Goal: Task Accomplishment & Management: Manage account settings

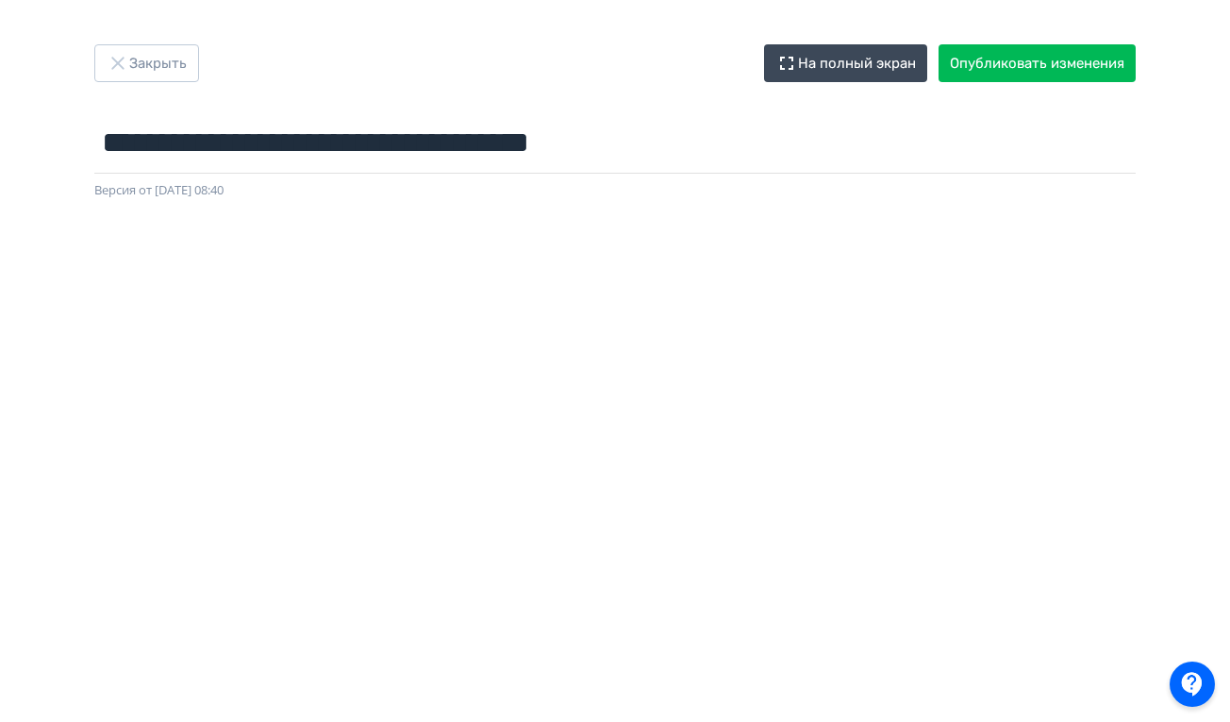
scroll to position [0, 4]
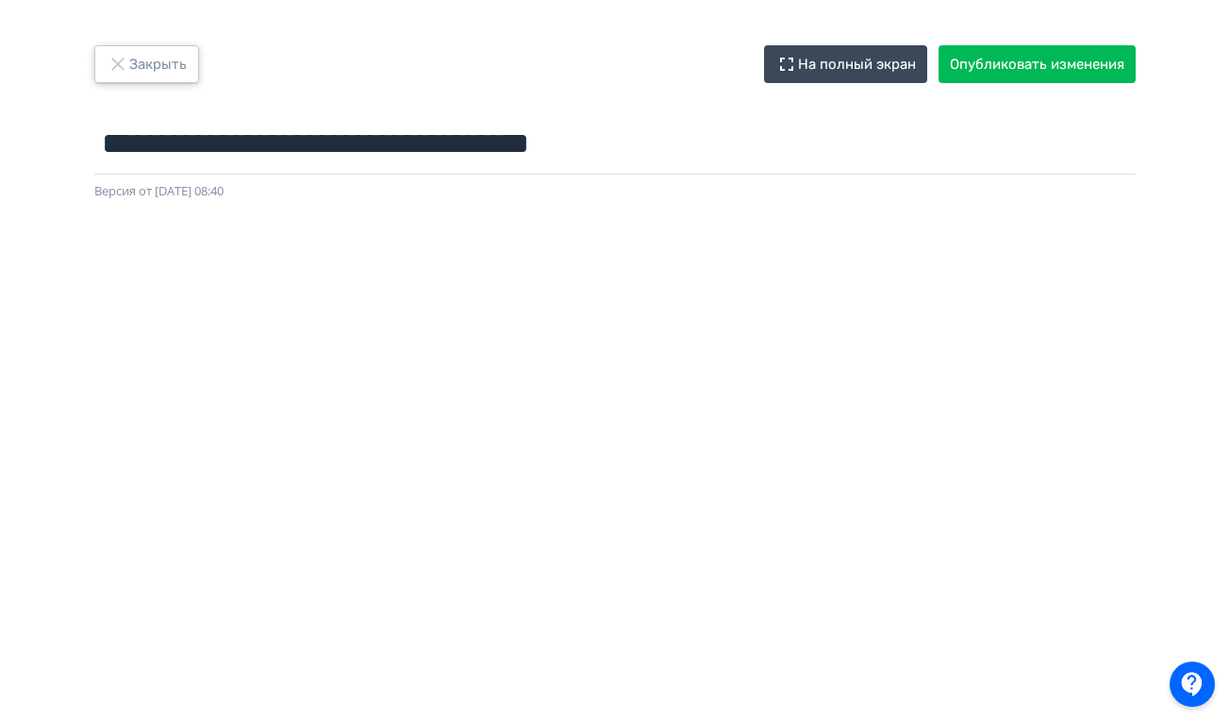
click at [117, 75] on icon "button" at bounding box center [118, 64] width 23 height 23
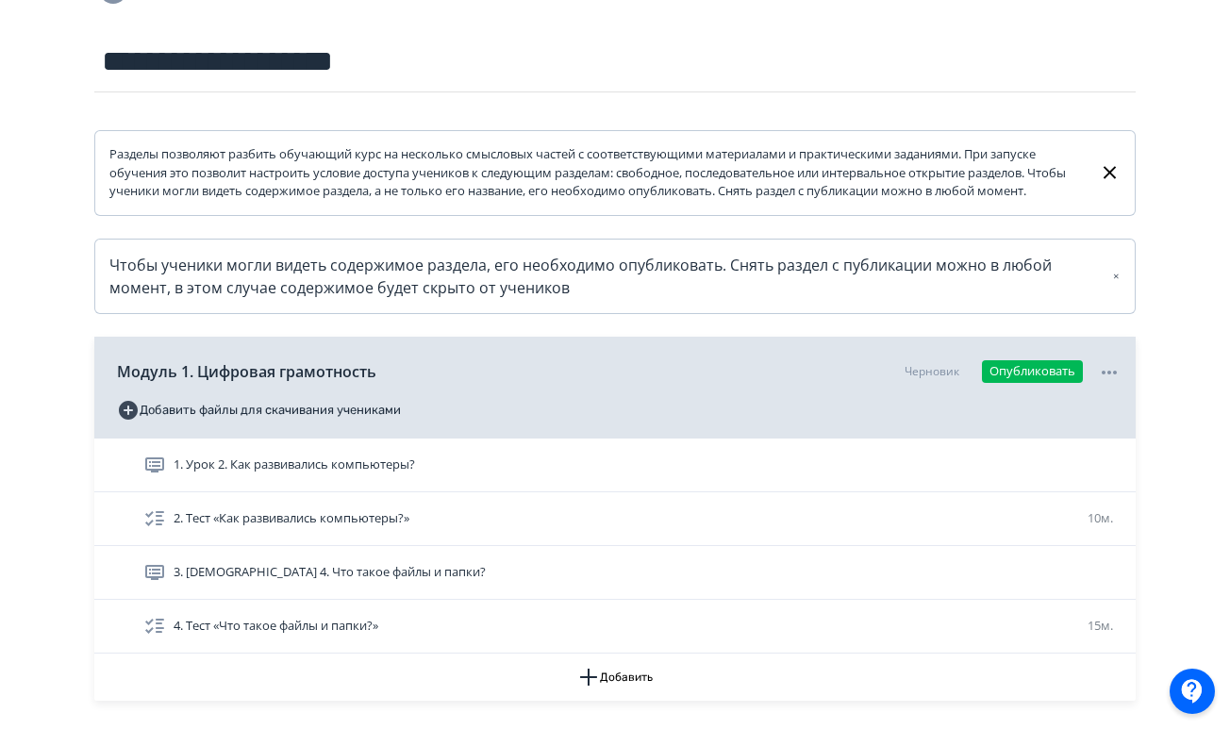
scroll to position [215, 0]
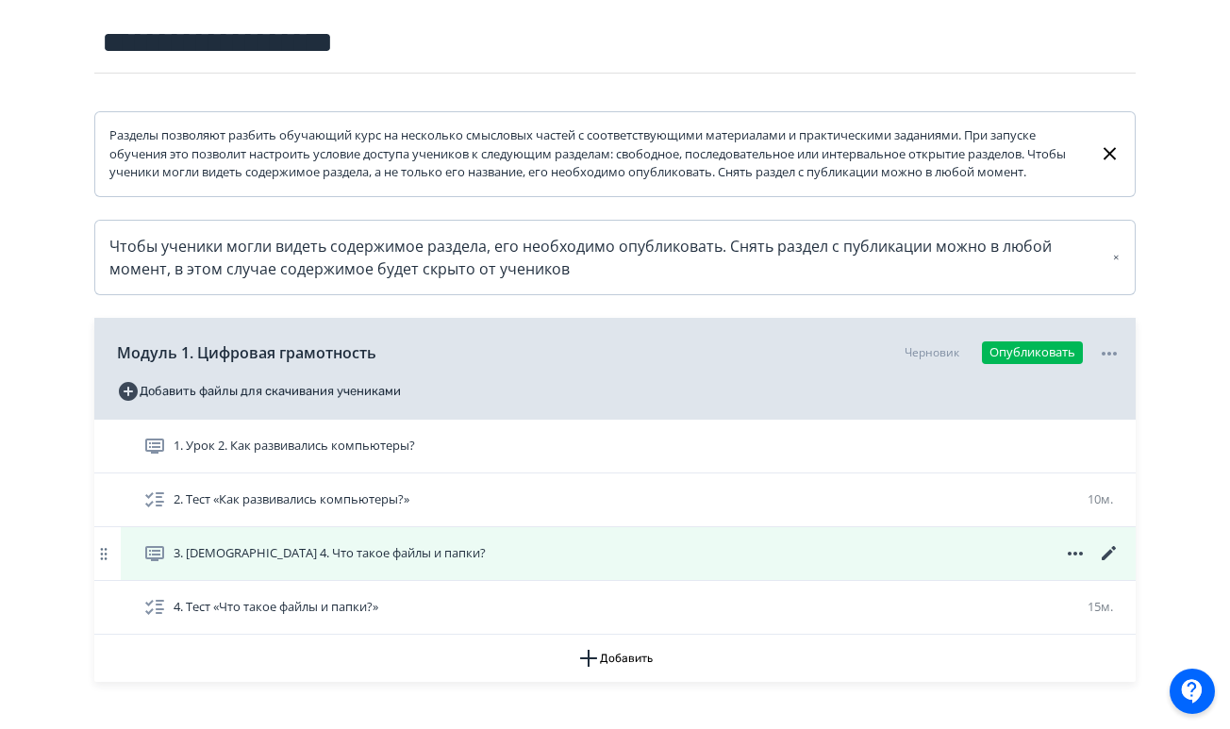
click at [508, 565] on div "3. [DEMOGRAPHIC_DATA] 4. Что такое файлы и папки?" at bounding box center [632, 554] width 978 height 23
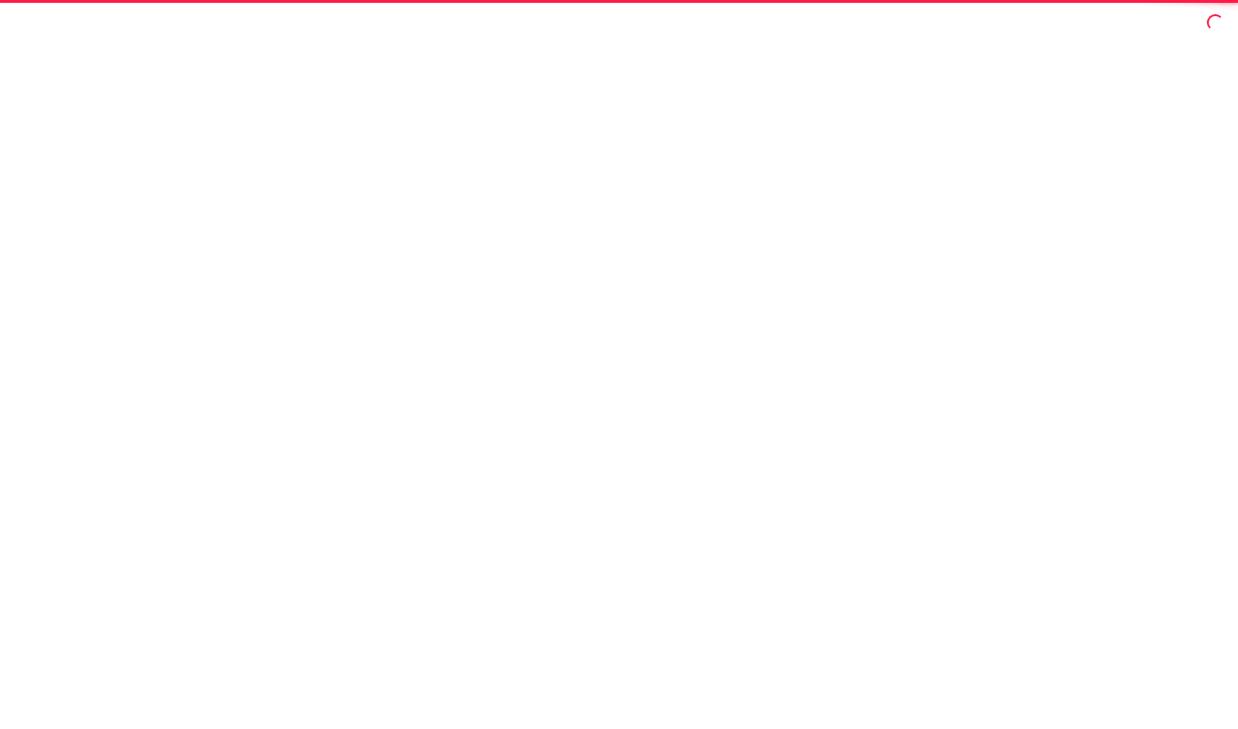
click at [508, 582] on div at bounding box center [619, 364] width 1238 height 729
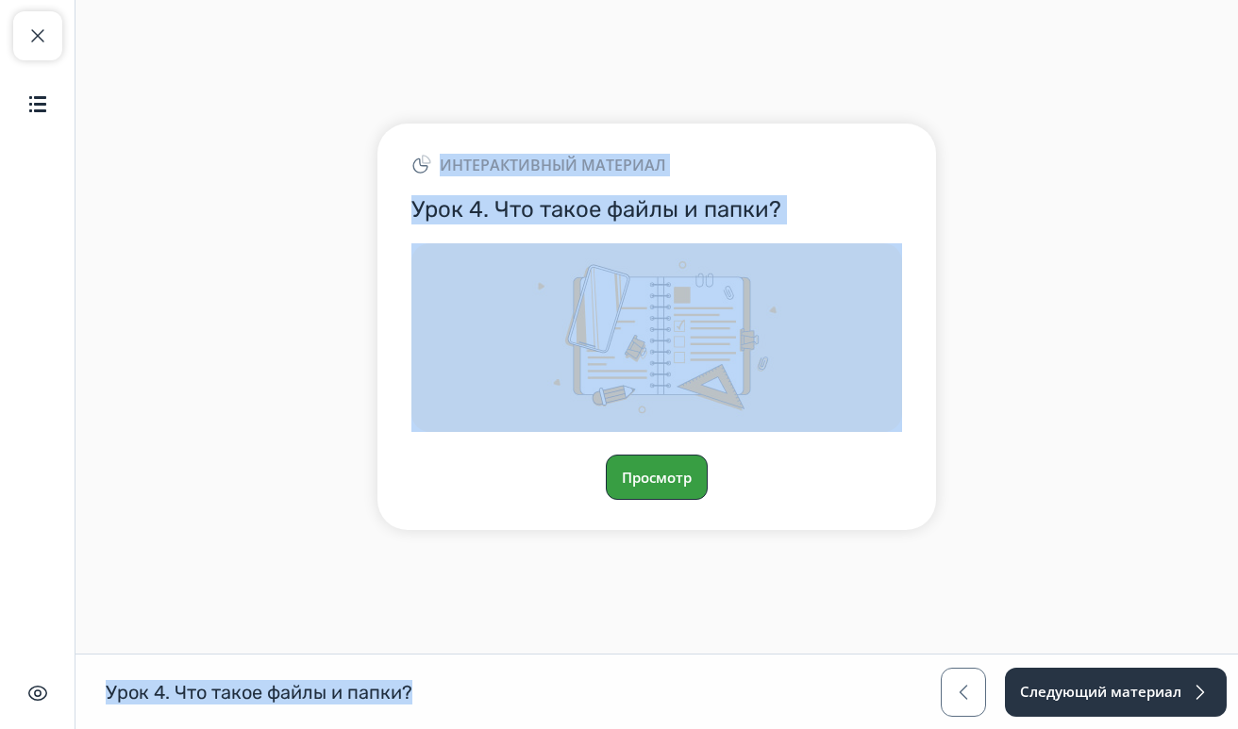
click at [648, 484] on button "Просмотр" at bounding box center [657, 477] width 102 height 45
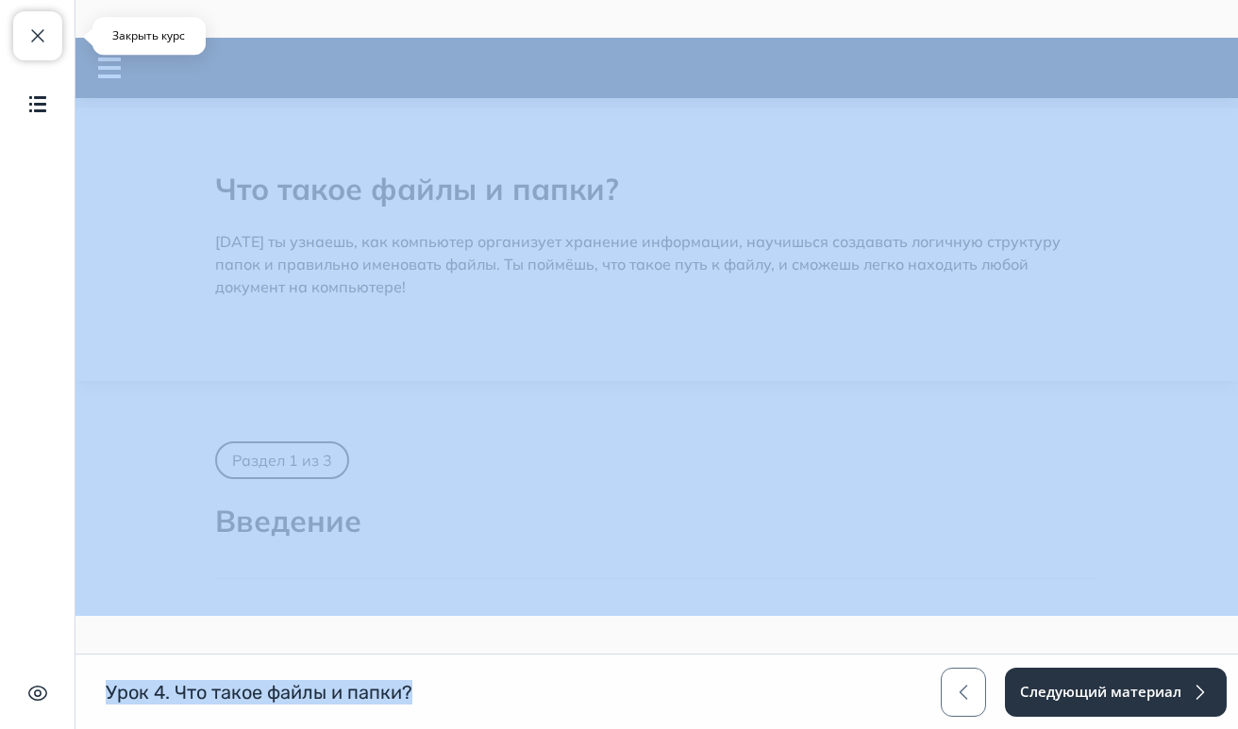
click at [55, 38] on button "Закрыть курс" at bounding box center [37, 35] width 49 height 49
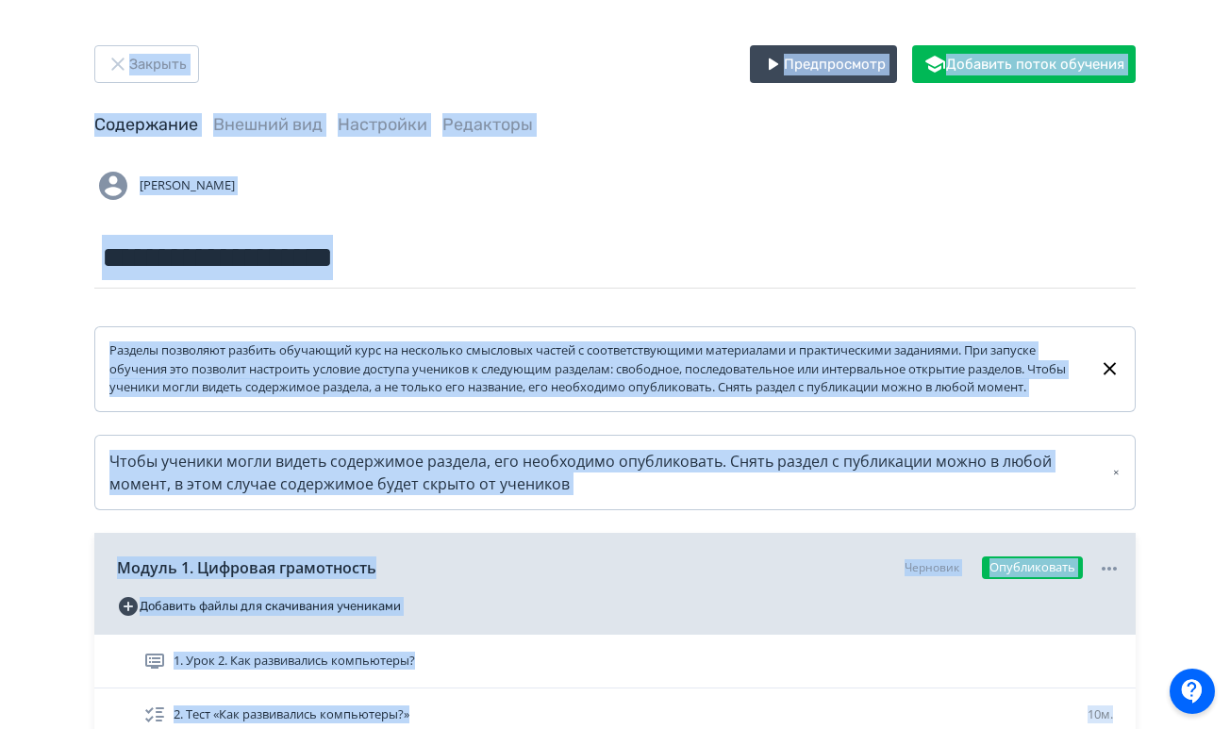
click at [656, 462] on link "Чтобы ученики могли видеть содержимое раздела, его необходимо опубликовать. Сня…" at bounding box center [615, 472] width 1042 height 75
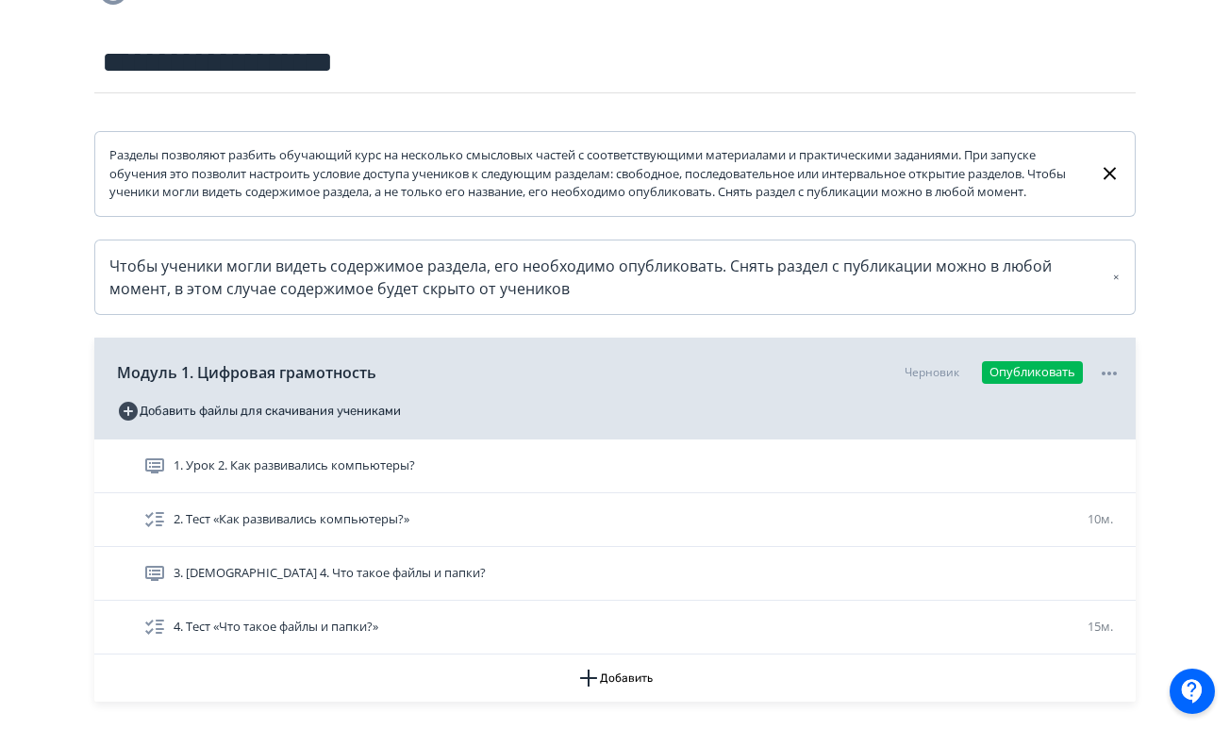
scroll to position [344, 0]
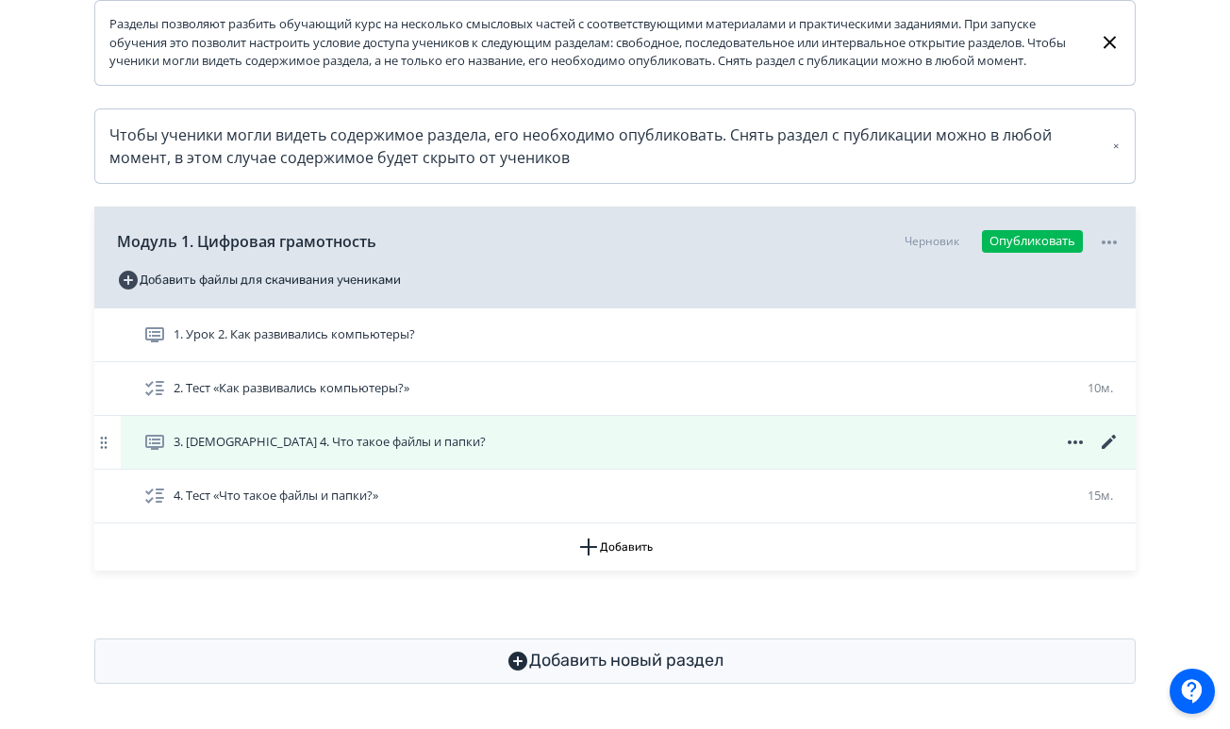
click at [1106, 438] on icon at bounding box center [1109, 442] width 23 height 23
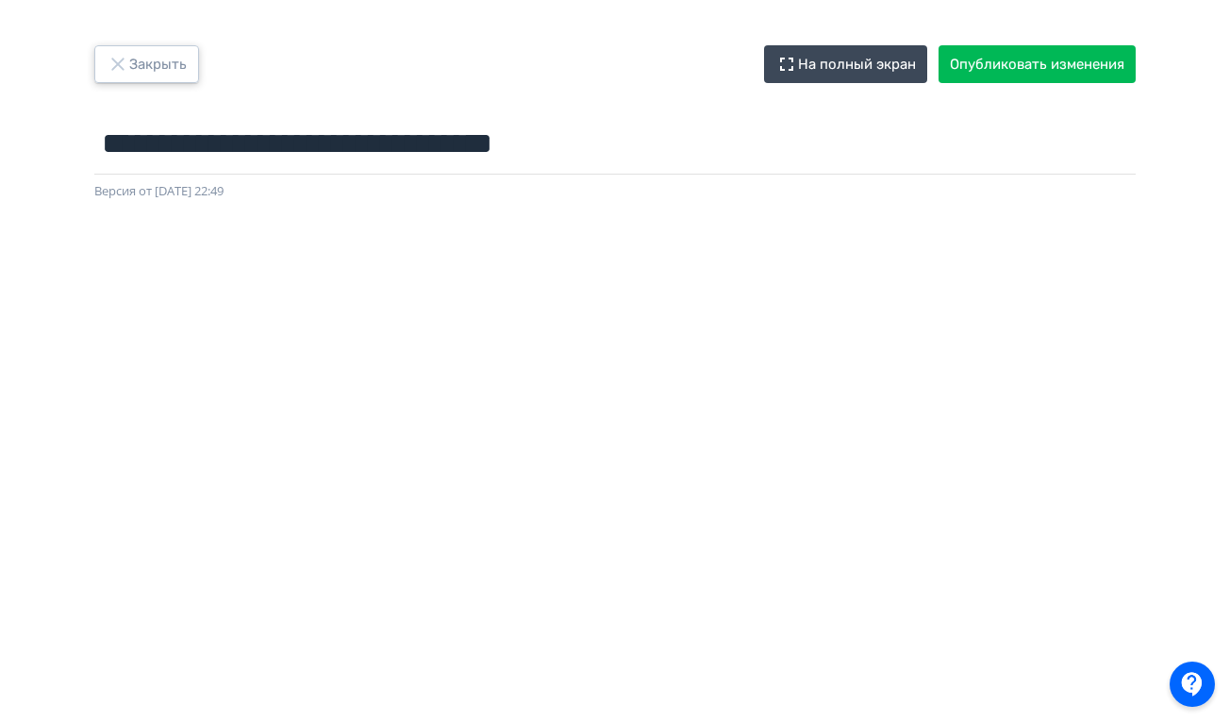
click at [123, 59] on icon "button" at bounding box center [117, 64] width 12 height 12
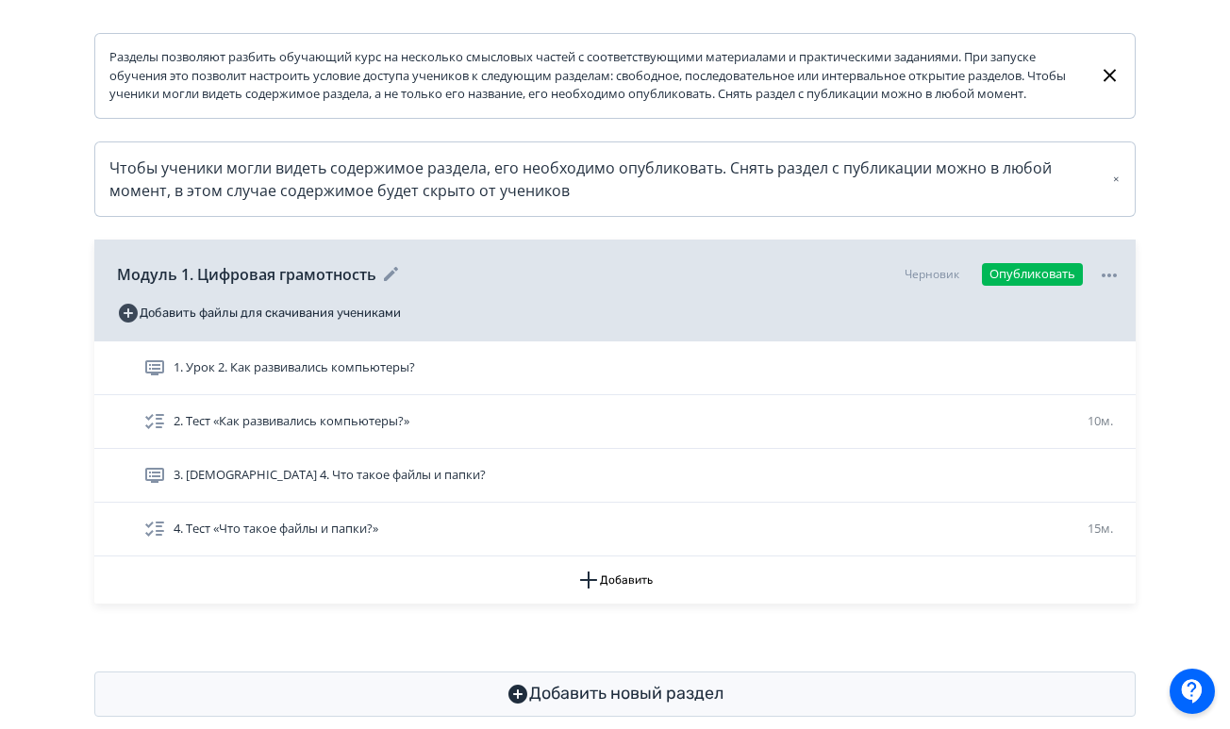
scroll to position [294, 0]
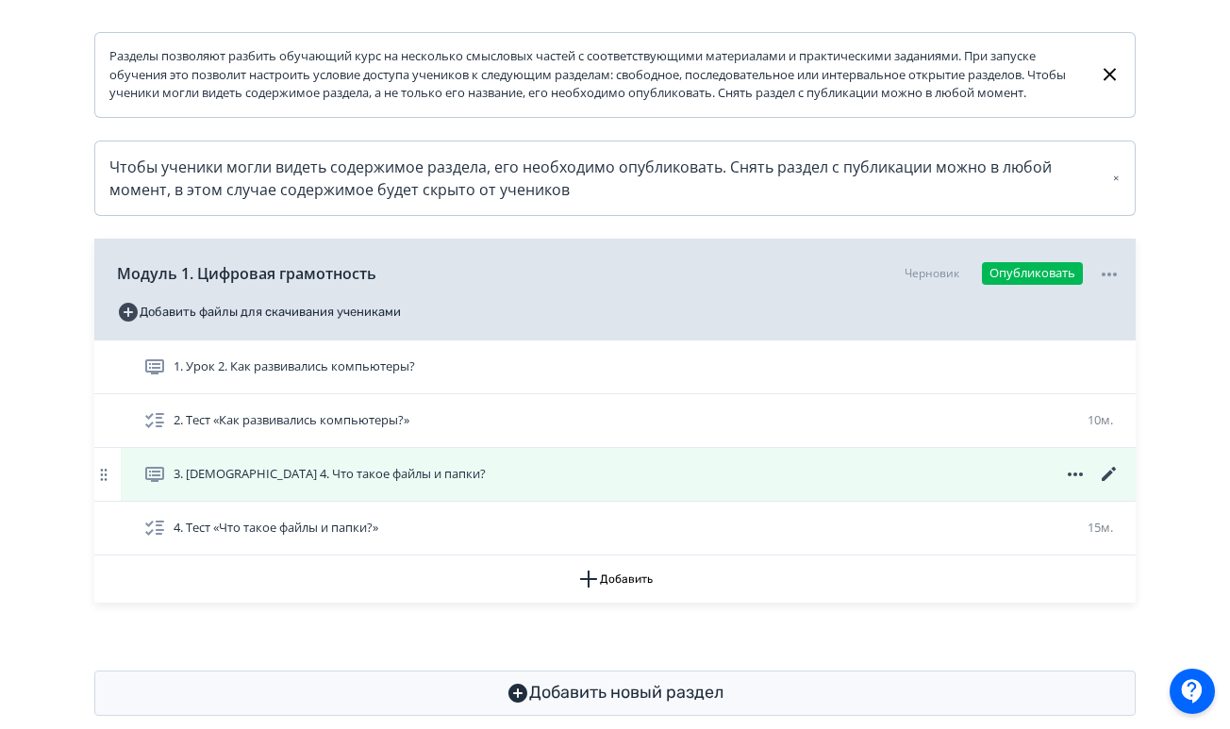
click at [1111, 482] on icon at bounding box center [1109, 474] width 23 height 23
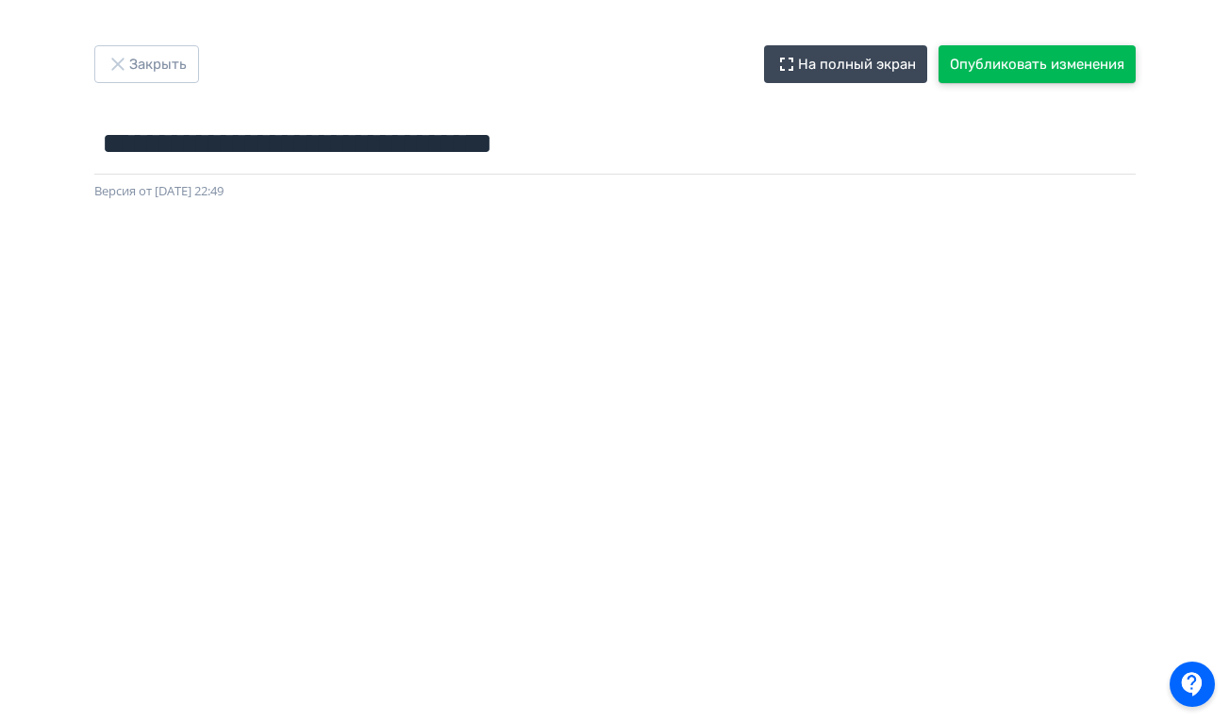
click at [993, 60] on button "Опубликовать изменения" at bounding box center [1037, 64] width 197 height 38
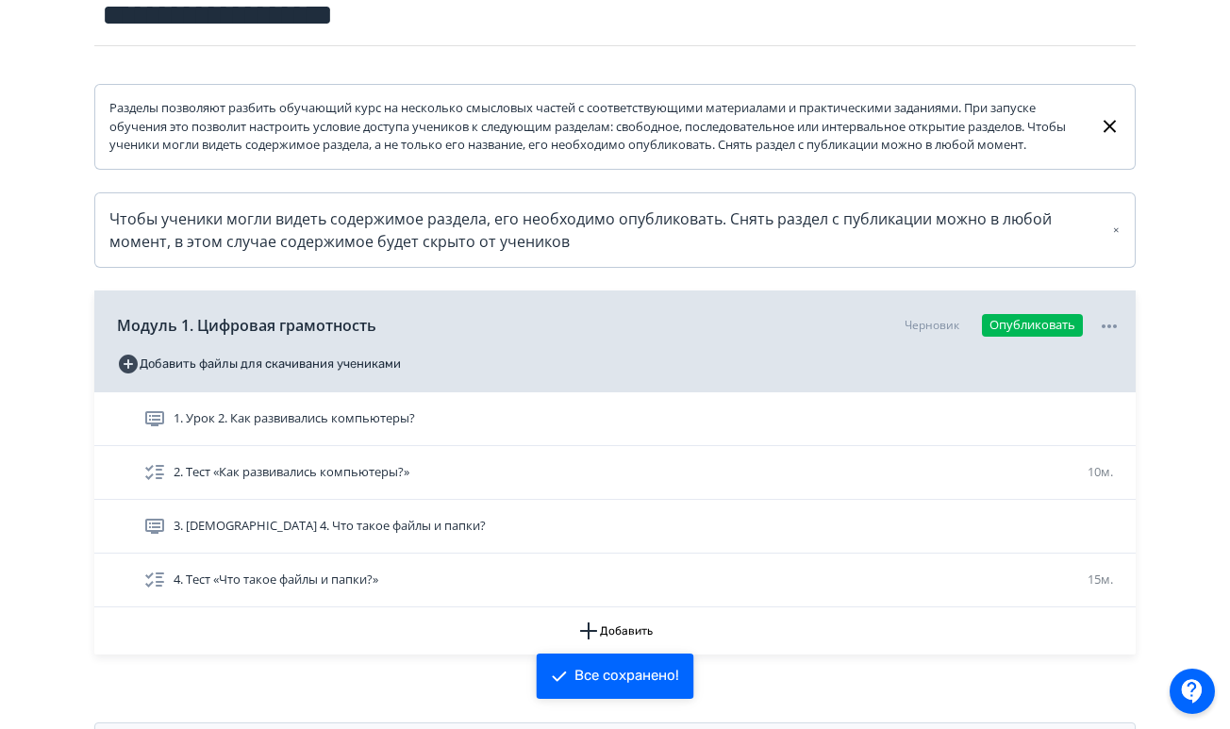
scroll to position [344, 0]
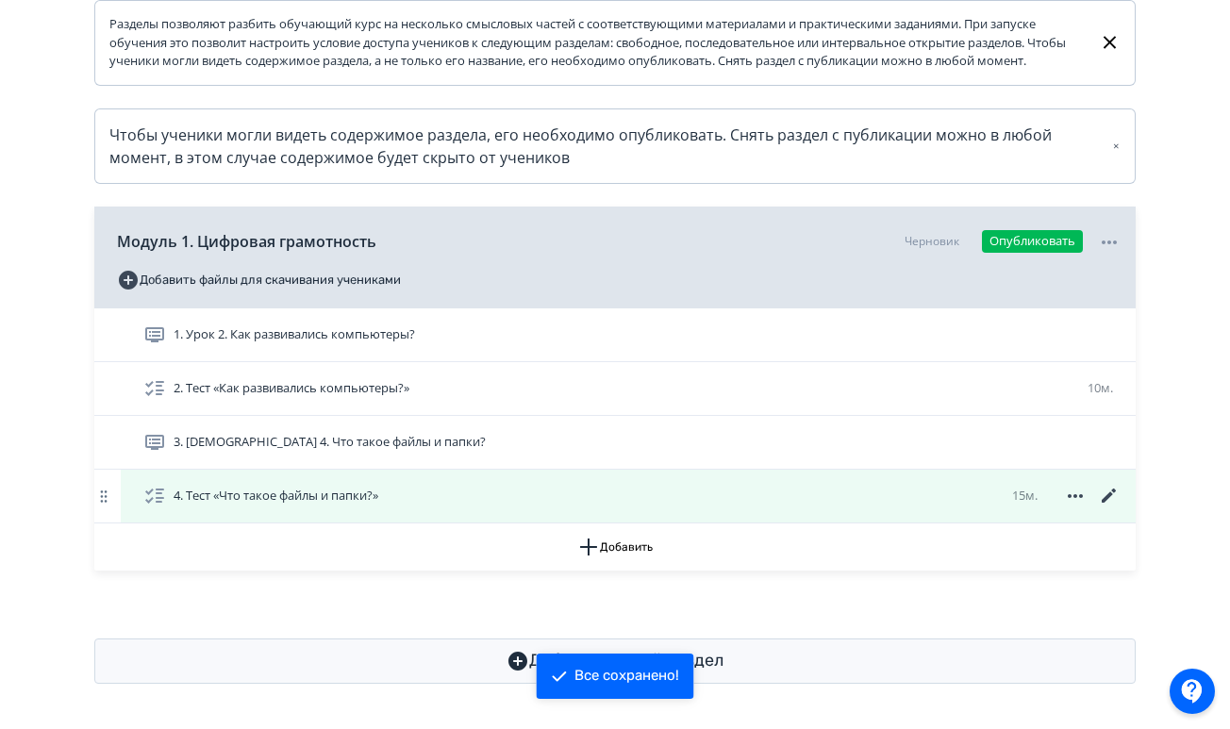
click at [494, 487] on div "4. Тест «Что такое файлы и папки?» 15м." at bounding box center [632, 496] width 978 height 23
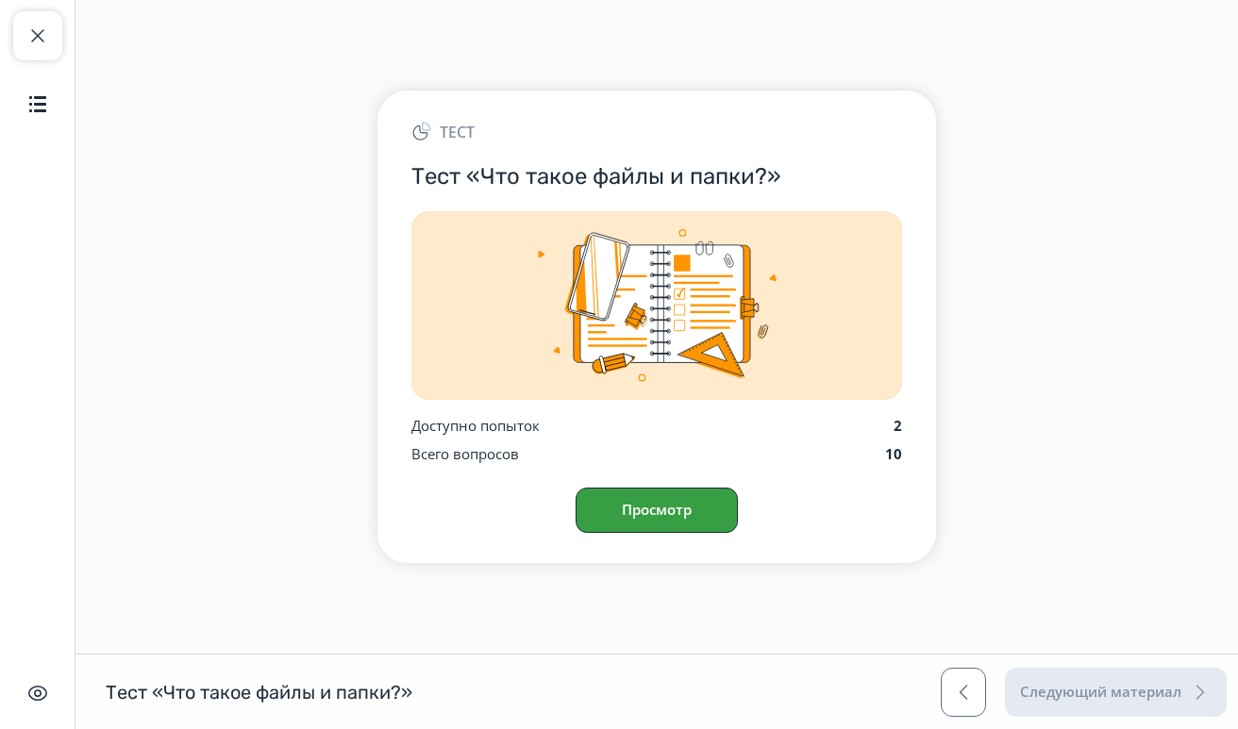
click at [595, 510] on button "Просмотр" at bounding box center [657, 510] width 162 height 45
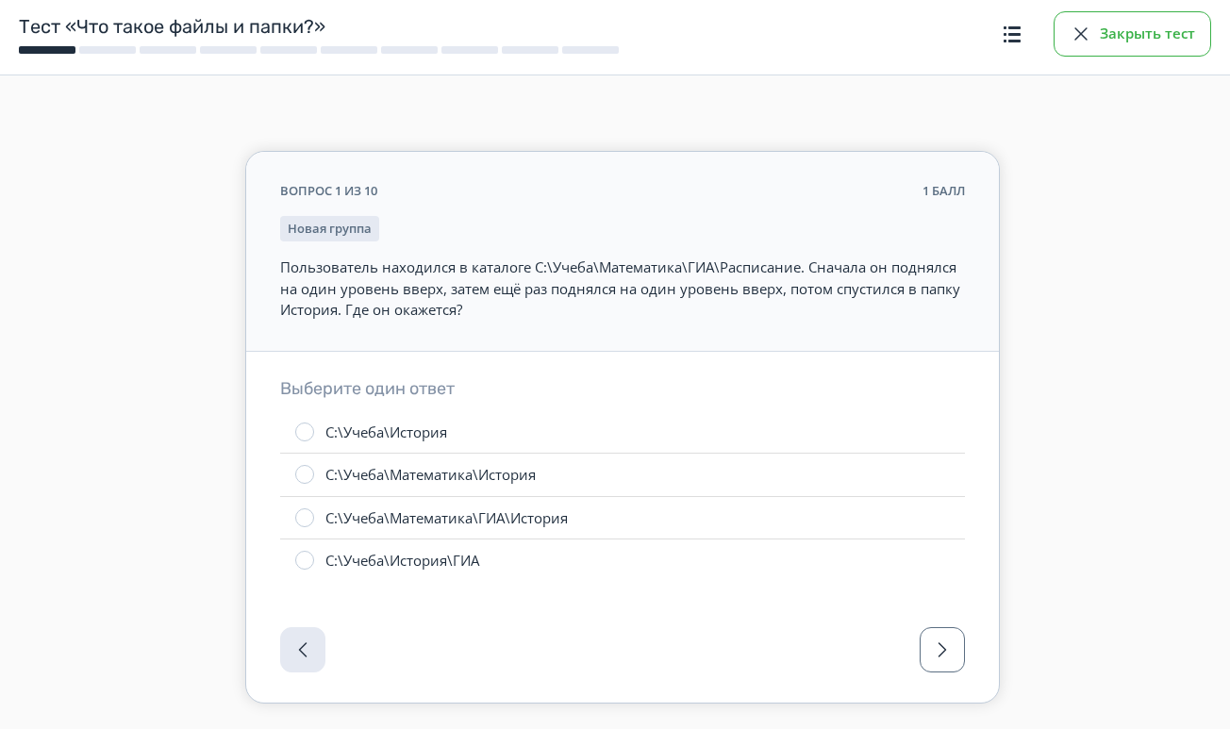
click at [1145, 51] on button "Закрыть тест" at bounding box center [1133, 33] width 158 height 45
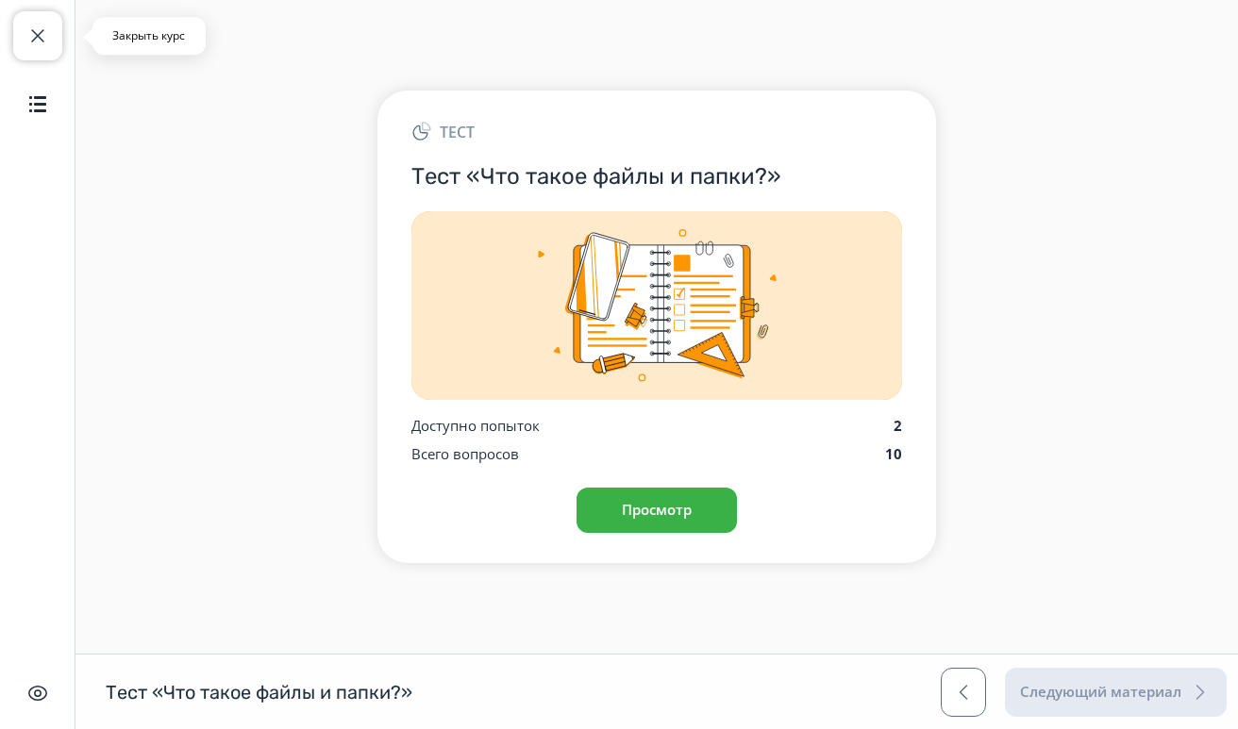
click at [39, 42] on span "button" at bounding box center [37, 36] width 23 height 23
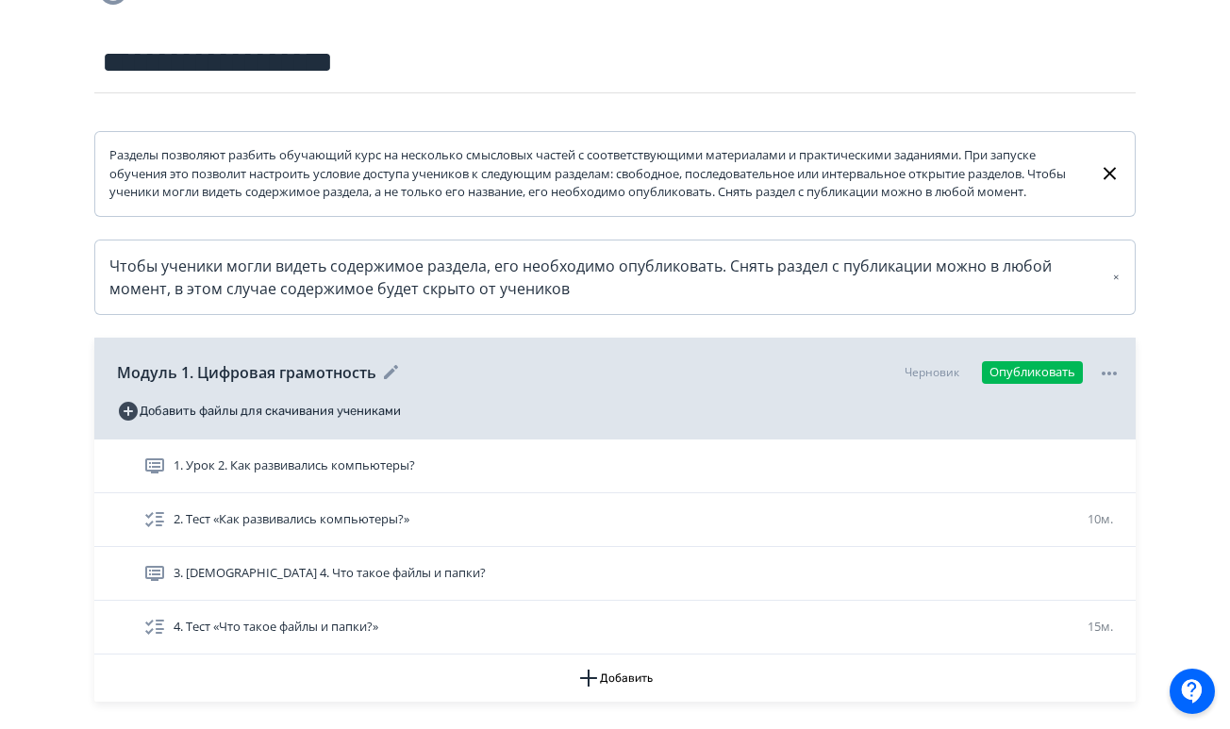
scroll to position [344, 0]
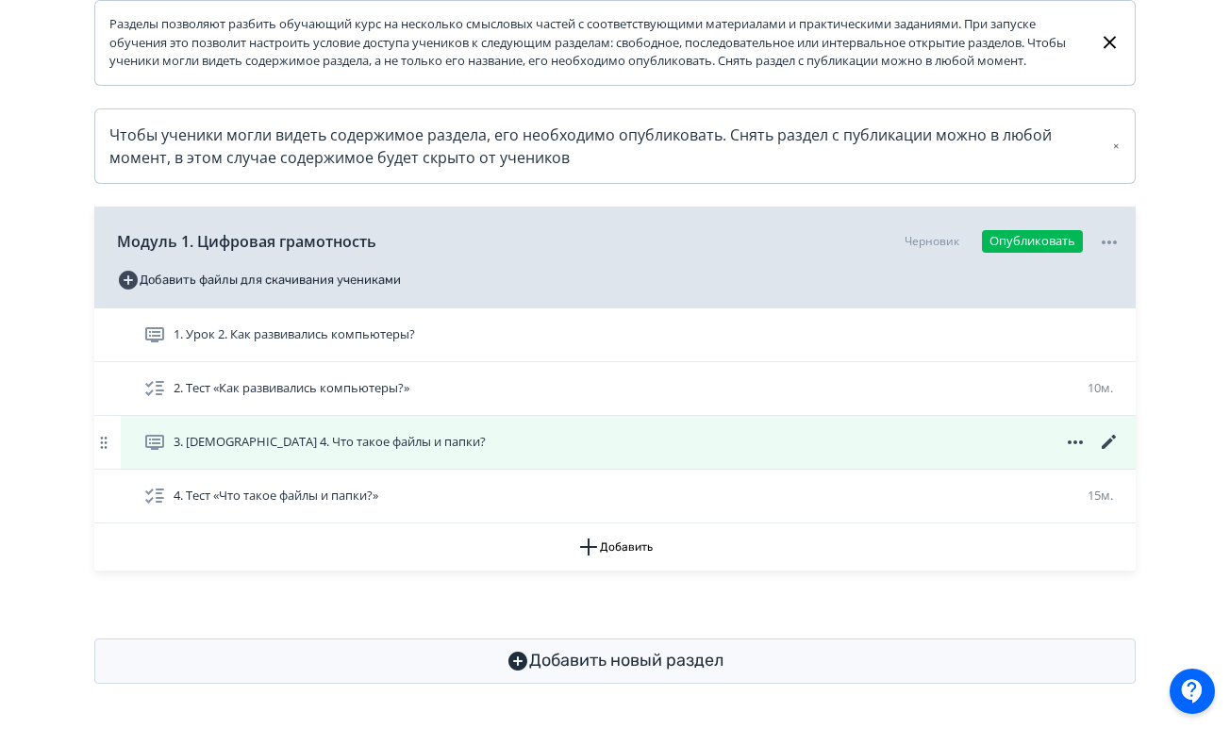
click at [289, 448] on span "3. [DEMOGRAPHIC_DATA] 4. Что такое файлы и папки?" at bounding box center [330, 442] width 312 height 19
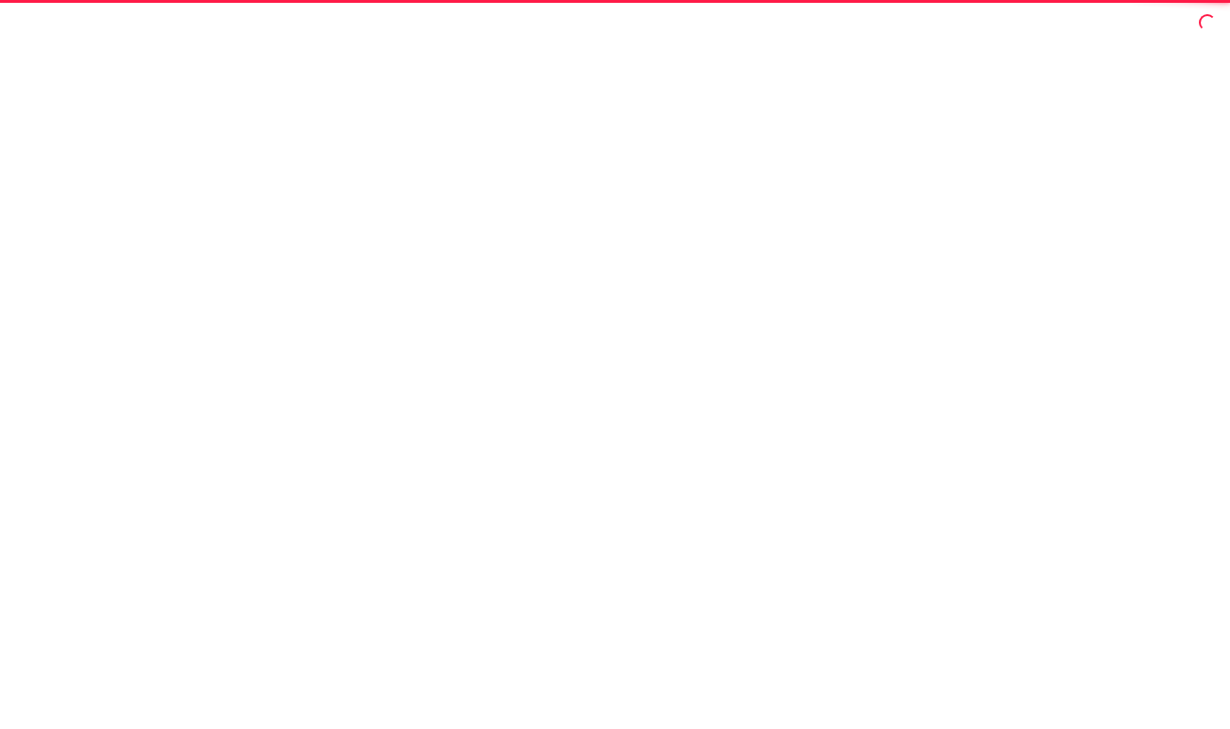
click at [289, 448] on div at bounding box center [615, 364] width 1230 height 729
click at [289, 448] on div at bounding box center [619, 364] width 1238 height 729
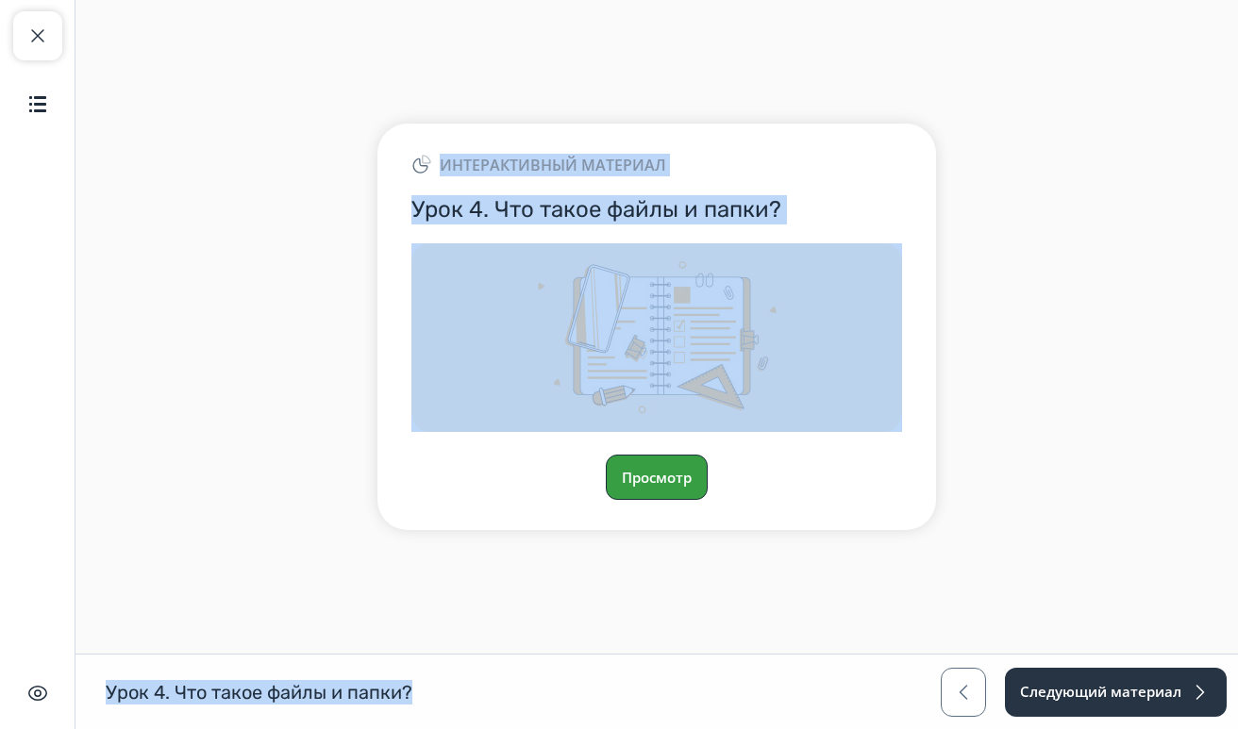
click at [665, 485] on button "Просмотр" at bounding box center [657, 477] width 102 height 45
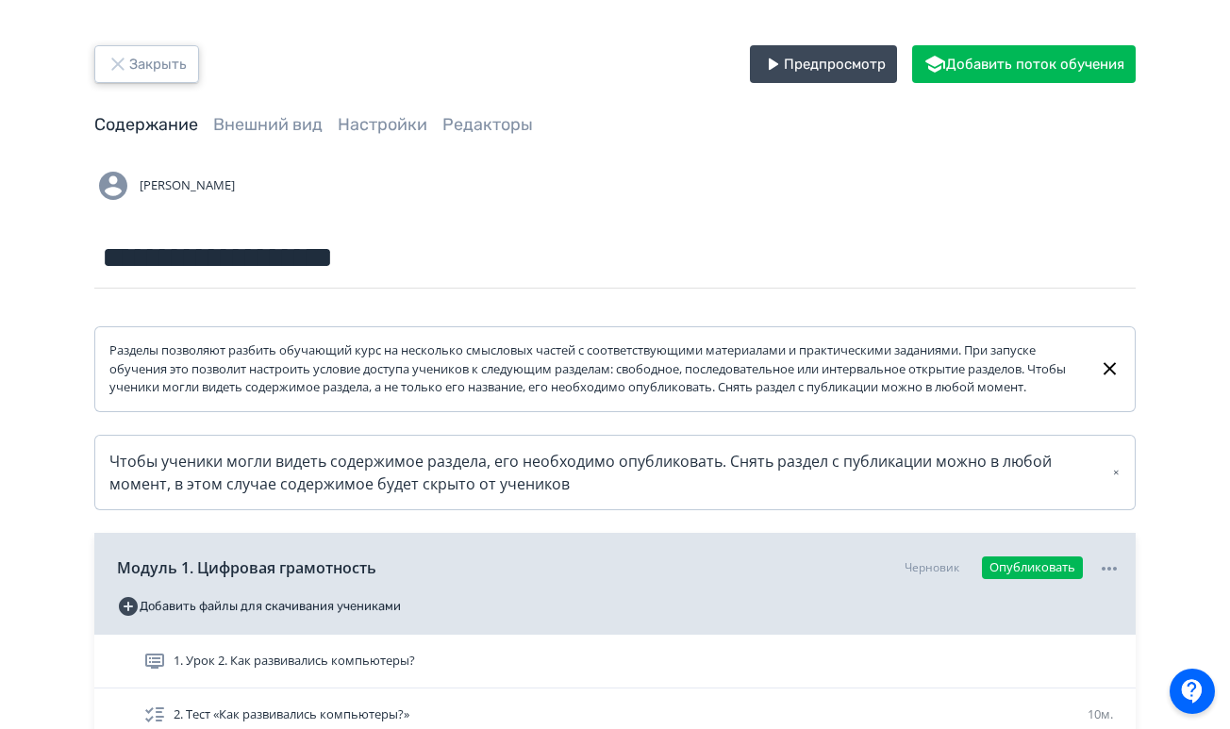
click at [150, 75] on button "Закрыть" at bounding box center [146, 64] width 105 height 38
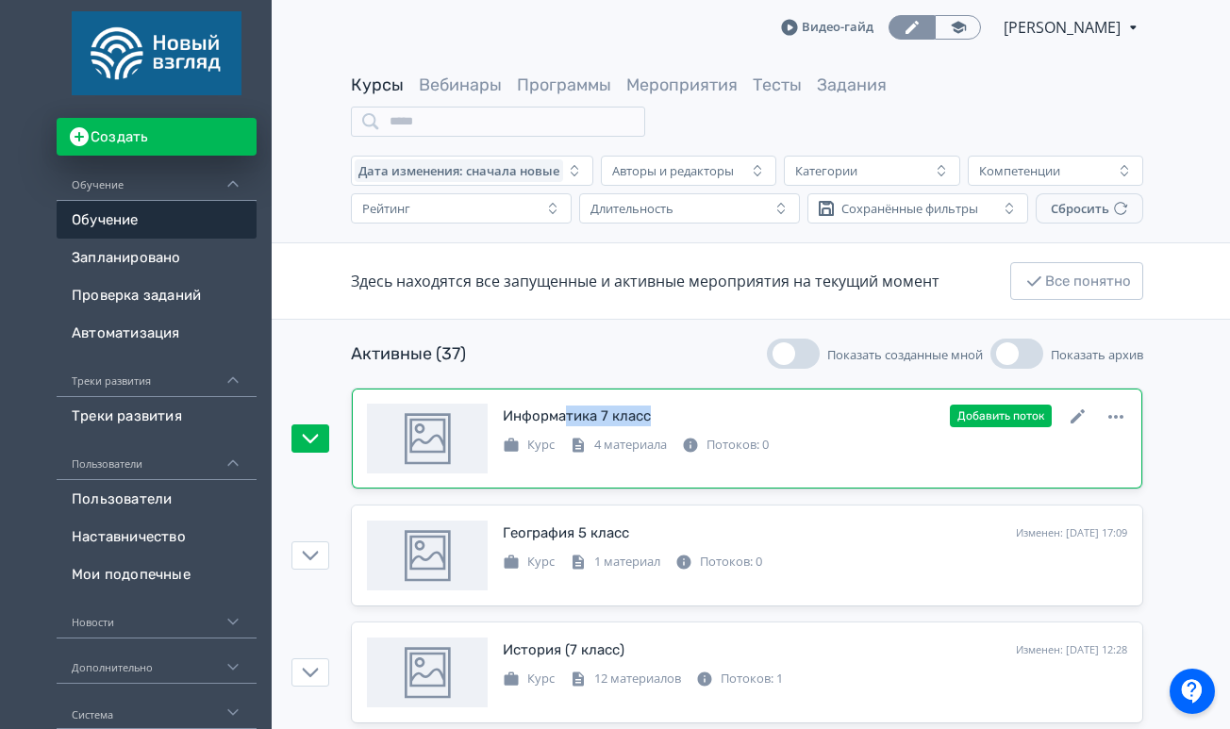
click at [569, 426] on div "Информатика 7 класс Изменен: [DATE] 23:21 Добавить поток" at bounding box center [815, 416] width 625 height 25
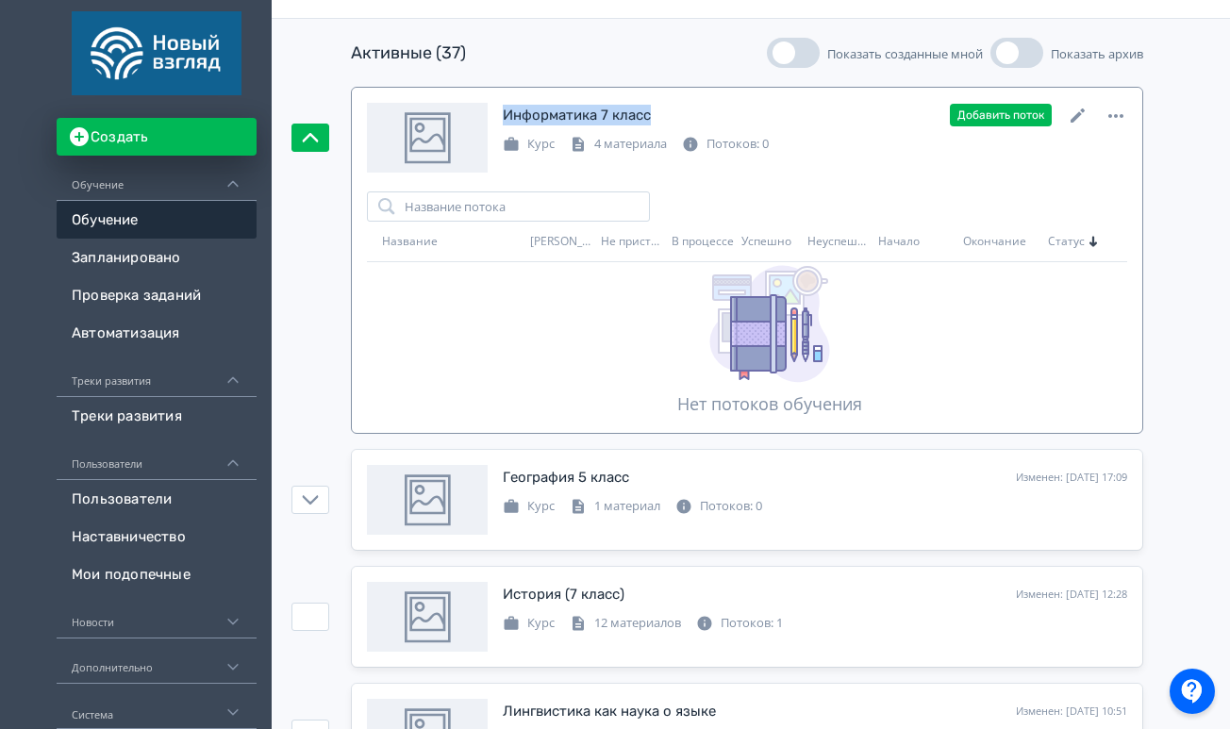
scroll to position [123, 0]
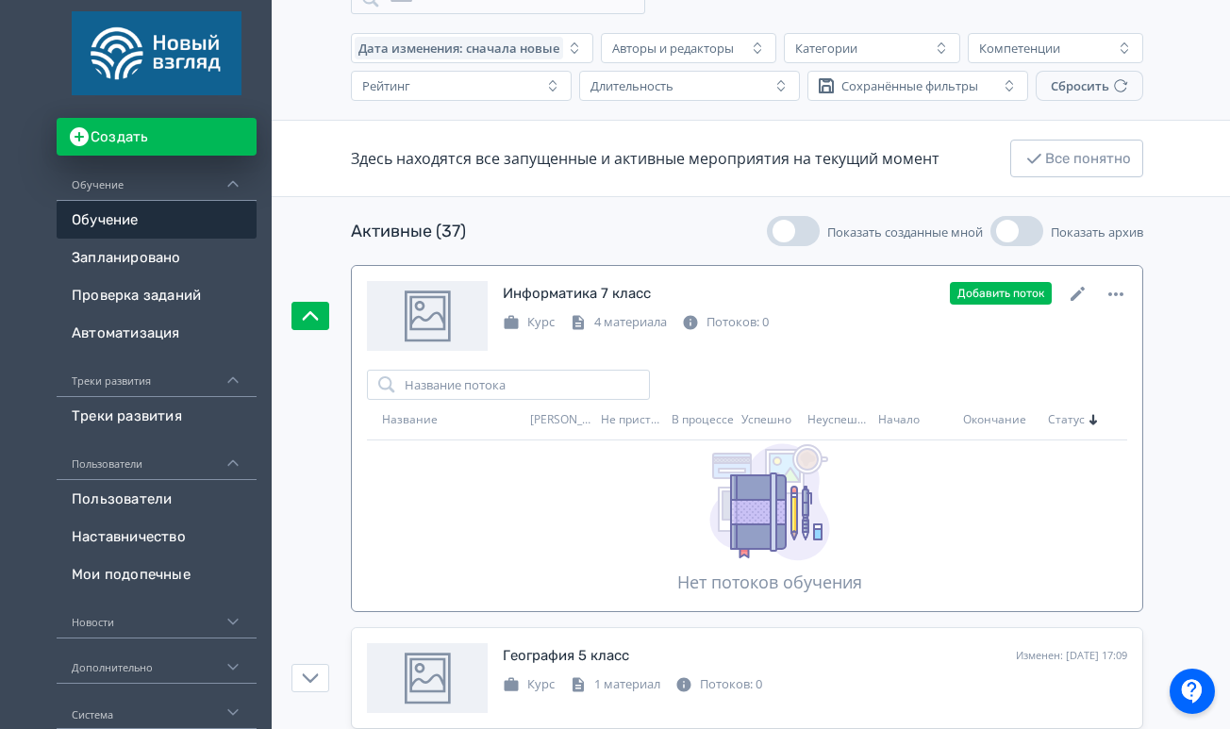
click at [861, 343] on div "Информатика 7 класс Изменен: [DATE] 23:21 Добавить поток Курс 4 материала Поток…" at bounding box center [747, 316] width 761 height 70
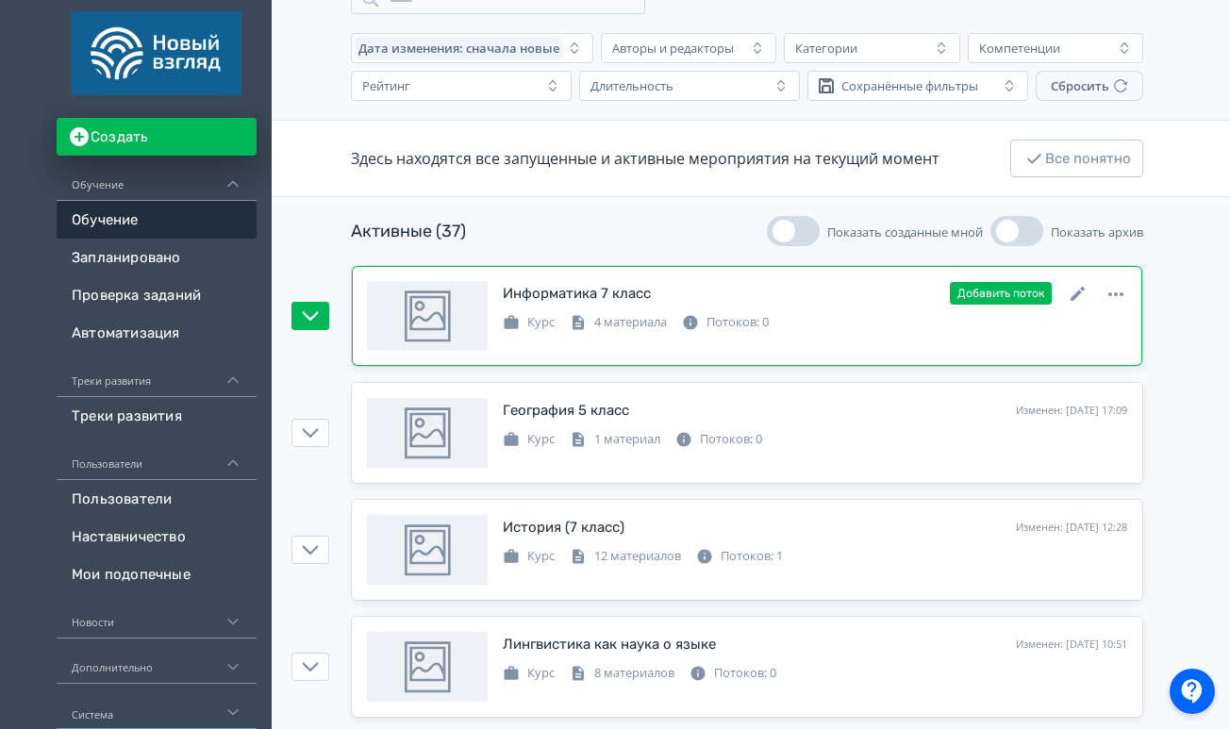
click at [1090, 290] on div "Добавить поток" at bounding box center [1038, 293] width 177 height 25
click at [1084, 293] on icon at bounding box center [1078, 294] width 23 height 23
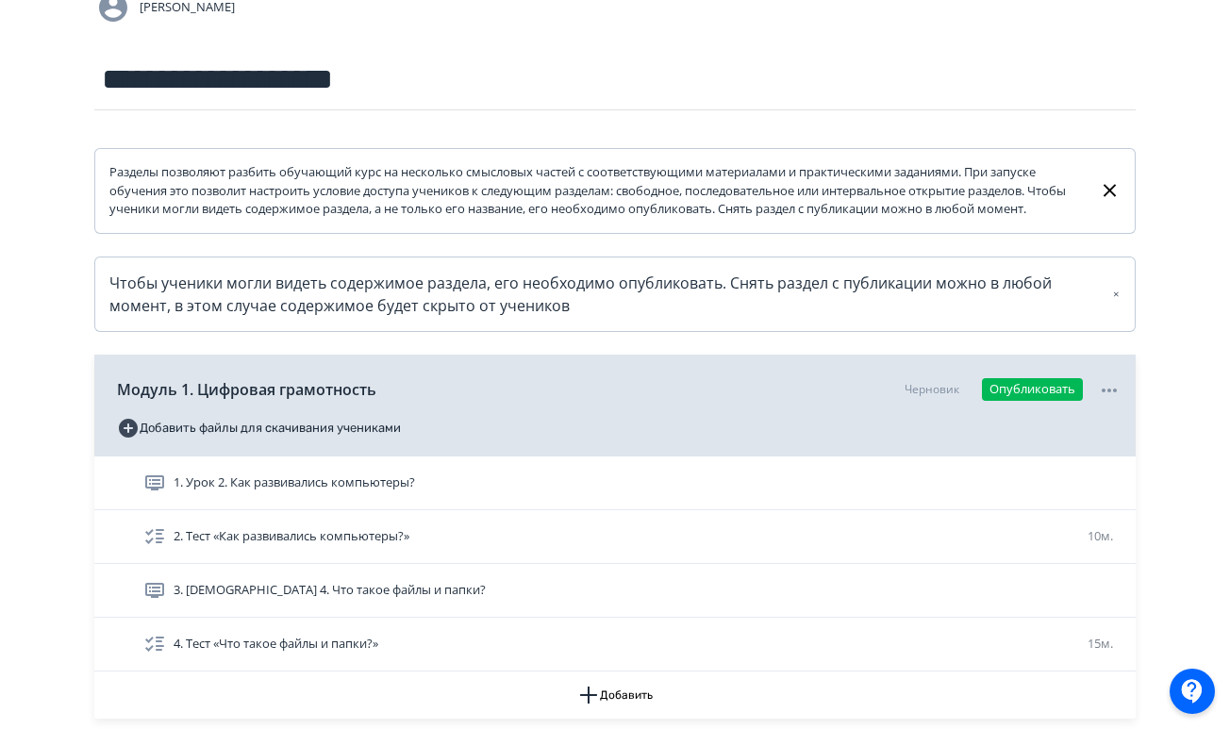
scroll to position [344, 0]
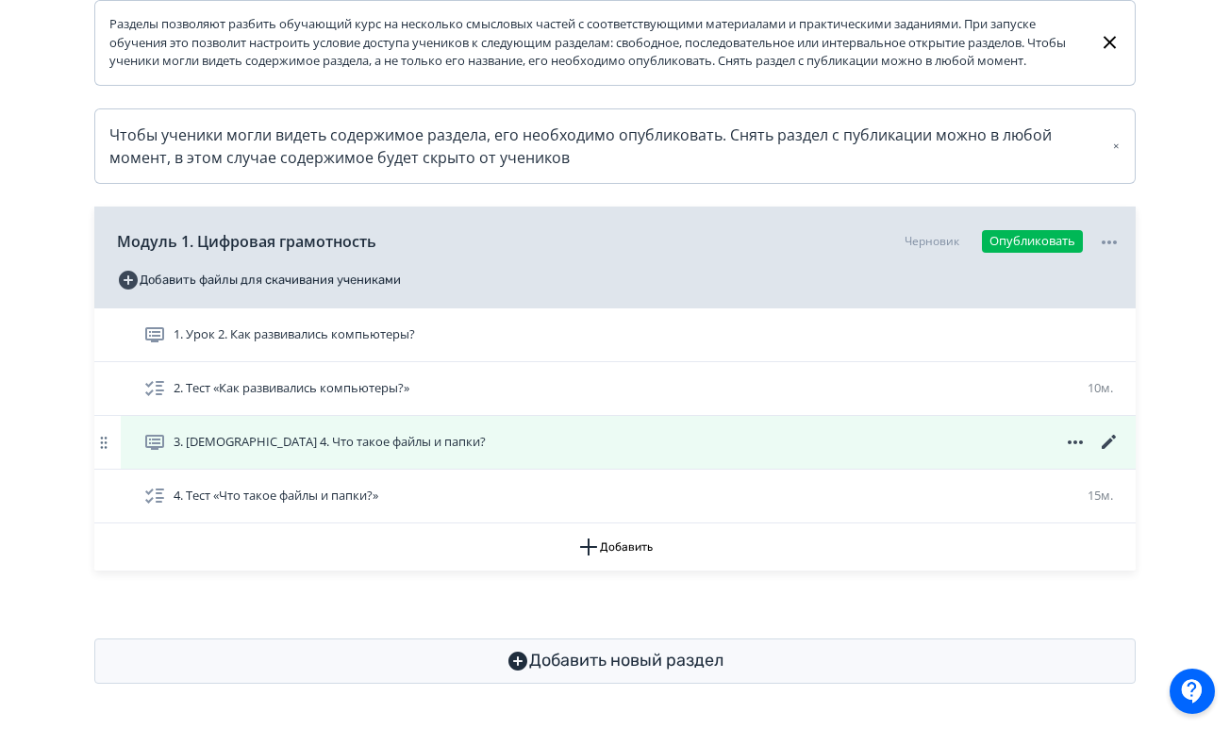
click at [1121, 432] on div "3. [DEMOGRAPHIC_DATA] 4. Что такое файлы и папки?" at bounding box center [628, 442] width 1015 height 53
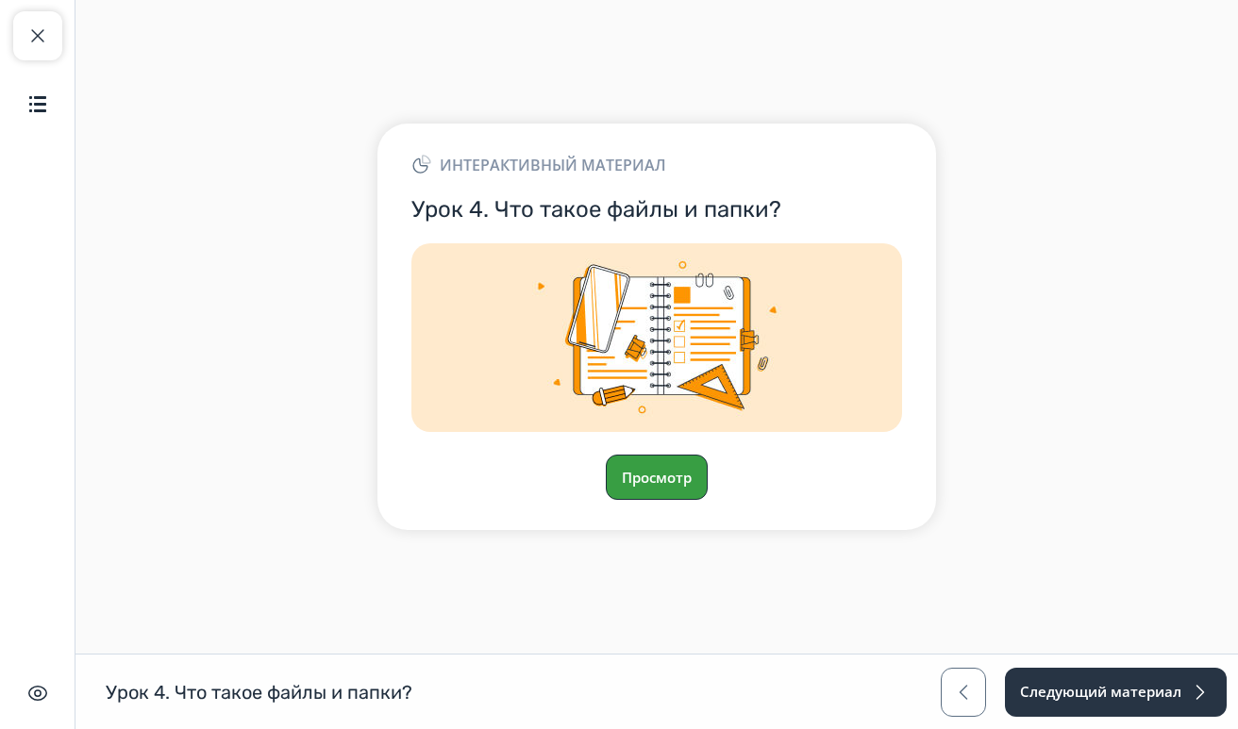
click at [661, 494] on button "Просмотр" at bounding box center [657, 477] width 102 height 45
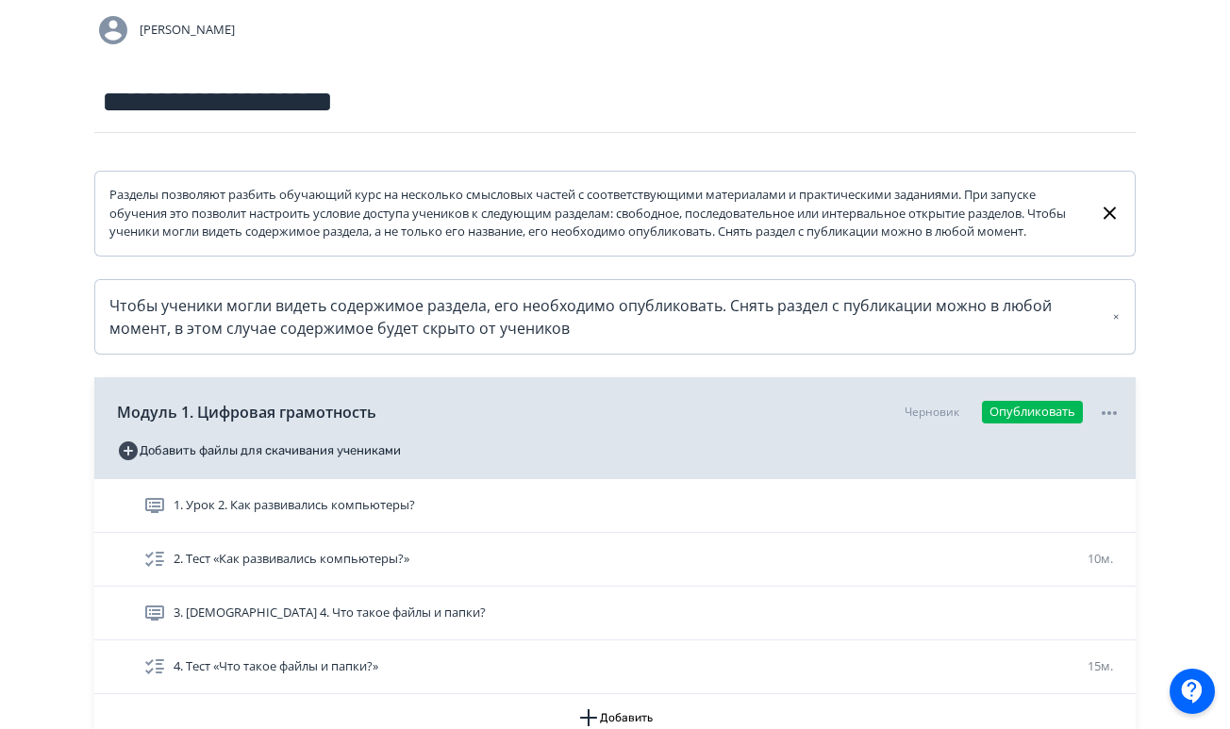
scroll to position [330, 0]
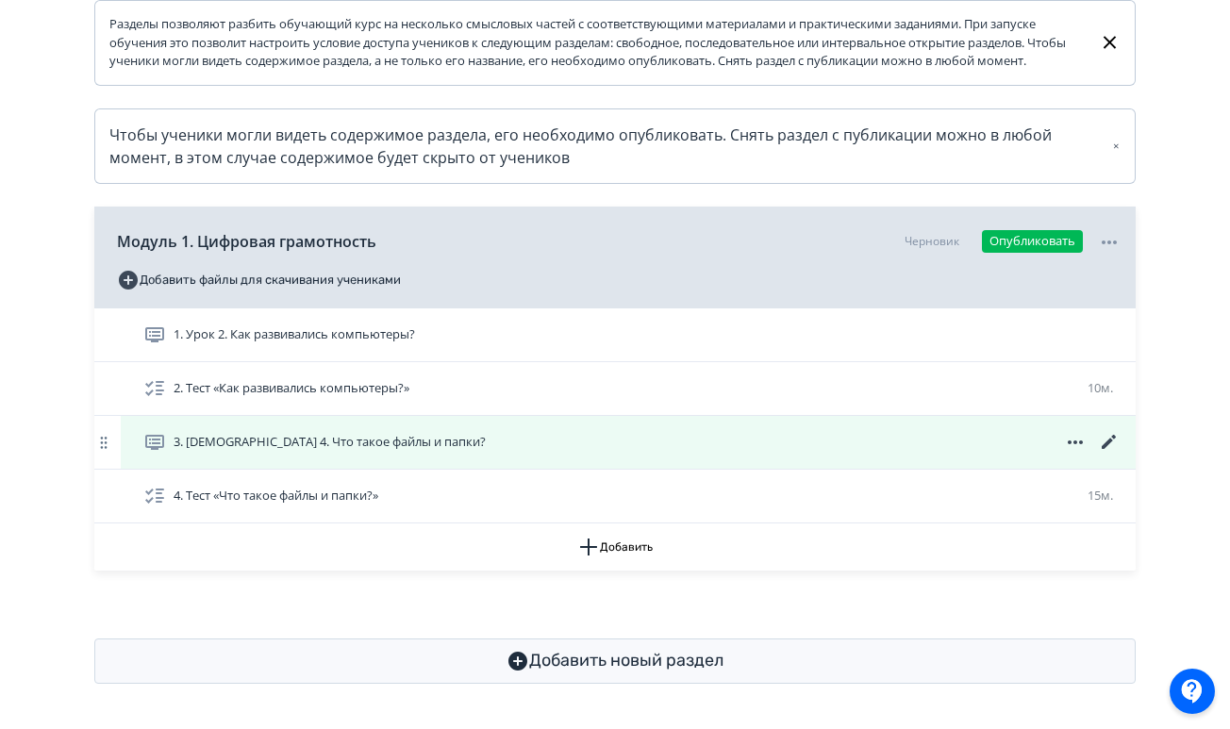
click at [1082, 454] on icon at bounding box center [1075, 442] width 23 height 23
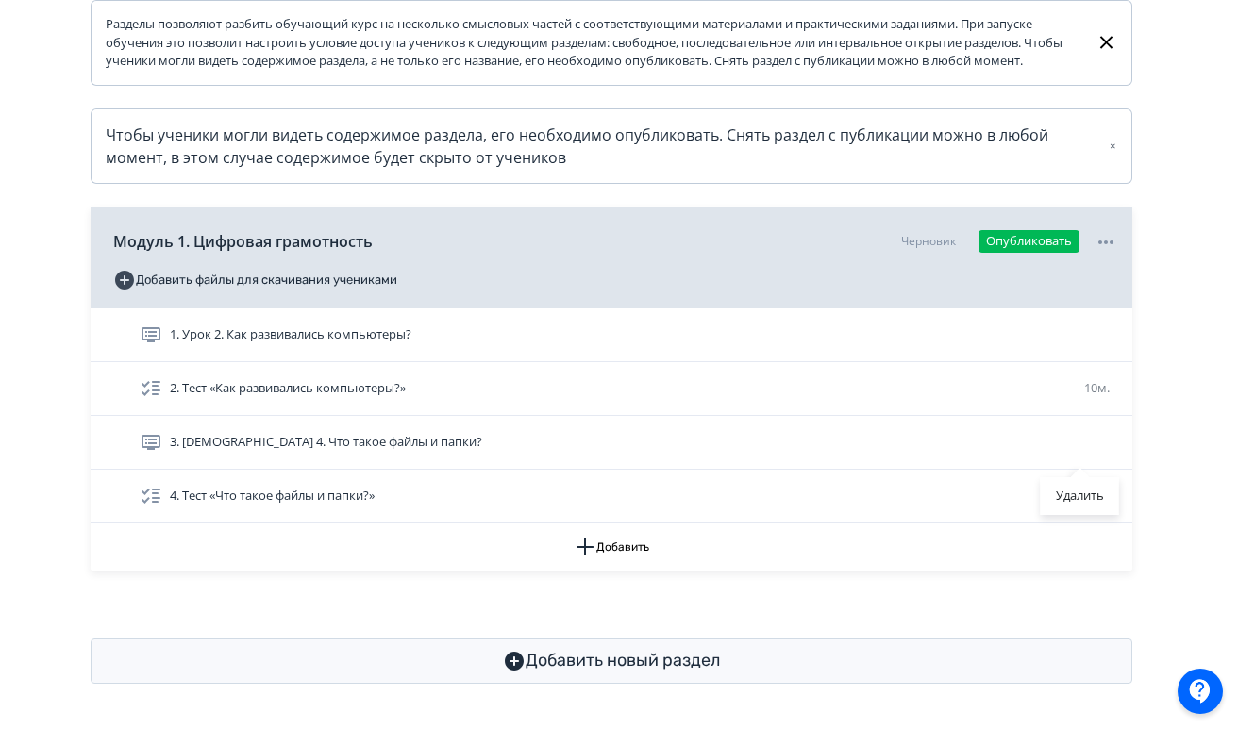
click at [965, 460] on div "Удалить" at bounding box center [619, 364] width 1238 height 729
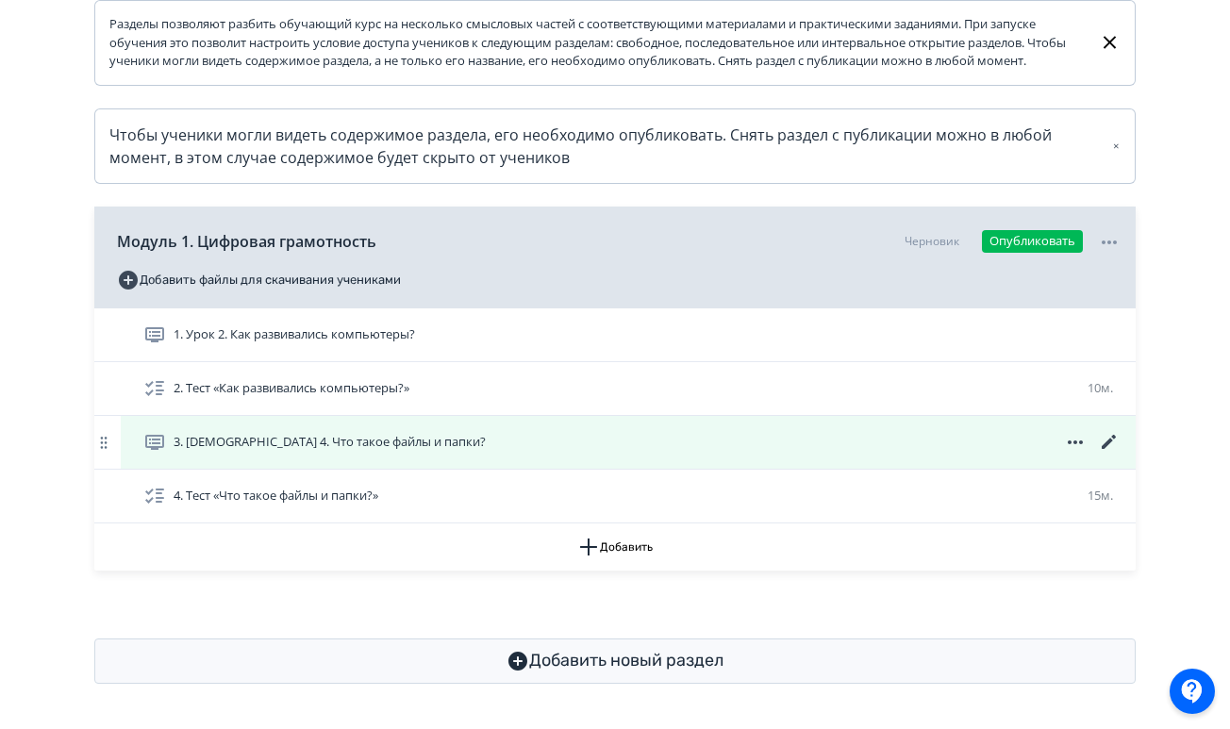
click at [594, 449] on div "3. [DEMOGRAPHIC_DATA] 4. Что такое файлы и папки?" at bounding box center [632, 442] width 978 height 23
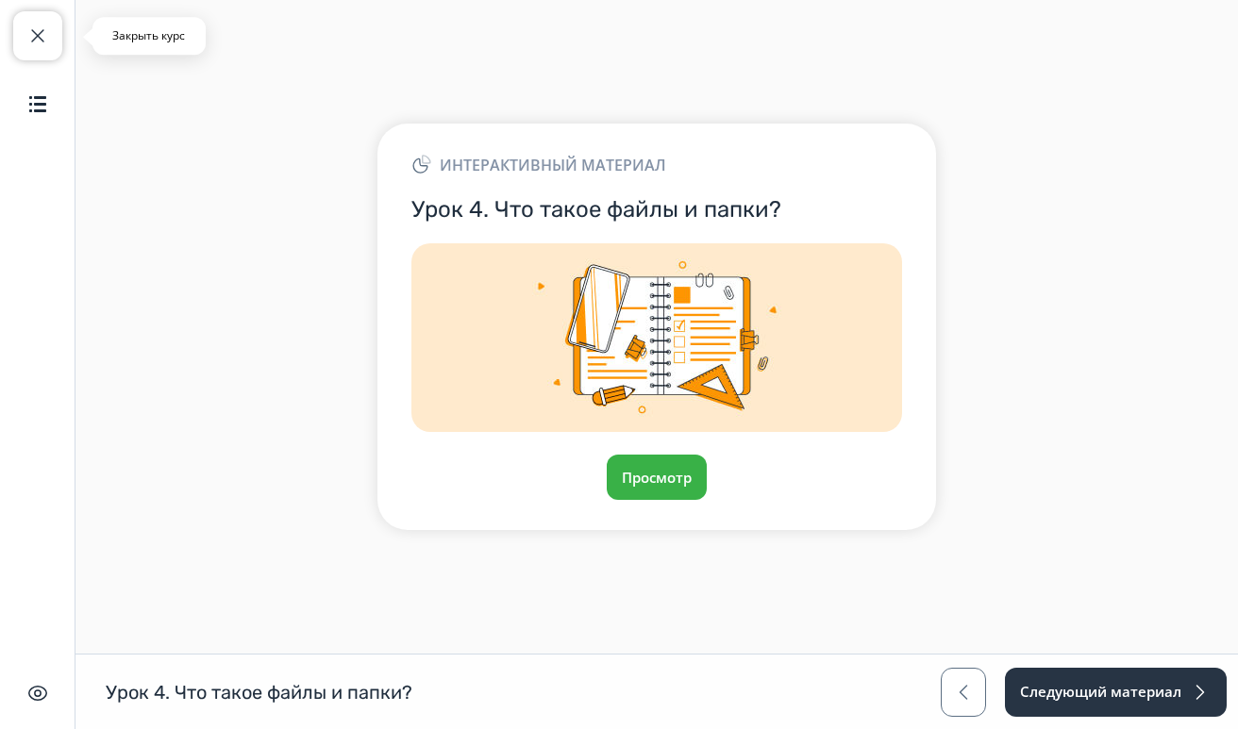
click at [42, 33] on span "button" at bounding box center [37, 36] width 23 height 23
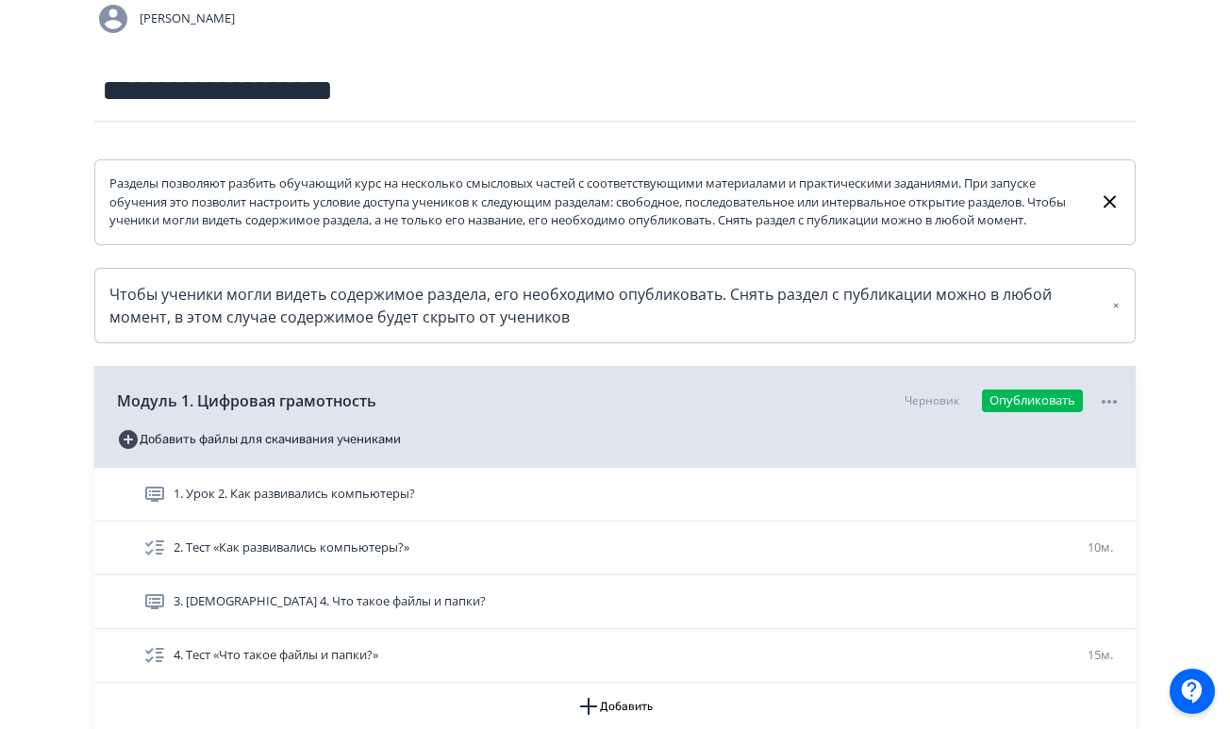
scroll to position [197, 0]
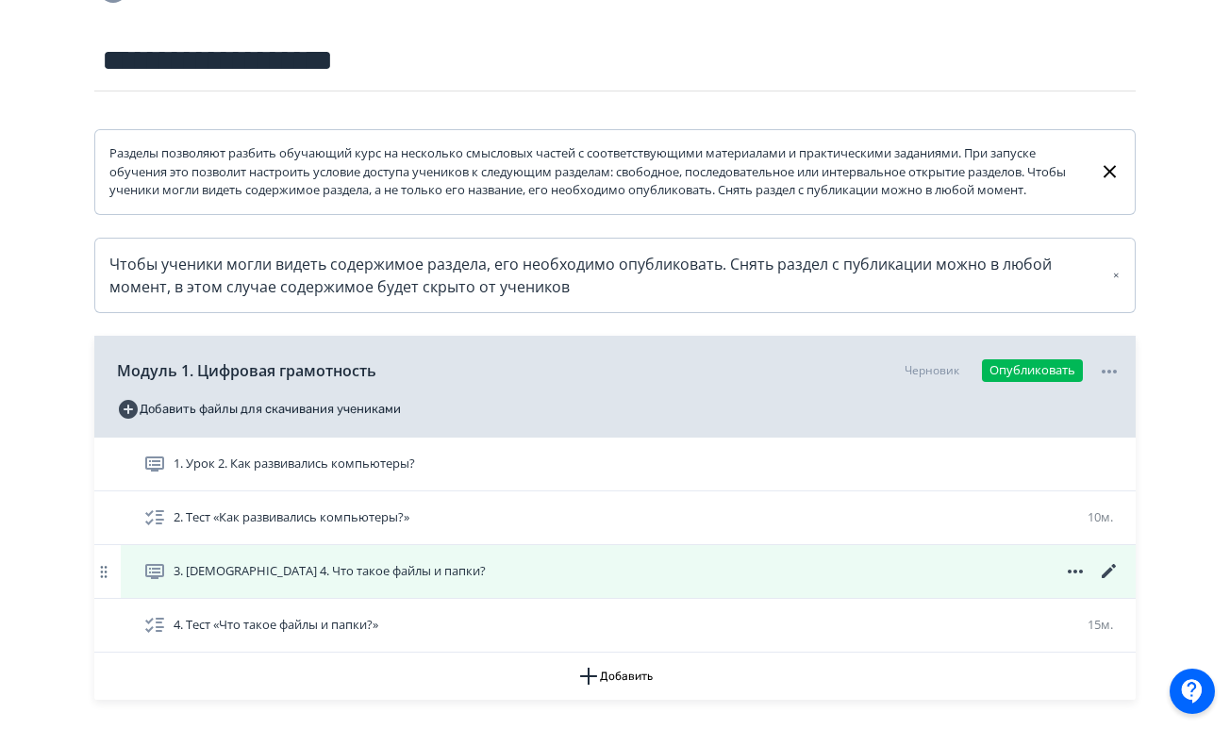
click at [1113, 583] on icon at bounding box center [1109, 571] width 23 height 23
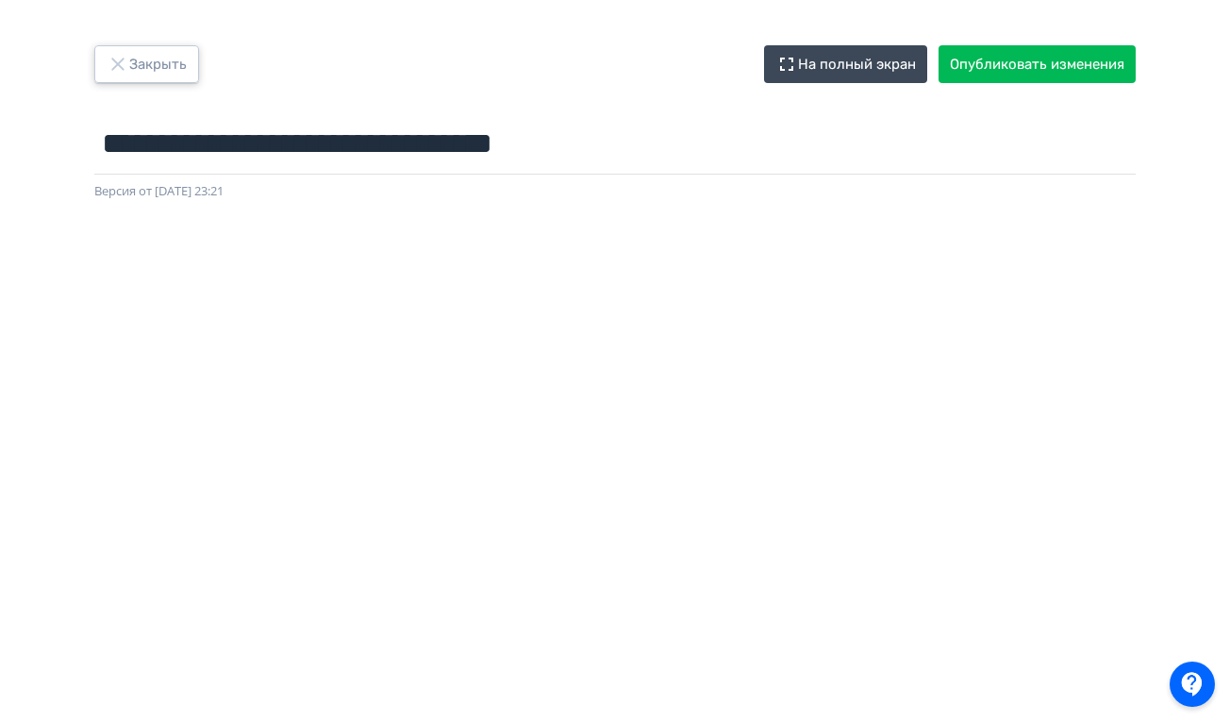
click at [150, 72] on button "Закрыть" at bounding box center [146, 64] width 105 height 38
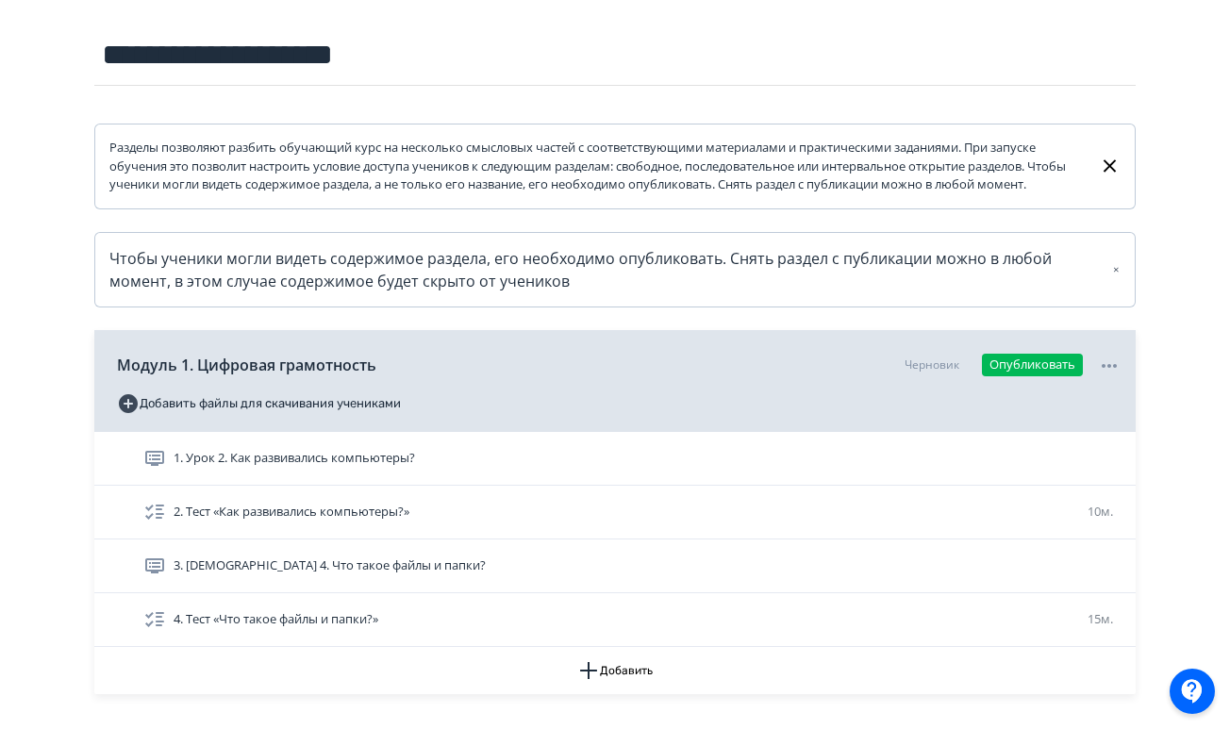
scroll to position [344, 0]
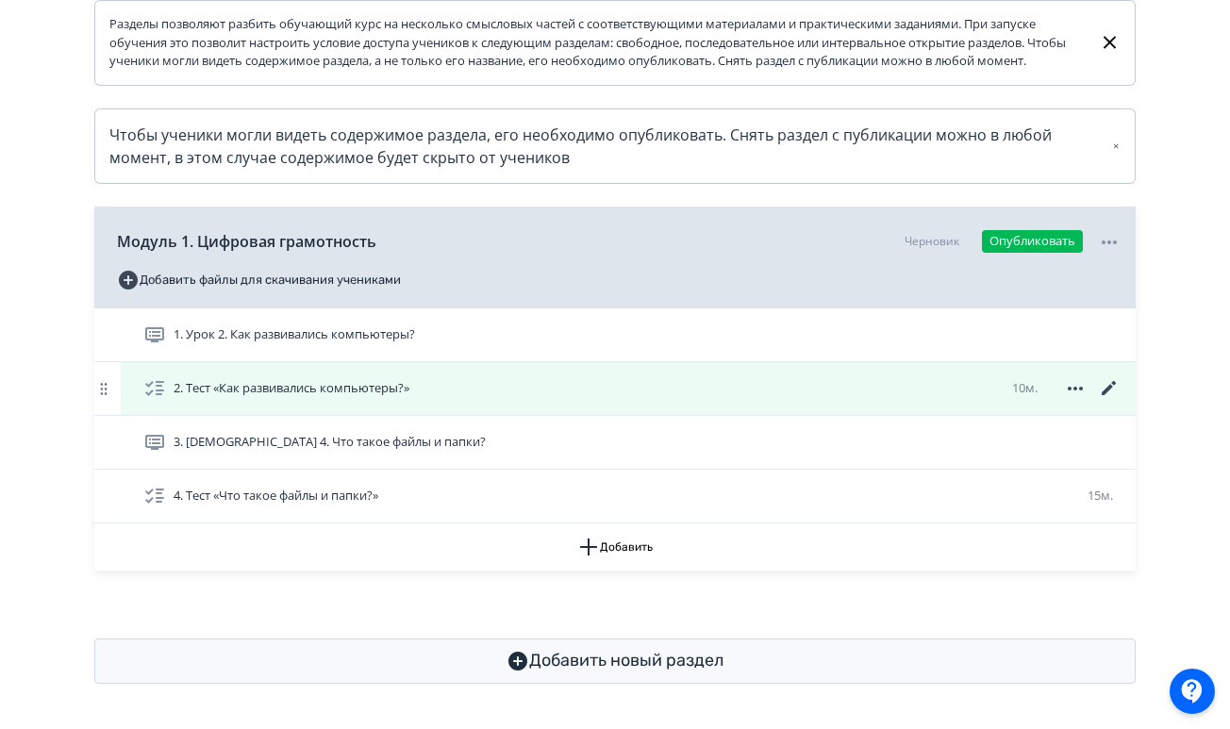
click at [429, 388] on div "2. Тест «Как развивались компьютеры?» 10м." at bounding box center [632, 388] width 978 height 23
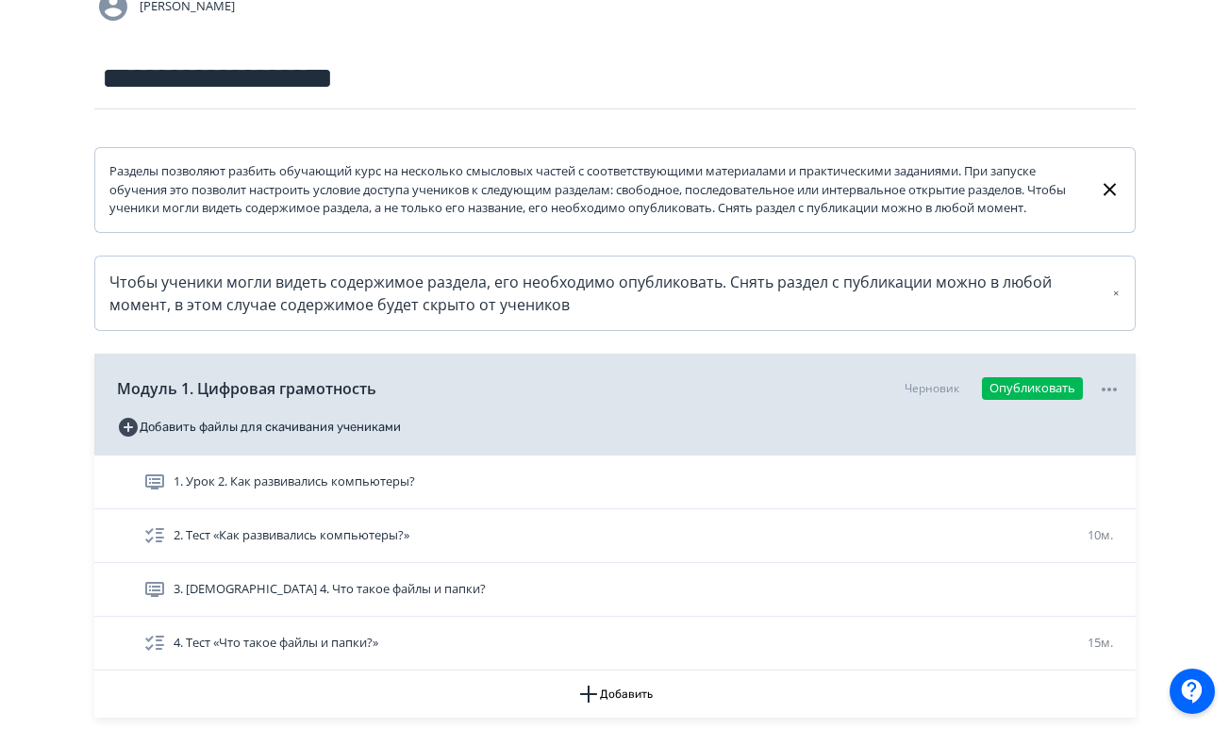
scroll to position [220, 0]
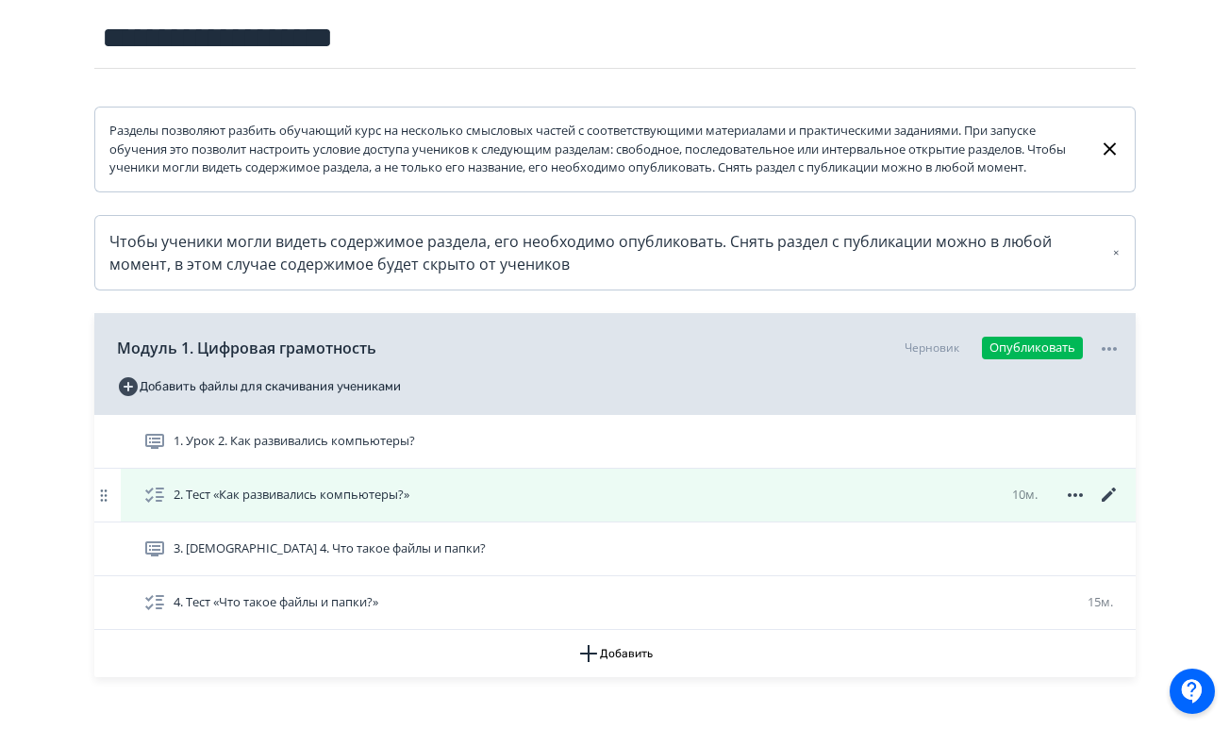
click at [1110, 502] on icon at bounding box center [1109, 495] width 14 height 14
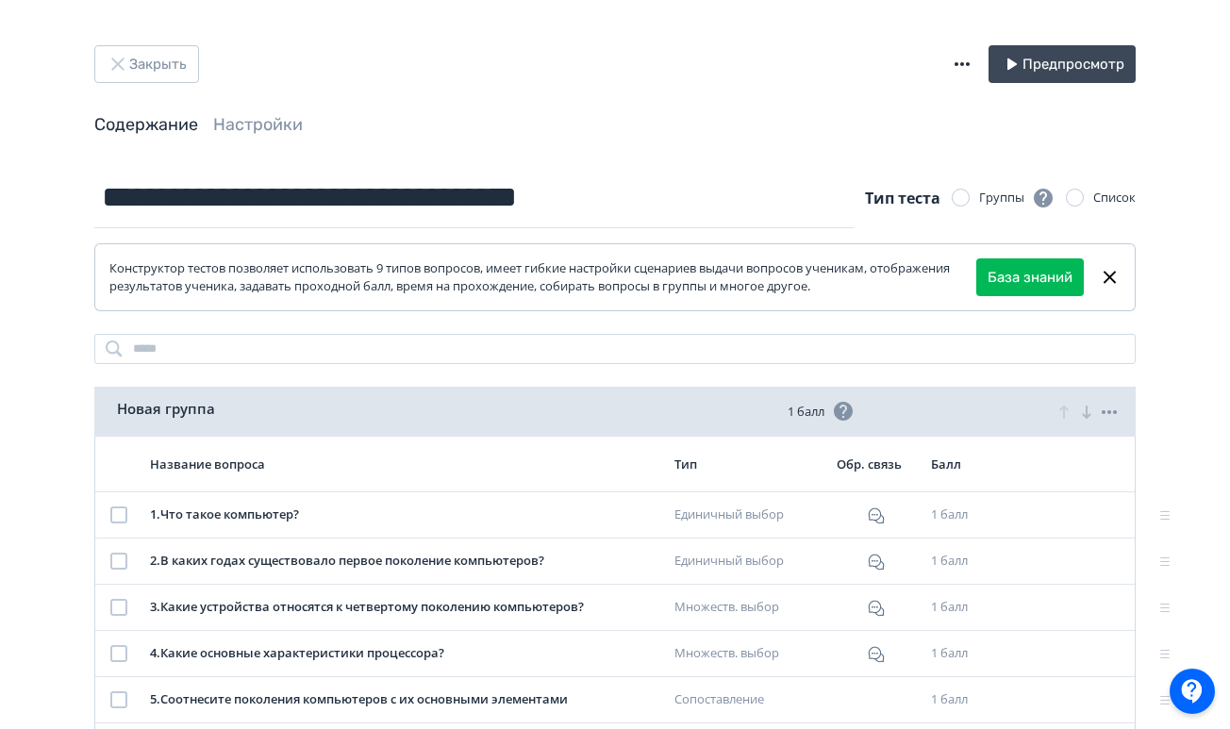
click at [970, 196] on label "Группы" at bounding box center [1003, 198] width 103 height 23
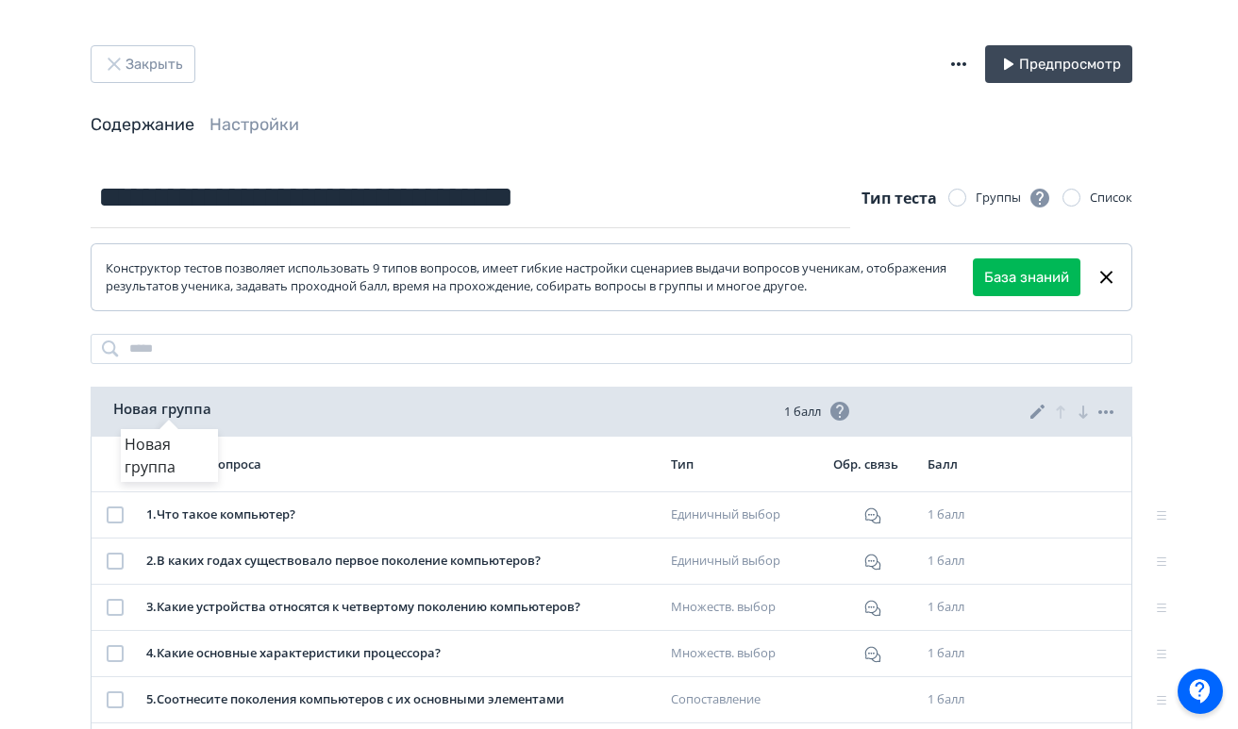
click at [206, 407] on div "Новая группа" at bounding box center [169, 409] width 97 height 22
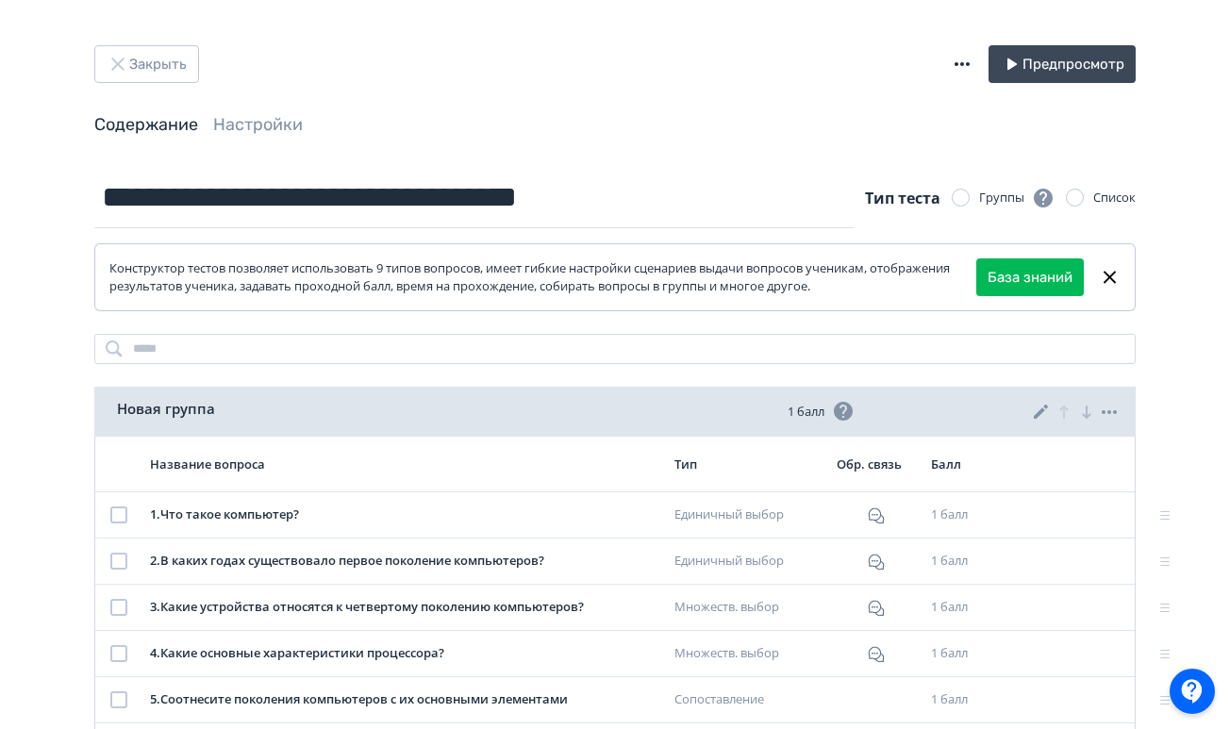
click at [610, 416] on div "Новая группа" at bounding box center [368, 411] width 502 height 27
click at [1044, 412] on icon at bounding box center [1041, 412] width 23 height 23
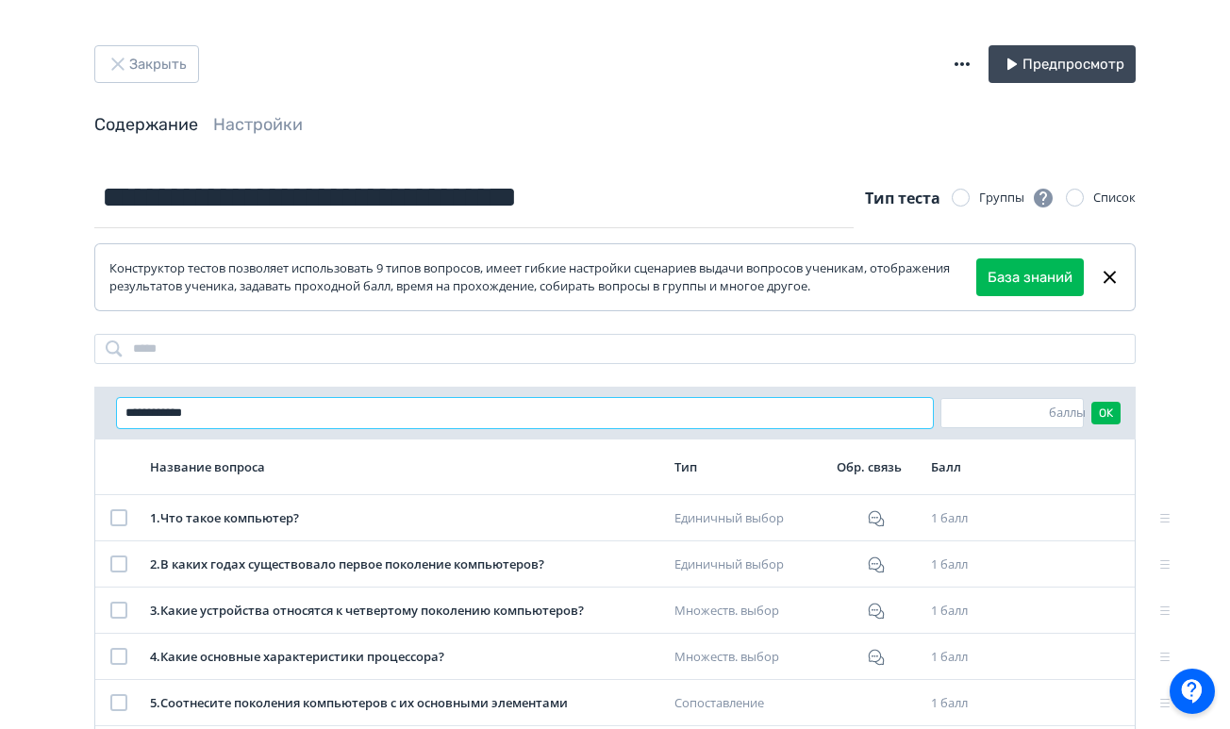
drag, startPoint x: 698, startPoint y: 417, endPoint x: 129, endPoint y: 423, distance: 569.0
click at [129, 423] on input "**********" at bounding box center [525, 413] width 816 height 30
click at [148, 418] on input "**********" at bounding box center [525, 413] width 816 height 30
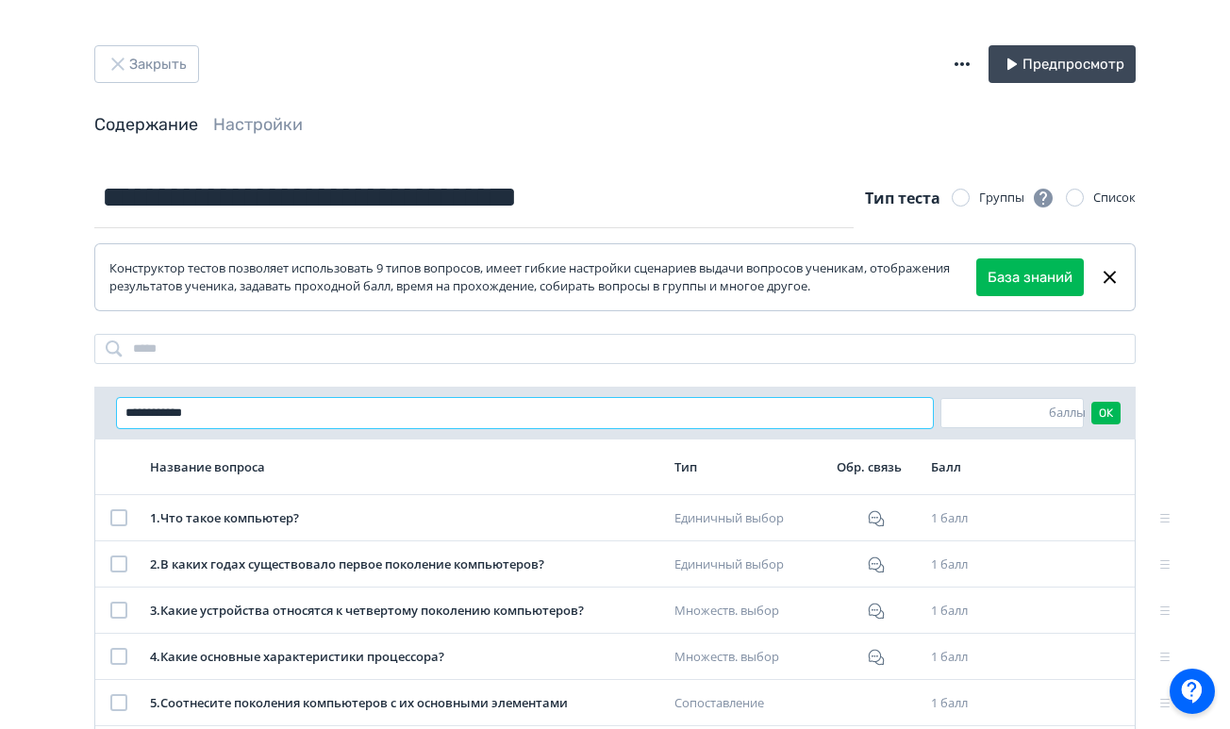
paste input "**********"
type input "**********"
click at [1095, 412] on button "OK" at bounding box center [1106, 413] width 29 height 23
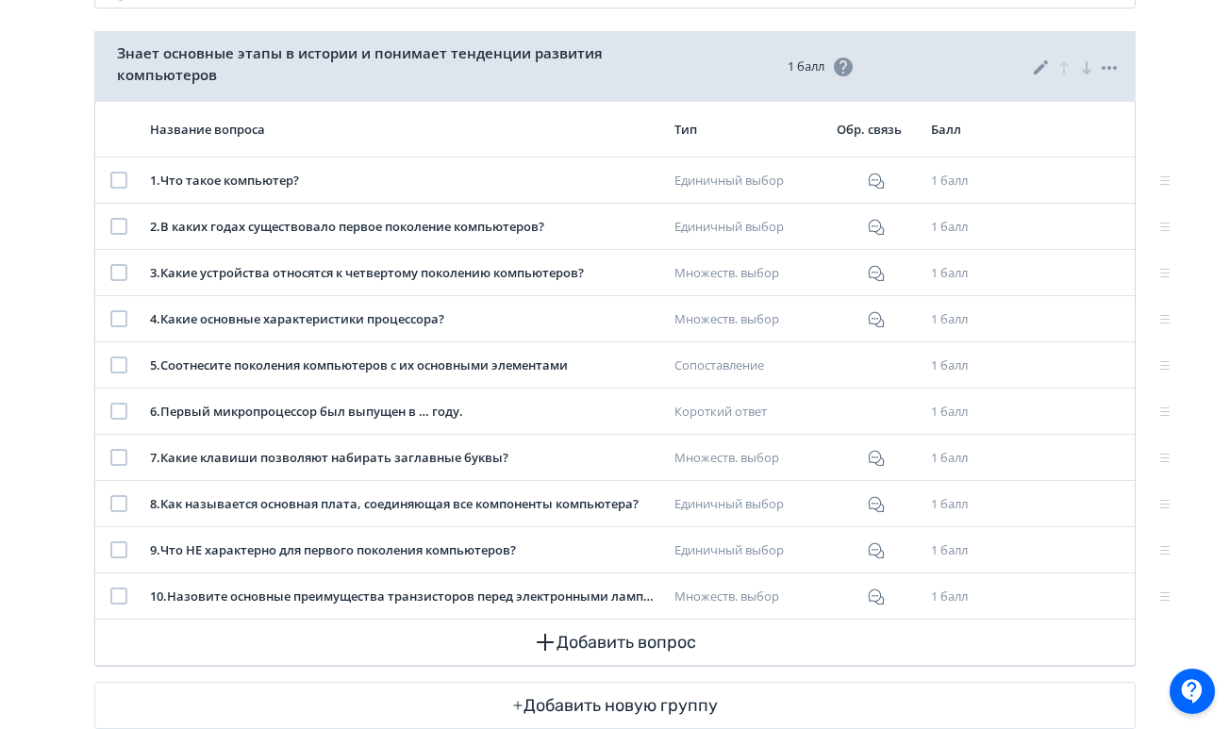
scroll to position [401, 0]
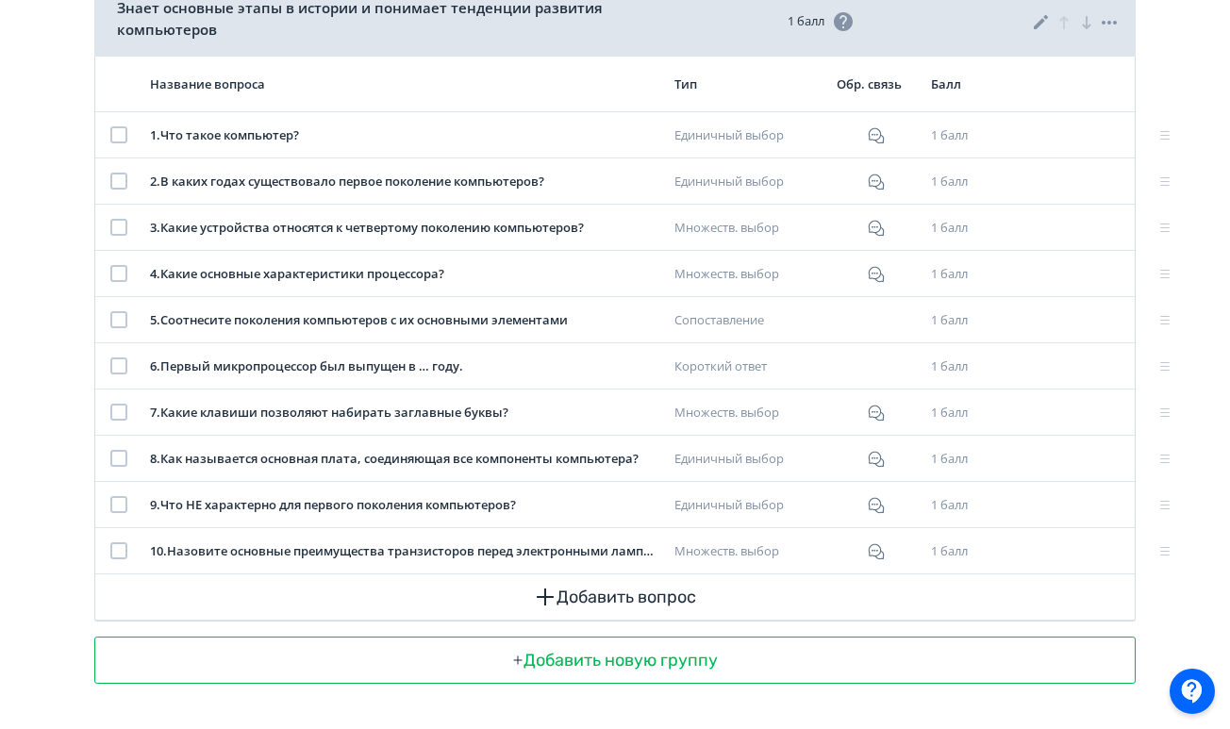
click at [607, 658] on button "Добавить новую группу" at bounding box center [615, 660] width 1040 height 45
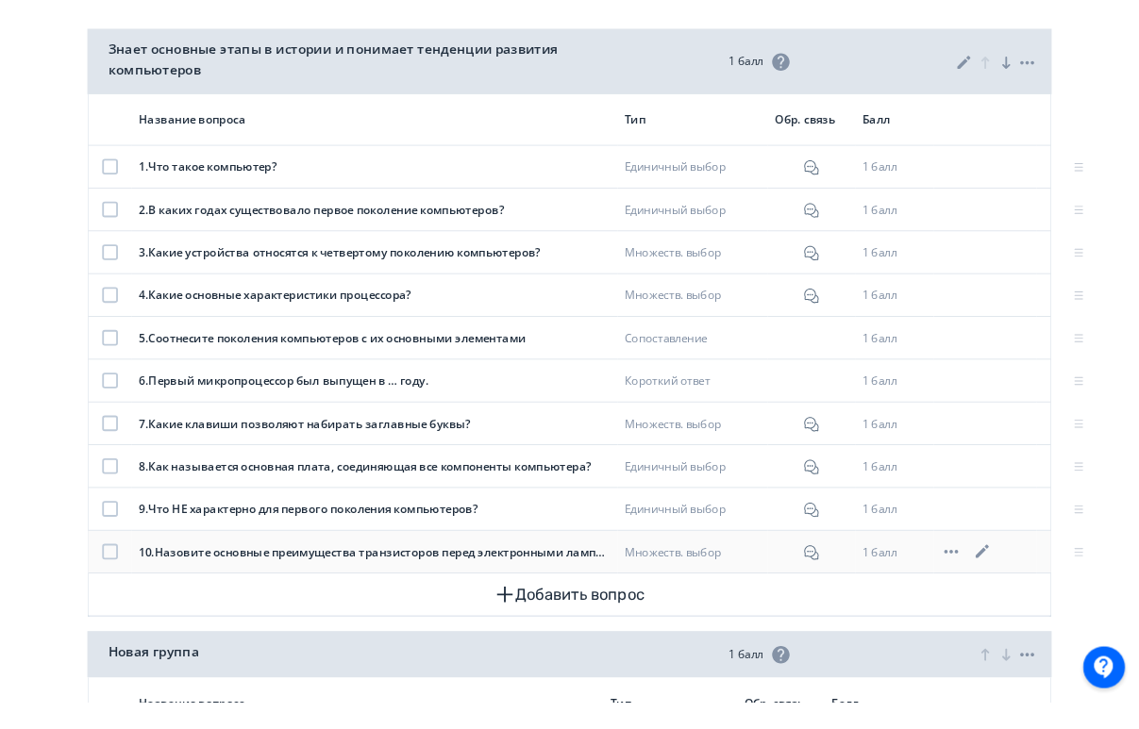
scroll to position [382, 0]
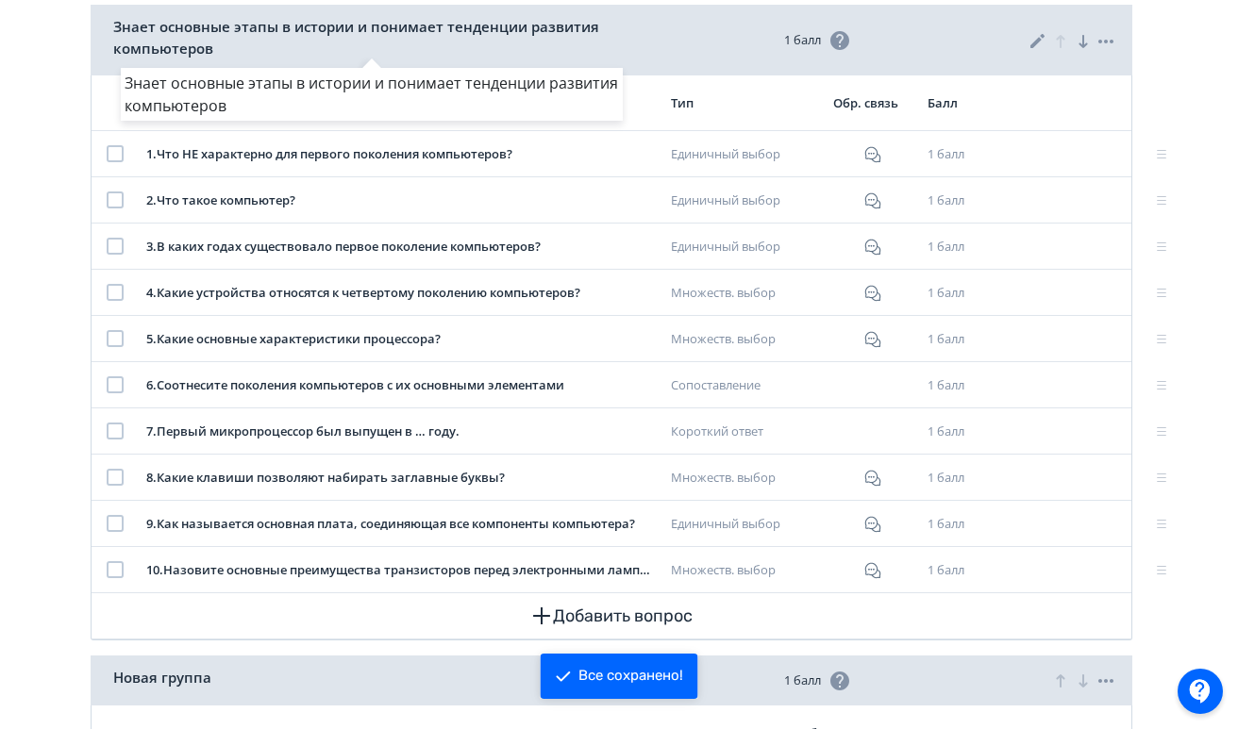
drag, startPoint x: 303, startPoint y: 528, endPoint x: 426, endPoint y: 48, distance: 495.9
drag, startPoint x: 284, startPoint y: 255, endPoint x: 309, endPoint y: 184, distance: 75.2
click at [309, 184] on div "Знает основные этапы в истории и понимает тенденции развития компьютеров" at bounding box center [619, 364] width 1238 height 729
drag, startPoint x: 297, startPoint y: 243, endPoint x: 329, endPoint y: 28, distance: 217.5
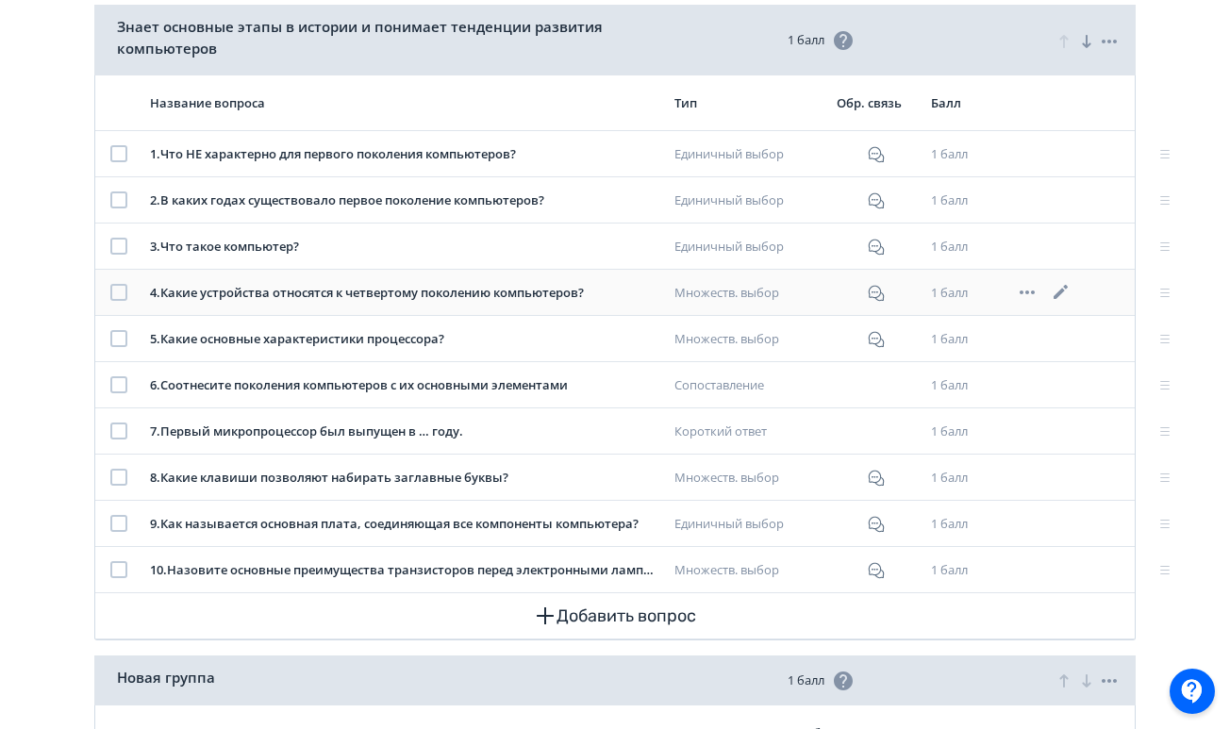
click at [226, 296] on div "4 . Какие устройства относятся к четвертому поколению компьютеров?" at bounding box center [405, 293] width 510 height 19
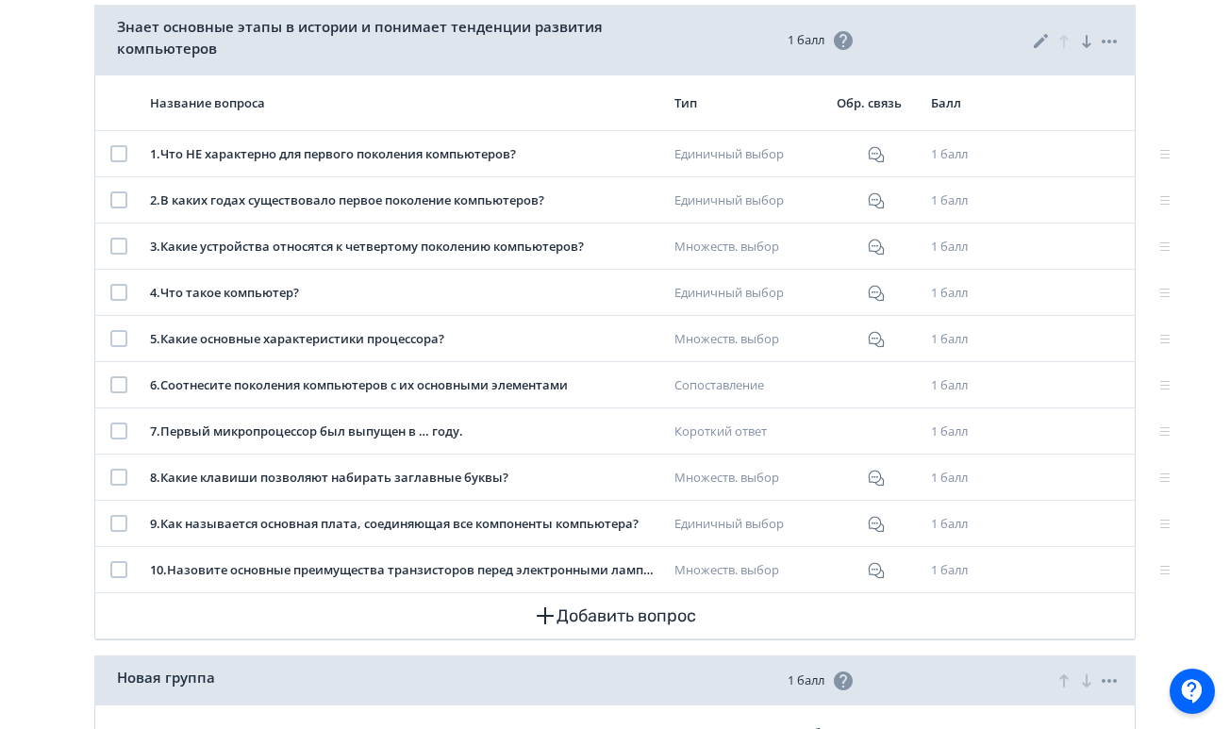
drag, startPoint x: 269, startPoint y: 189, endPoint x: 280, endPoint y: 53, distance: 136.3
click at [4, 256] on div "**********" at bounding box center [615, 267] width 1230 height 1298
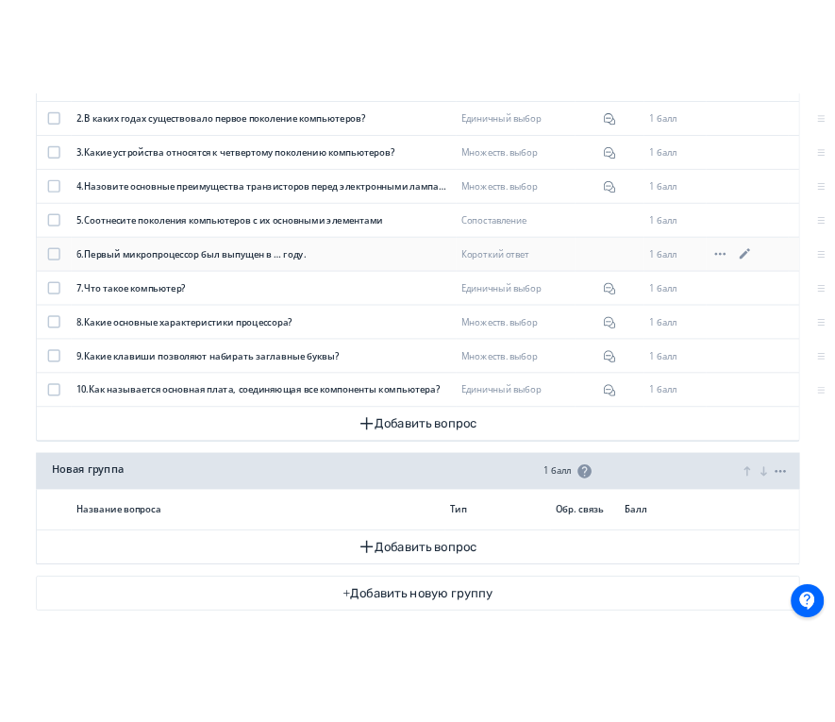
scroll to position [569, 0]
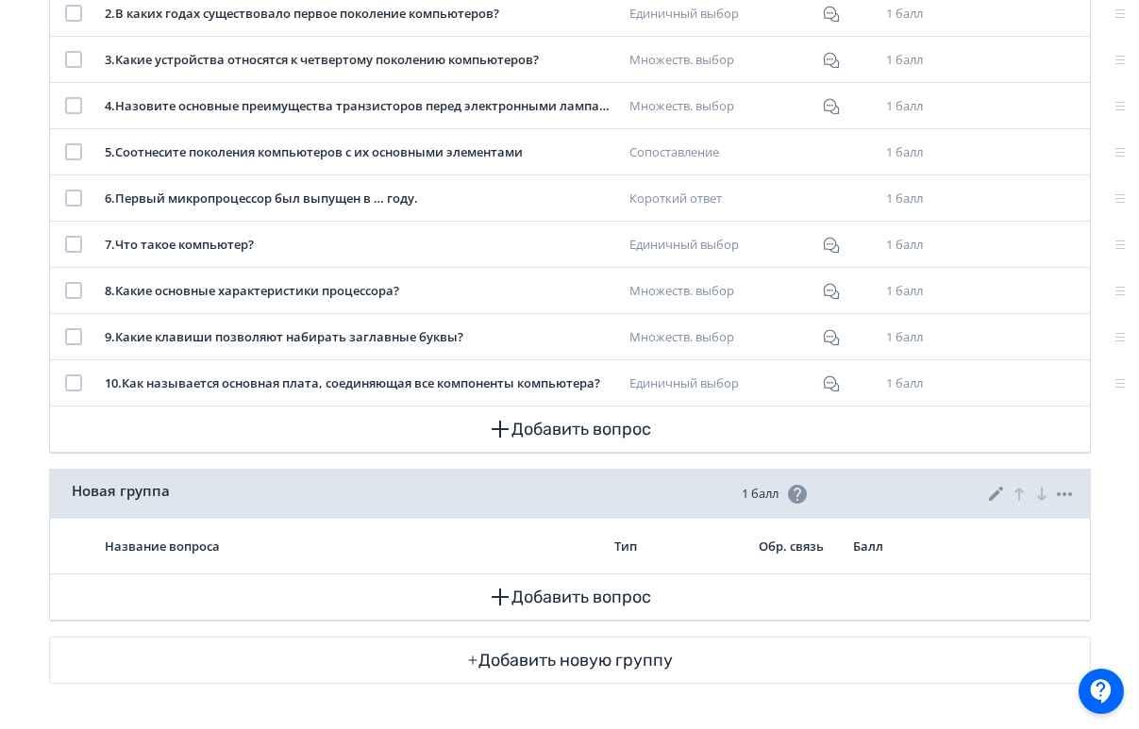
click at [132, 509] on div "Новая группа 1 балл" at bounding box center [570, 494] width 1042 height 50
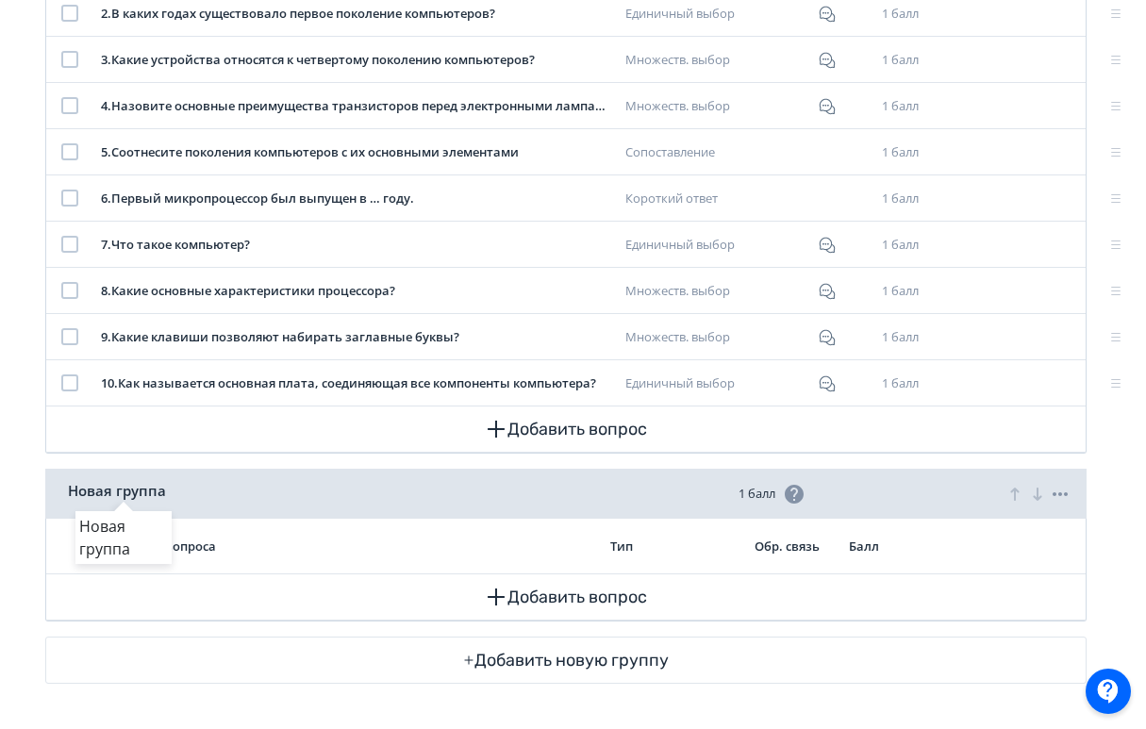
click at [146, 493] on div "Новая группа" at bounding box center [123, 491] width 97 height 22
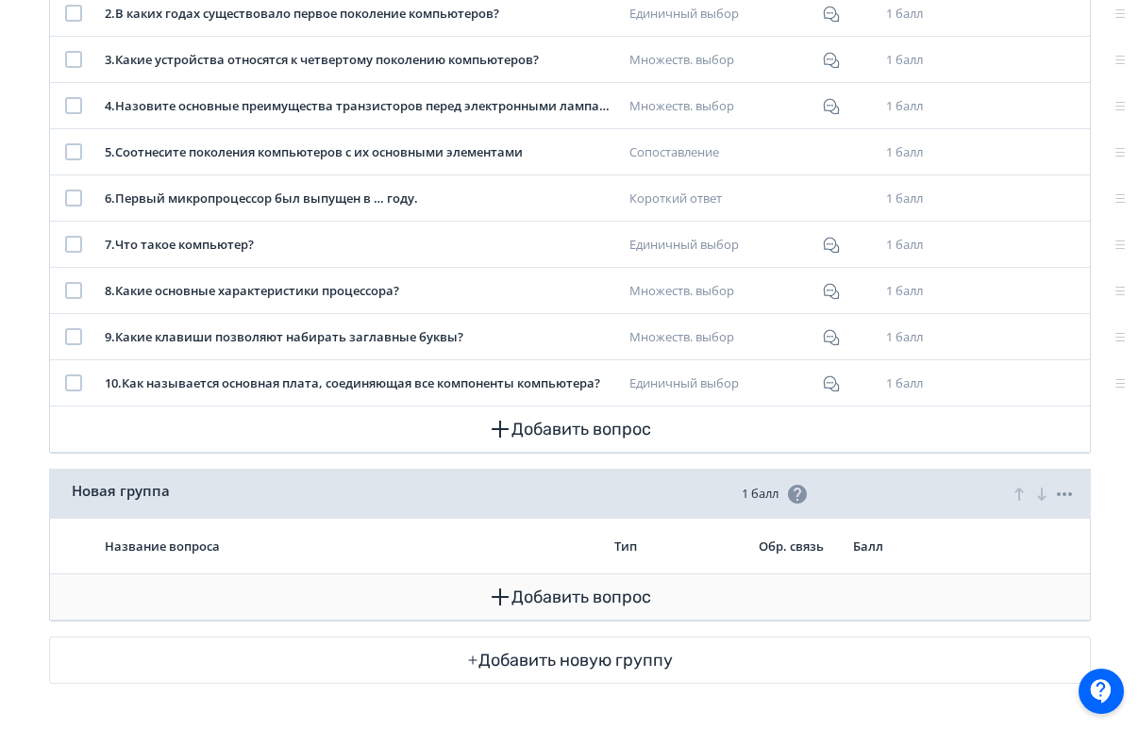
click at [52, 599] on td "Добавить вопрос" at bounding box center [570, 598] width 1040 height 46
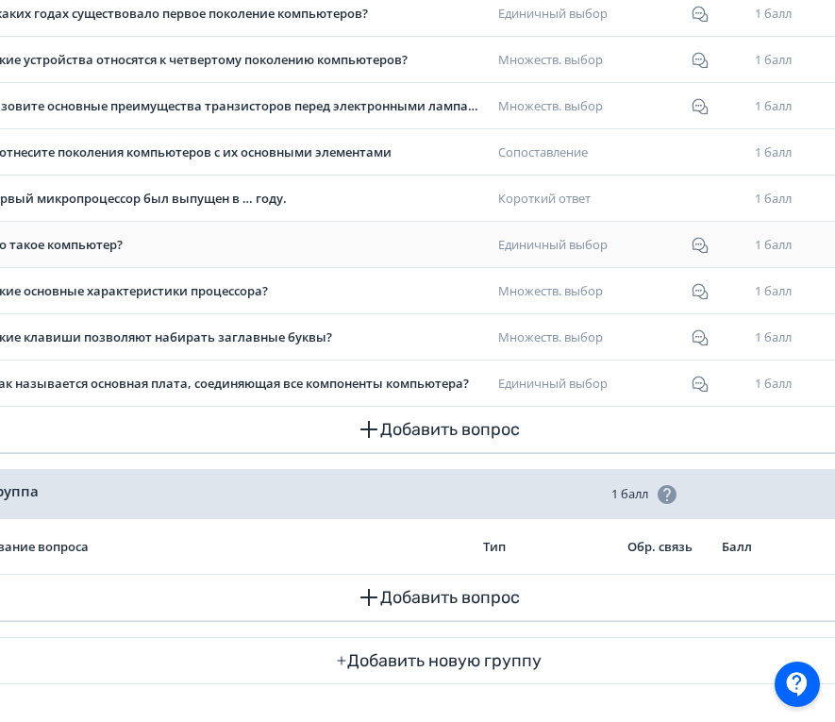
scroll to position [569, 297]
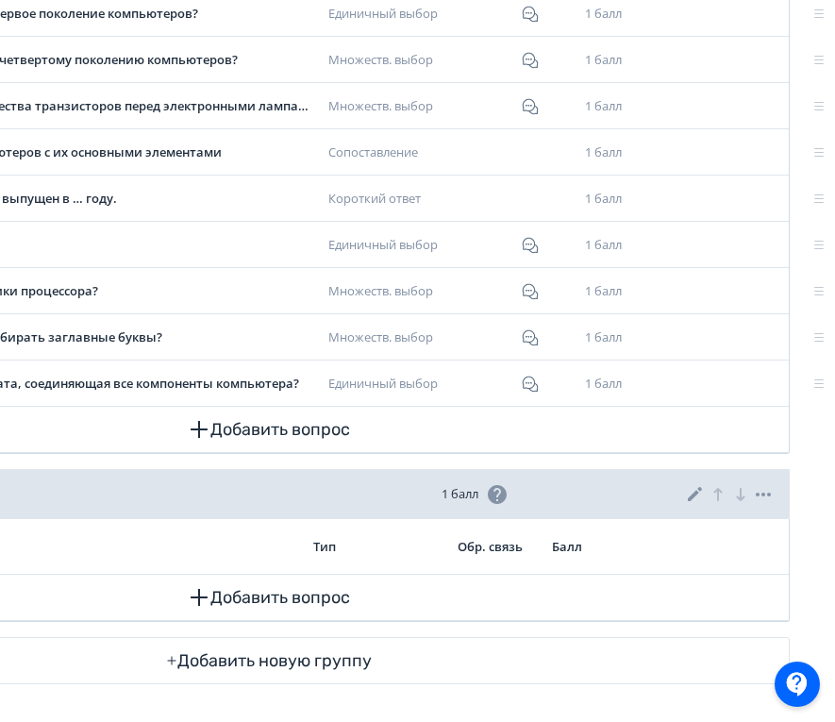
click at [773, 493] on icon at bounding box center [763, 494] width 23 height 23
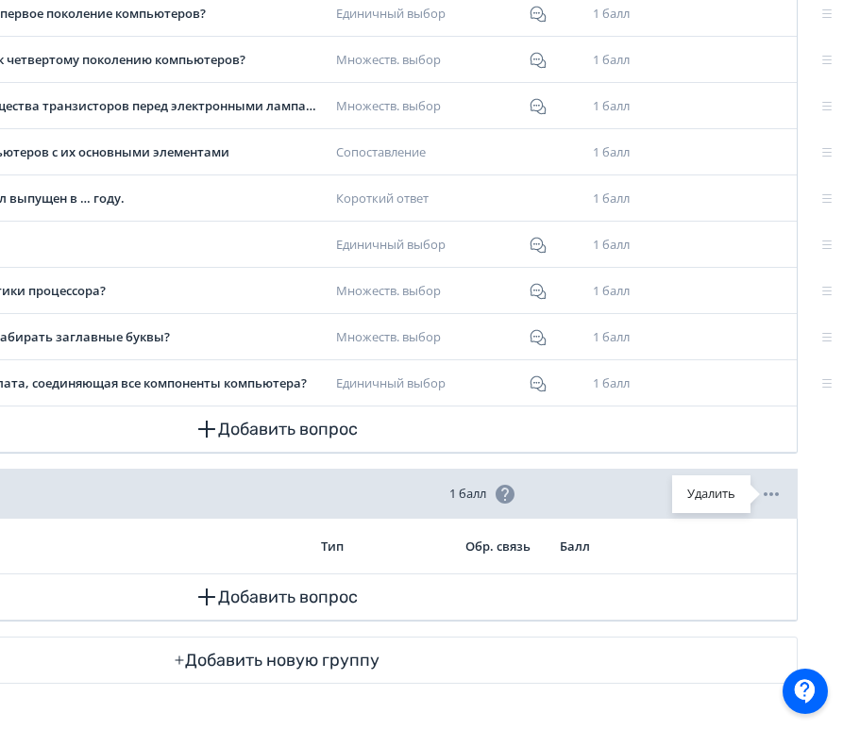
click at [771, 487] on div "Удалить" at bounding box center [771, 494] width 23 height 25
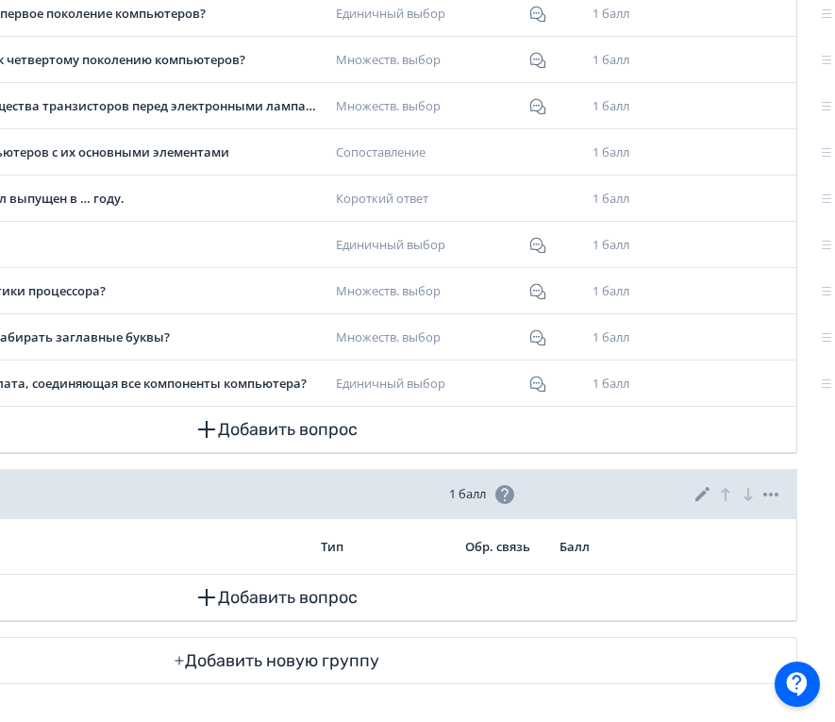
click at [771, 495] on icon at bounding box center [770, 495] width 15 height 4
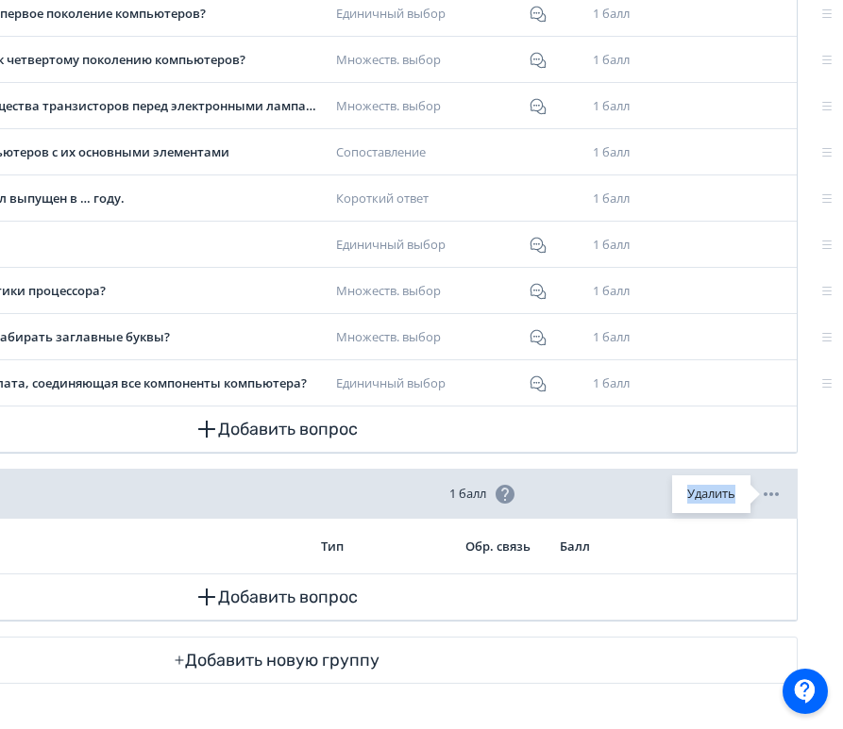
click at [771, 495] on div "Удалить" at bounding box center [771, 494] width 23 height 25
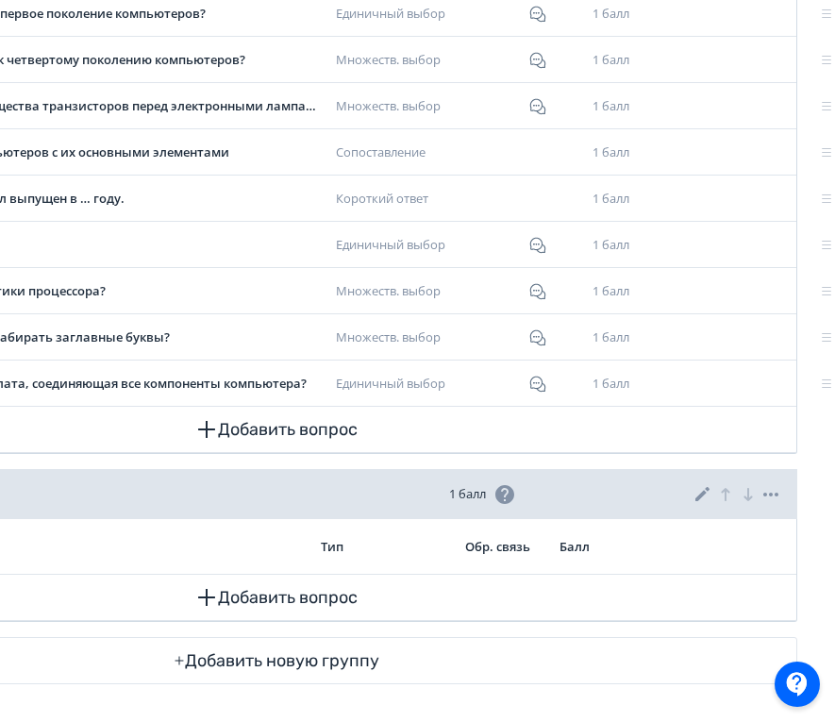
click at [705, 499] on icon at bounding box center [703, 494] width 23 height 23
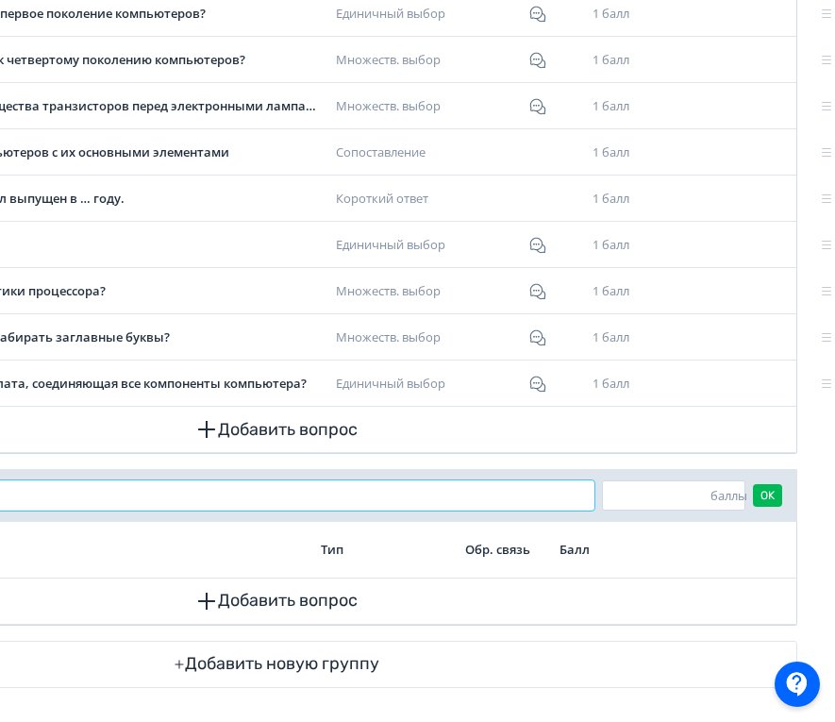
click at [469, 500] on input "**********" at bounding box center [186, 495] width 816 height 30
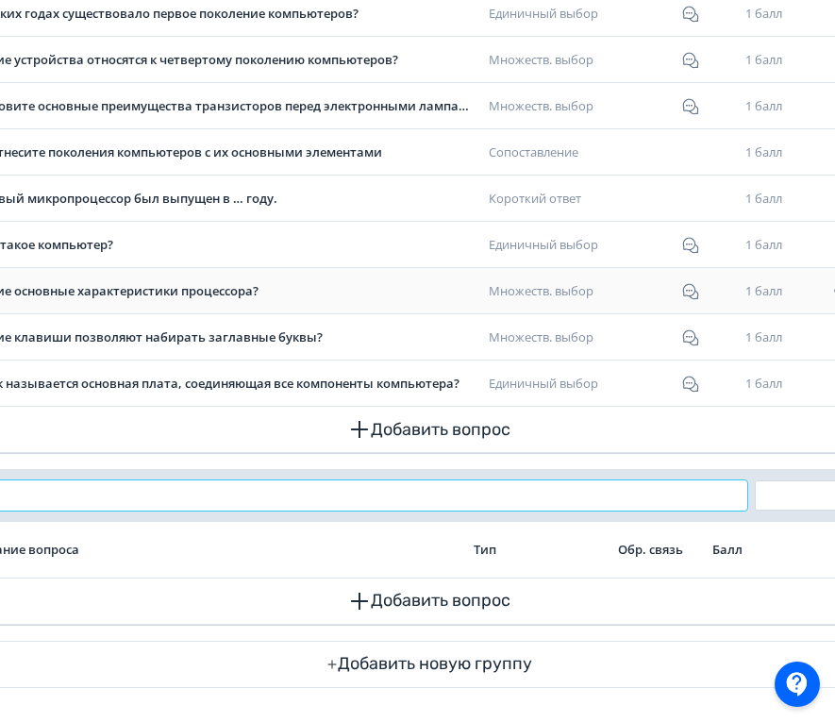
scroll to position [569, 0]
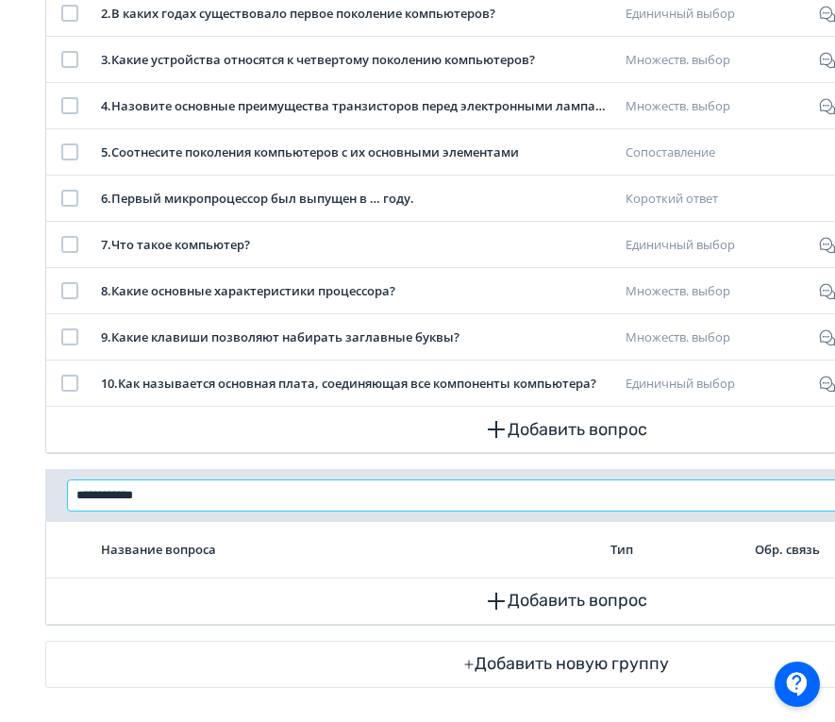
click at [134, 499] on input "**********" at bounding box center [476, 495] width 816 height 30
paste input "**********"
type input "**********"
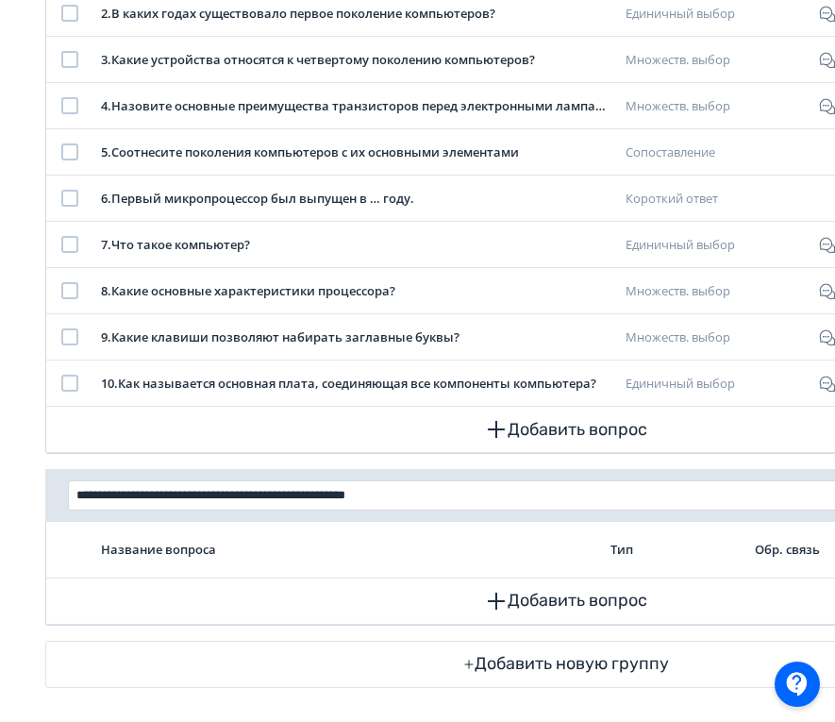
click at [343, 561] on td "Название вопроса" at bounding box center [348, 550] width 510 height 56
click at [136, 615] on button "Добавить вопрос" at bounding box center [566, 600] width 1010 height 45
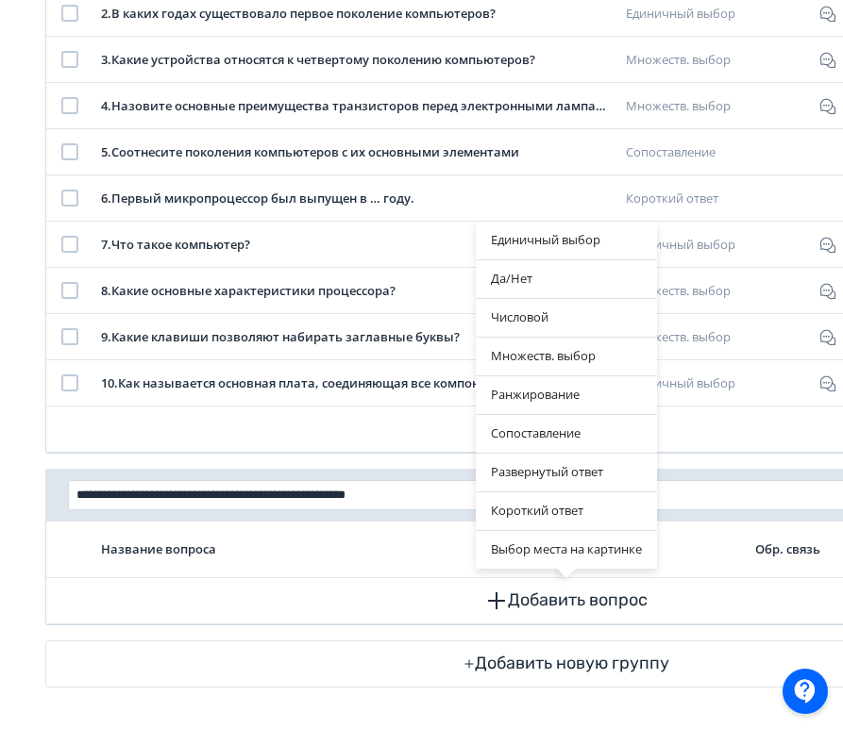
click at [671, 497] on div "Единичный выбор Да/[PERSON_NAME] Множеств. выбор Ранжирование Сопоставление Раз…" at bounding box center [421, 364] width 843 height 729
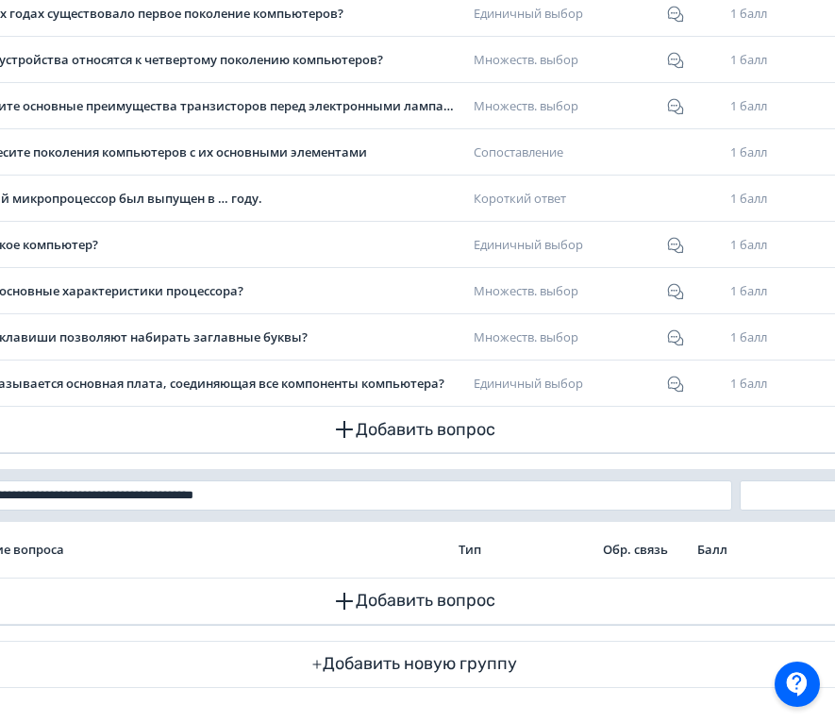
scroll to position [569, 297]
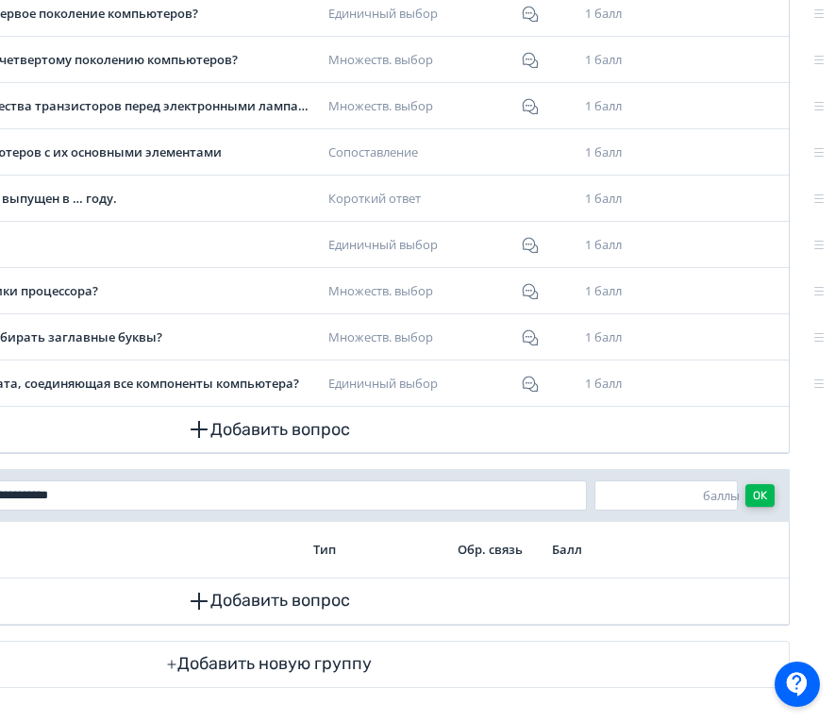
click at [756, 497] on button "OK" at bounding box center [759, 495] width 29 height 23
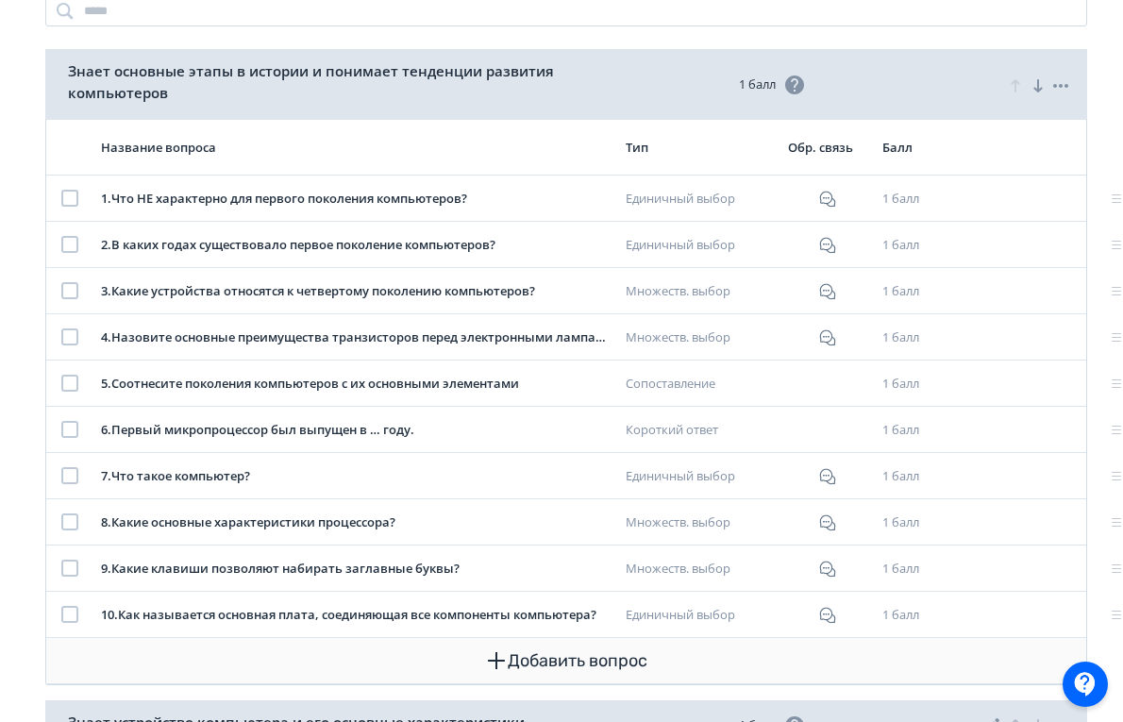
scroll to position [530, 0]
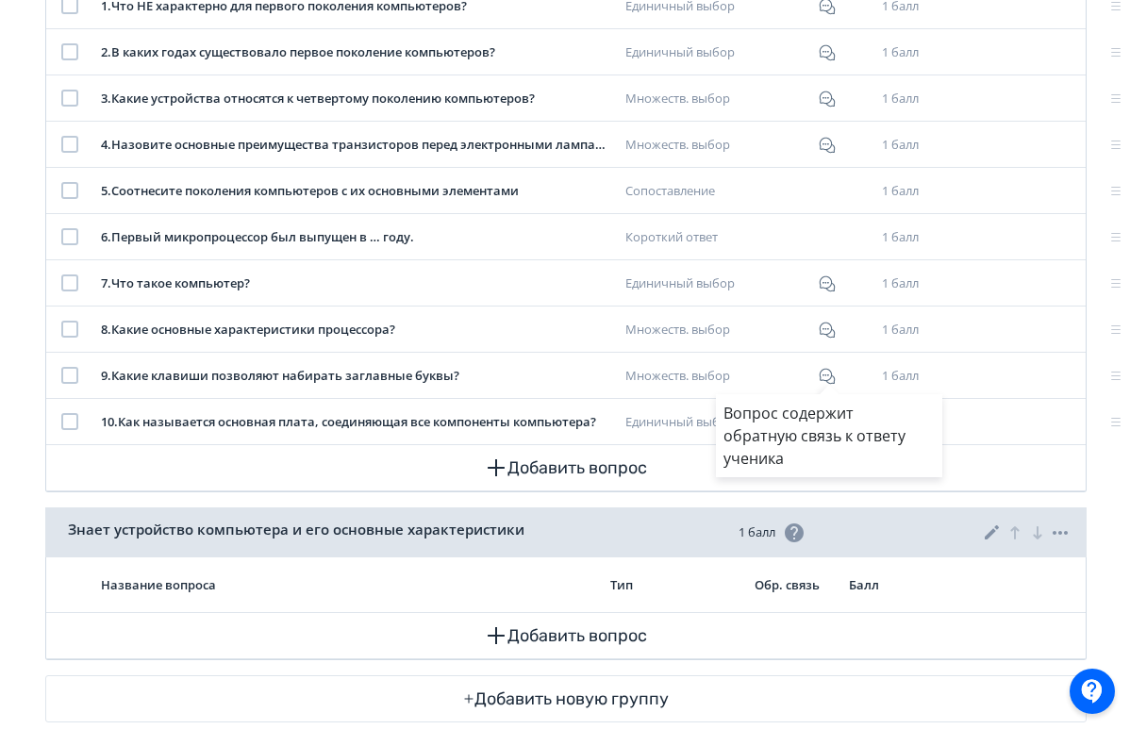
click at [984, 393] on div "Вопрос содержит обратную связь к ответу ученика" at bounding box center [565, 364] width 1130 height 729
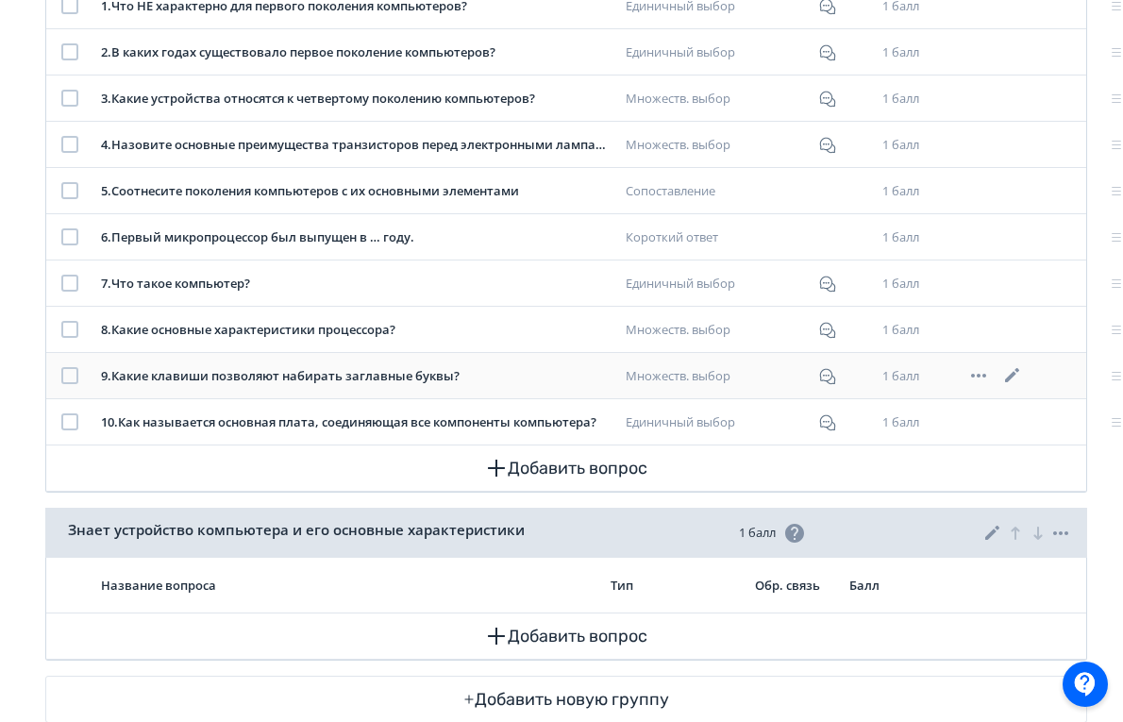
click at [981, 376] on icon at bounding box center [978, 376] width 15 height 4
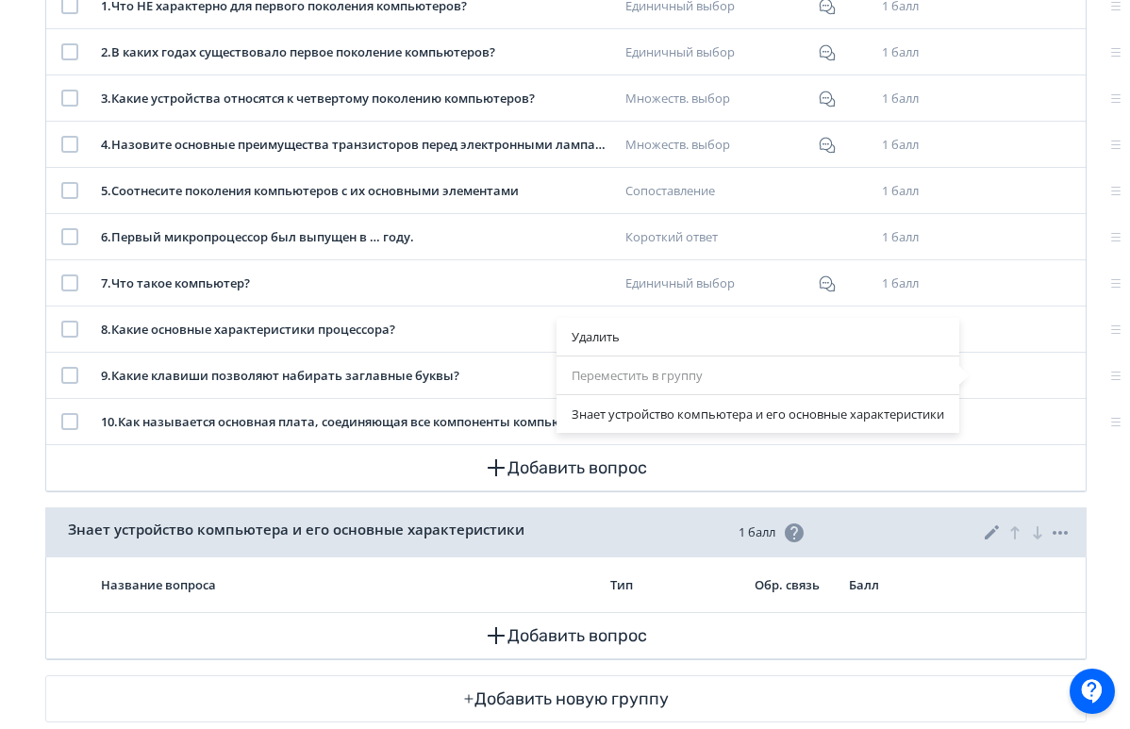
click at [727, 370] on div "Переместить в группу" at bounding box center [758, 376] width 403 height 38
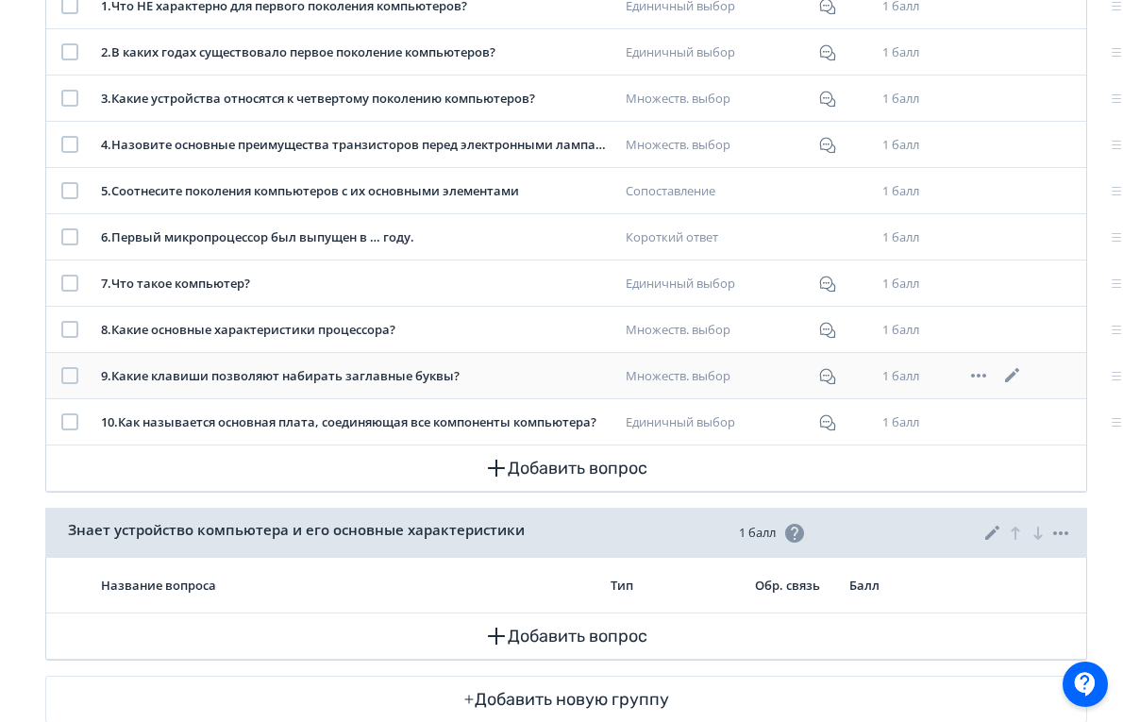
click at [69, 381] on div at bounding box center [69, 375] width 17 height 17
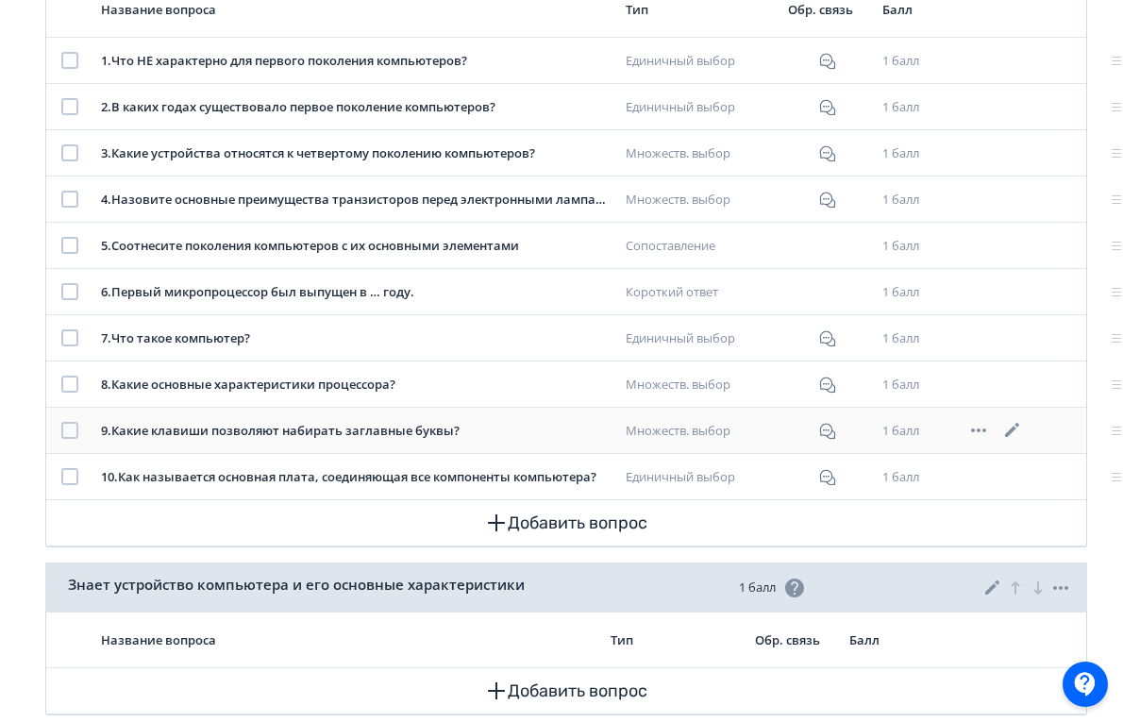
scroll to position [585, 0]
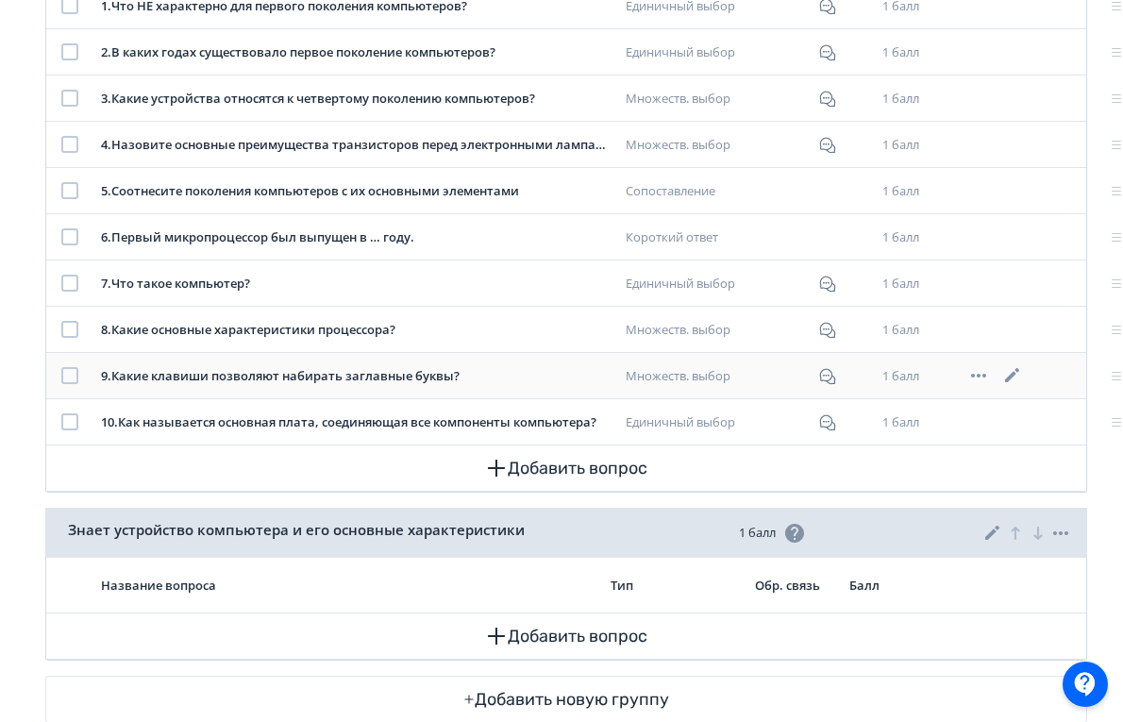
click at [982, 376] on icon at bounding box center [978, 375] width 23 height 23
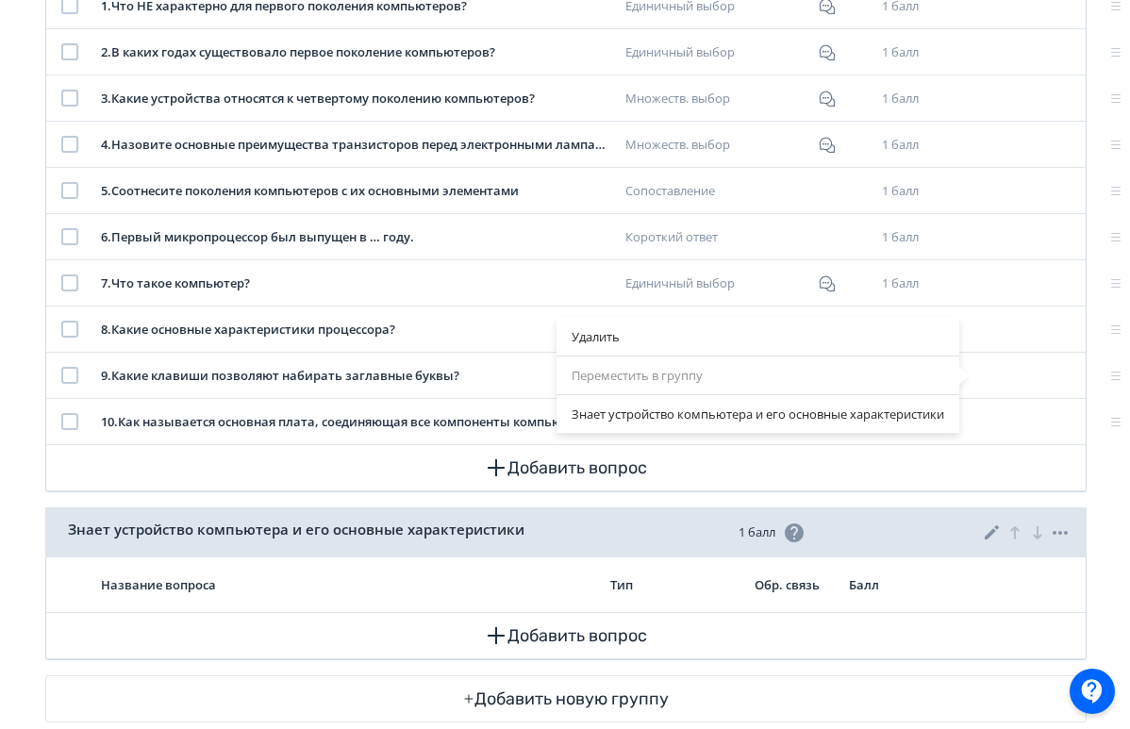
click at [804, 375] on div "Переместить в группу" at bounding box center [758, 376] width 403 height 38
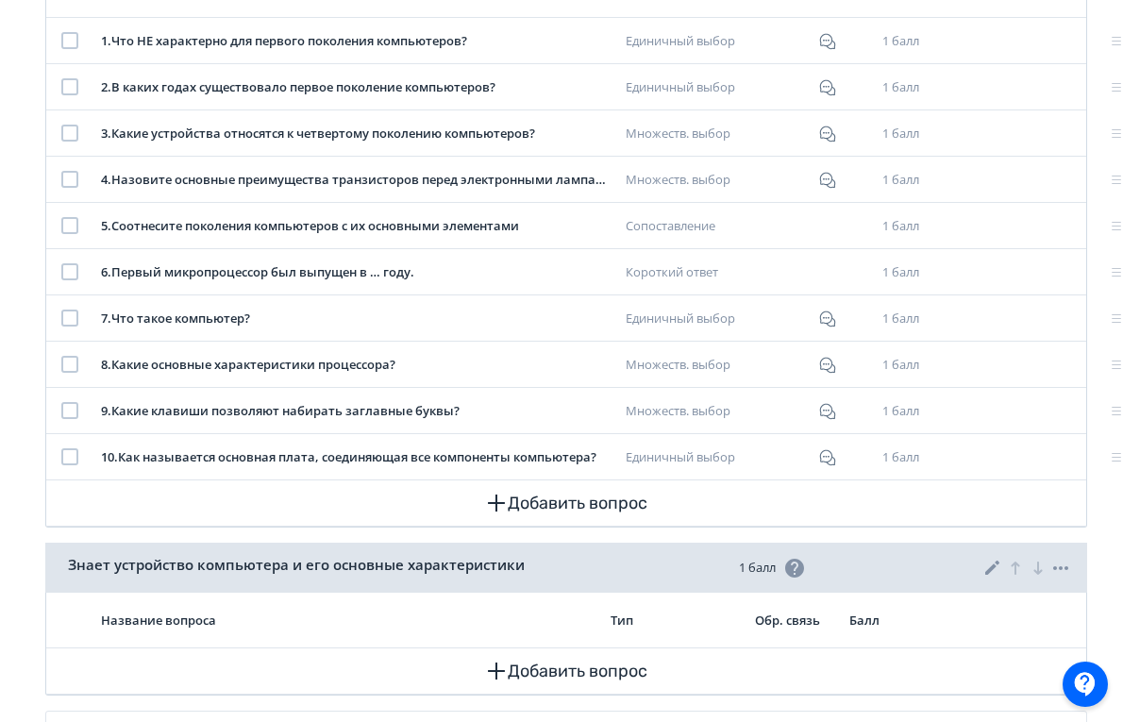
scroll to position [577, 0]
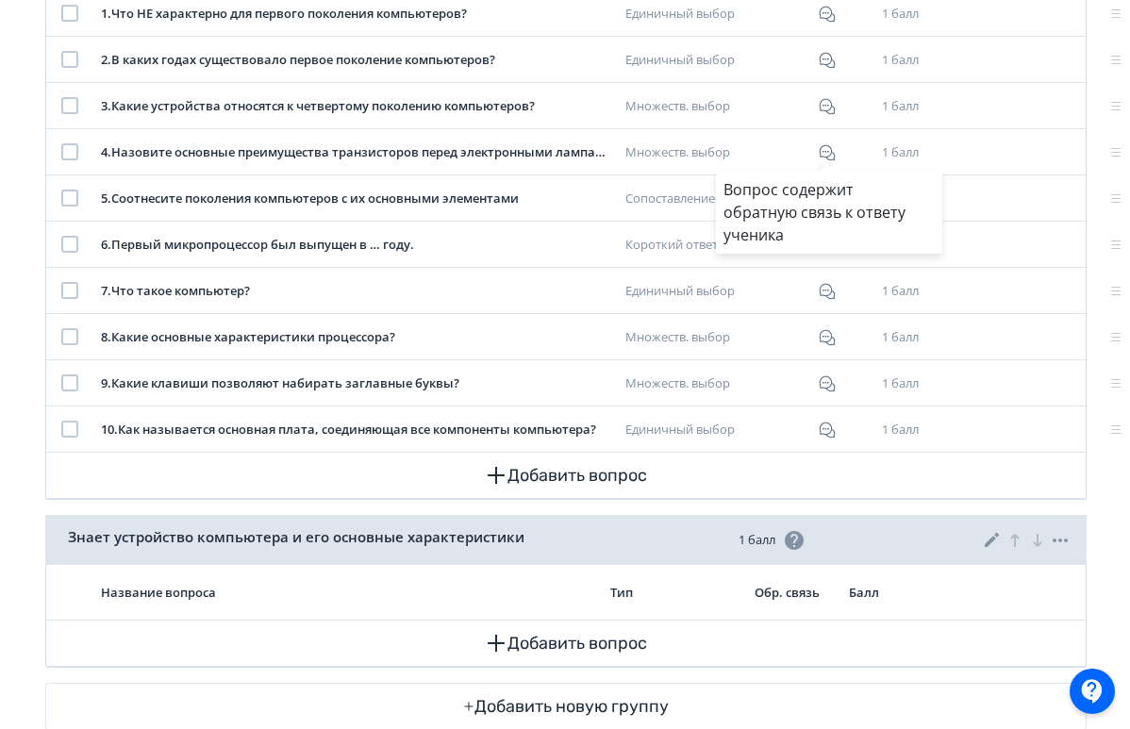
click at [75, 387] on div "Вопрос содержит обратную связь к ответу ученика" at bounding box center [565, 364] width 1130 height 729
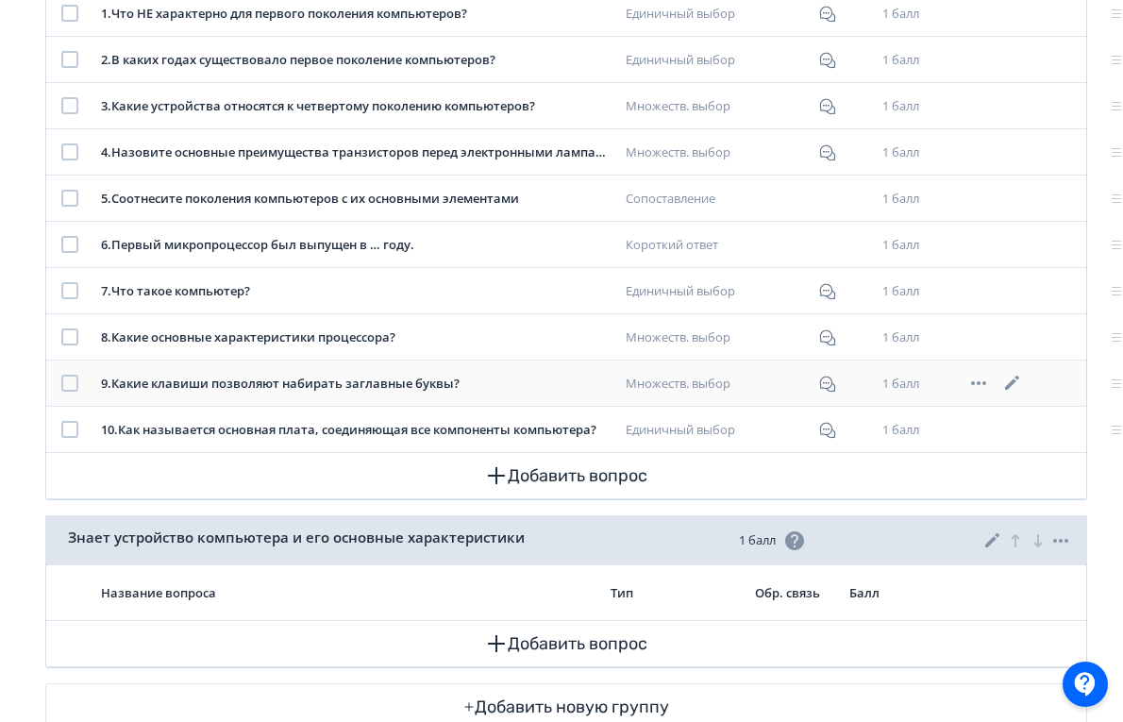
click at [61, 378] on div at bounding box center [69, 383] width 17 height 17
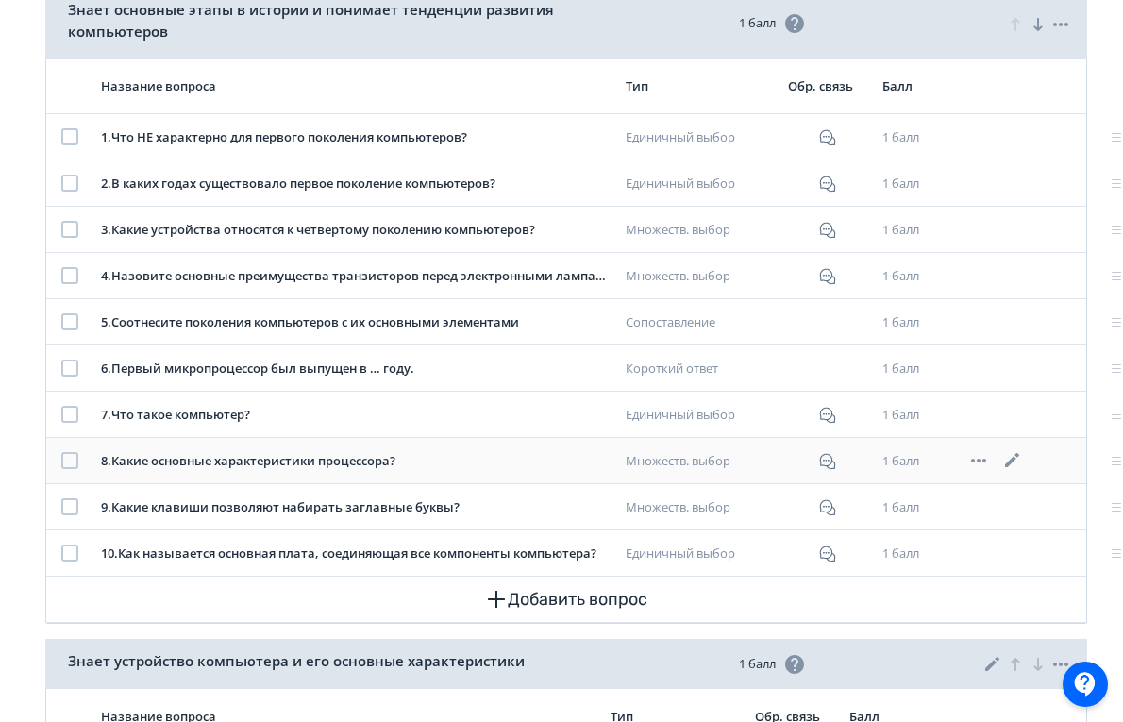
scroll to position [91, 0]
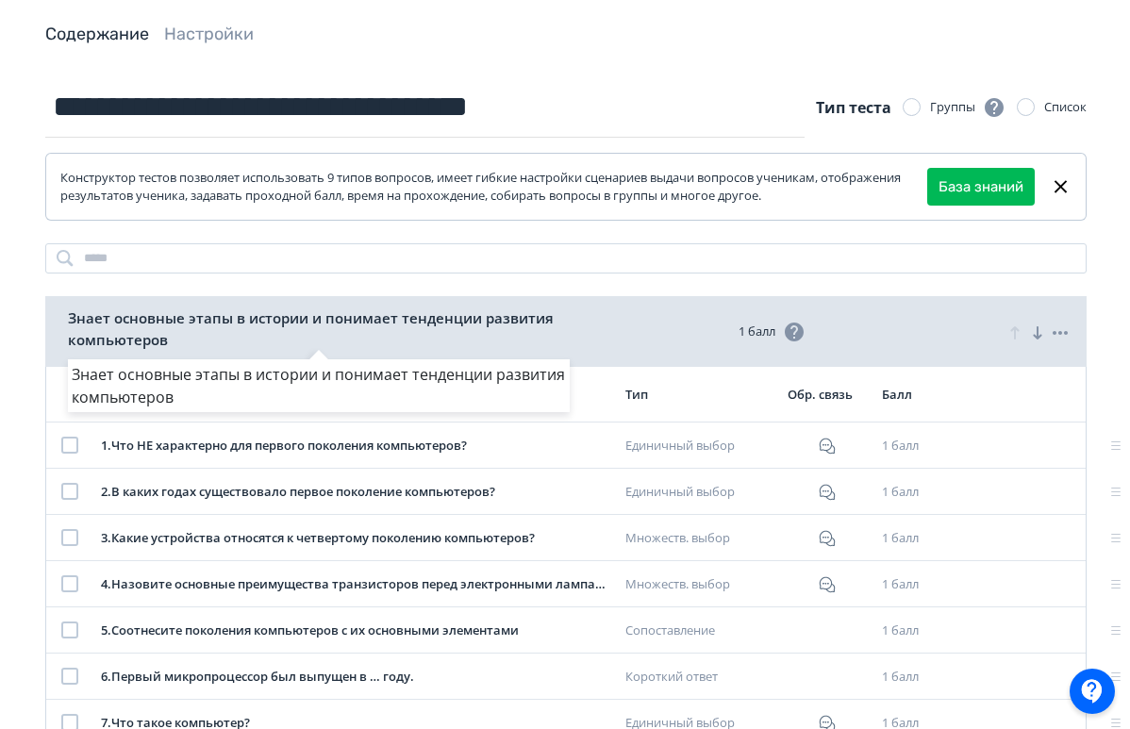
click at [1063, 184] on div "Знает основные этапы в истории и понимает тенденции развития компьютеров" at bounding box center [565, 364] width 1130 height 729
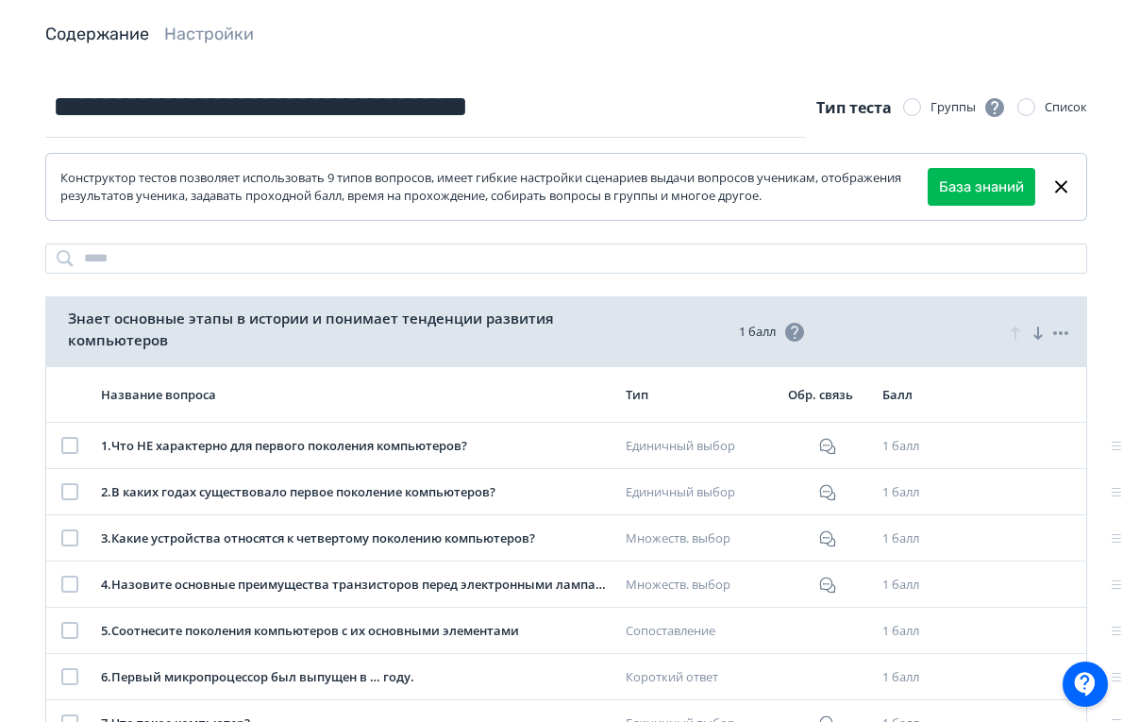
click at [1061, 194] on icon at bounding box center [1061, 187] width 22 height 23
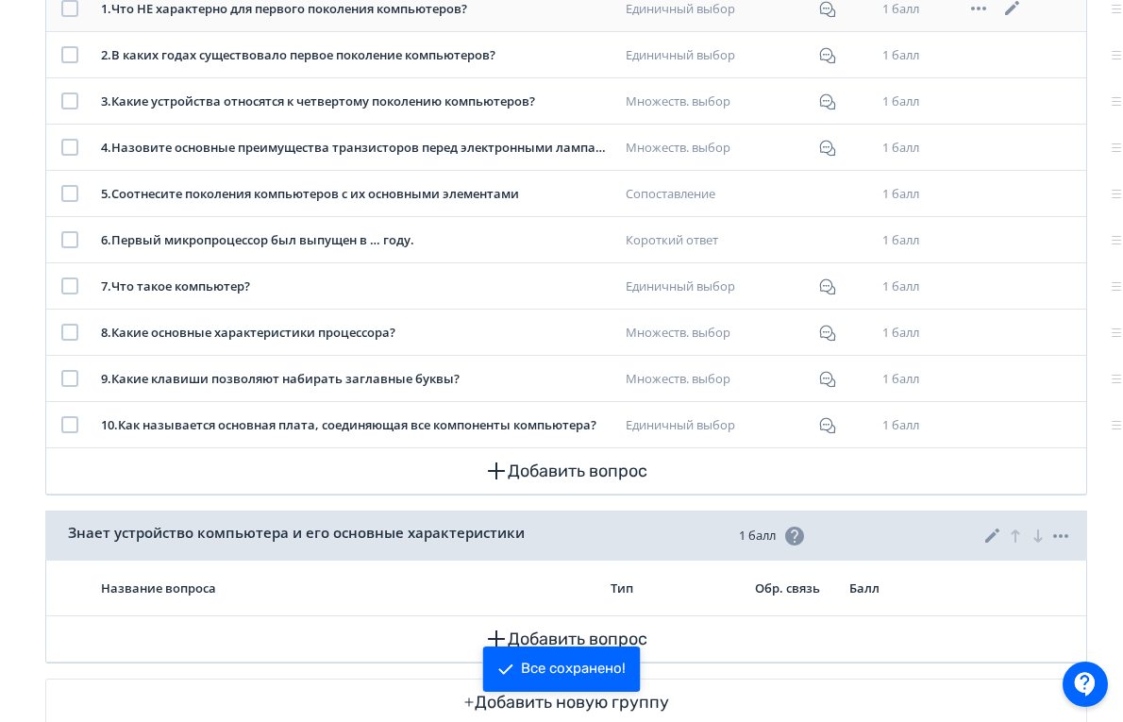
scroll to position [479, 0]
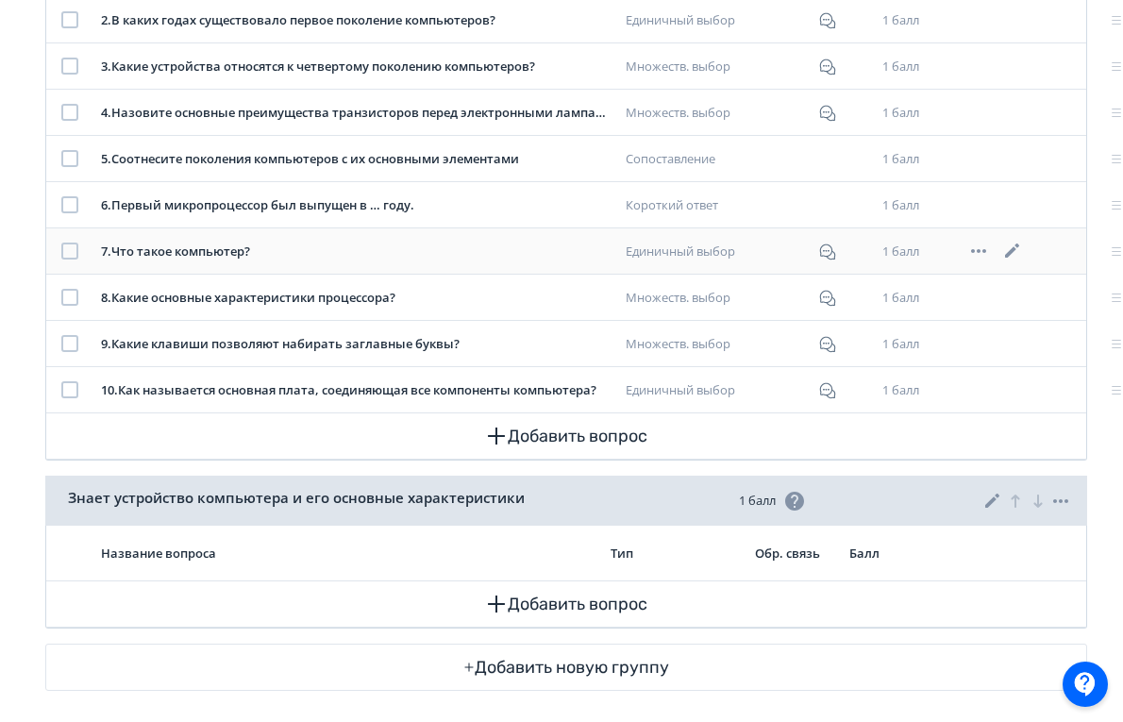
click at [985, 254] on icon at bounding box center [978, 251] width 23 height 23
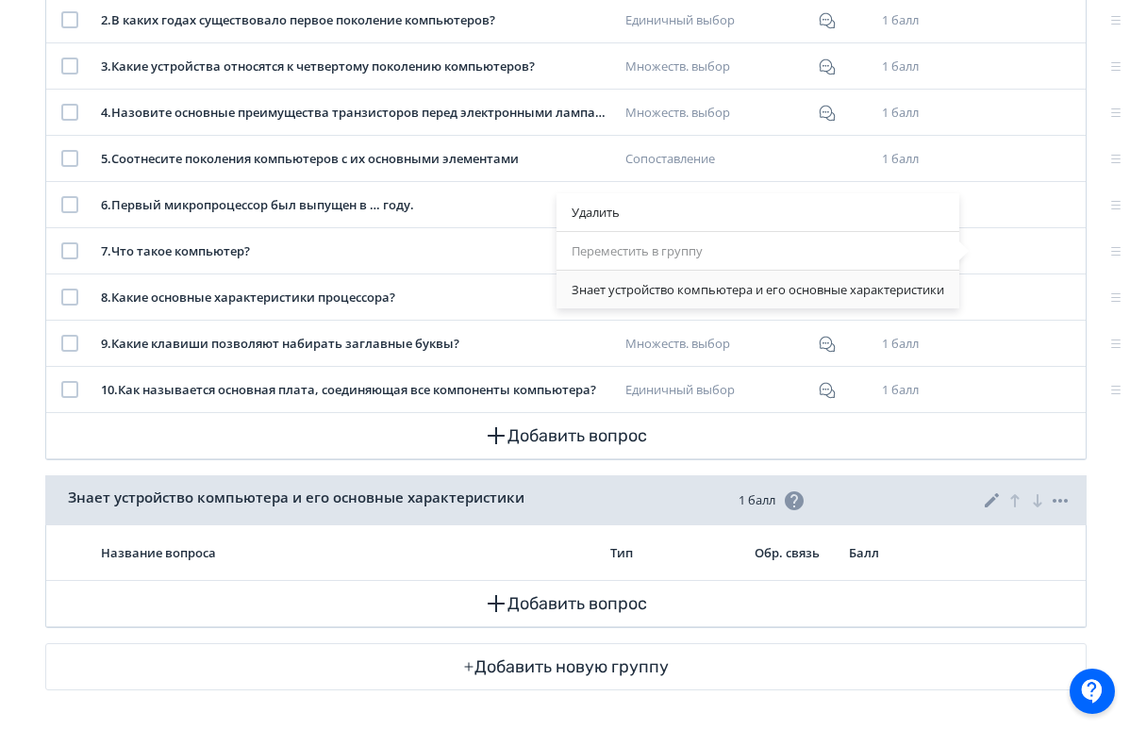
click at [805, 293] on span "Знает устройство компьютера и его основные характеристики" at bounding box center [758, 290] width 373 height 19
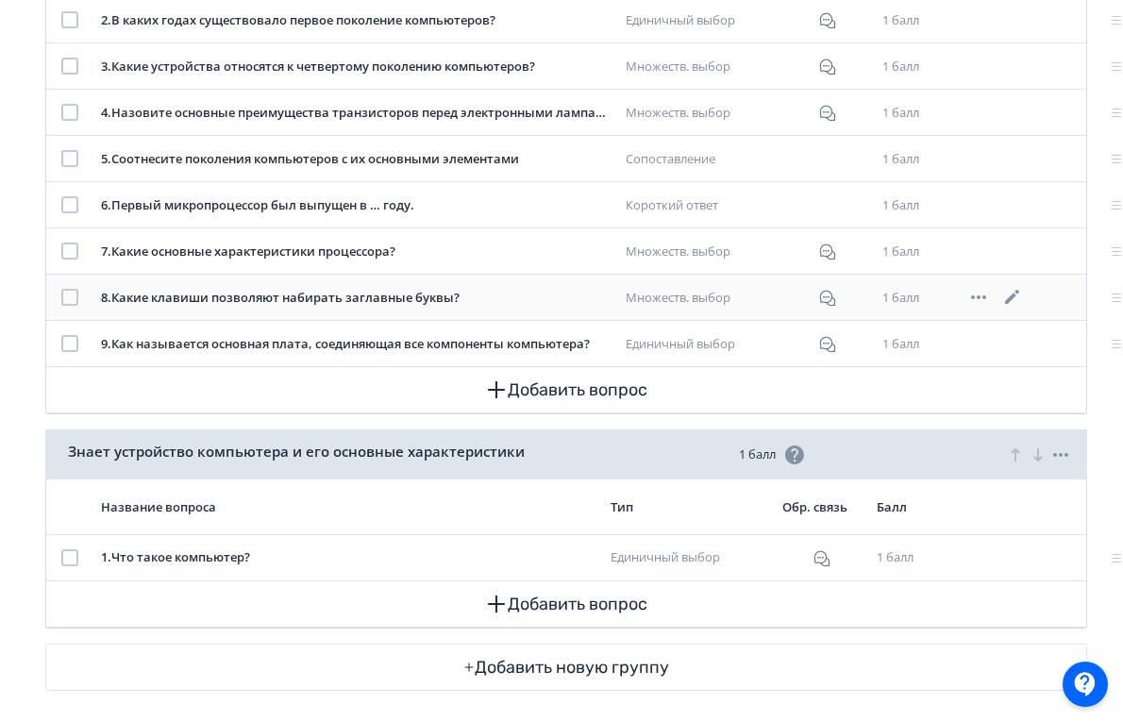
click at [983, 297] on icon at bounding box center [978, 297] width 23 height 23
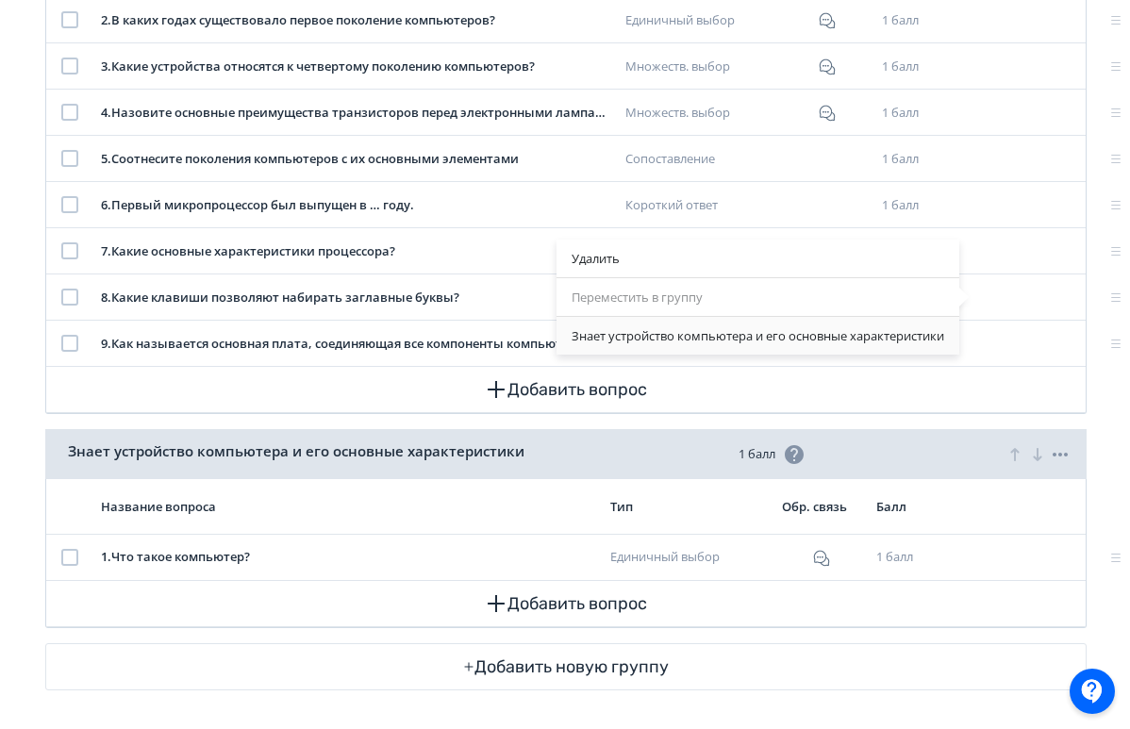
click at [863, 334] on span "Знает устройство компьютера и его основные характеристики" at bounding box center [758, 336] width 373 height 19
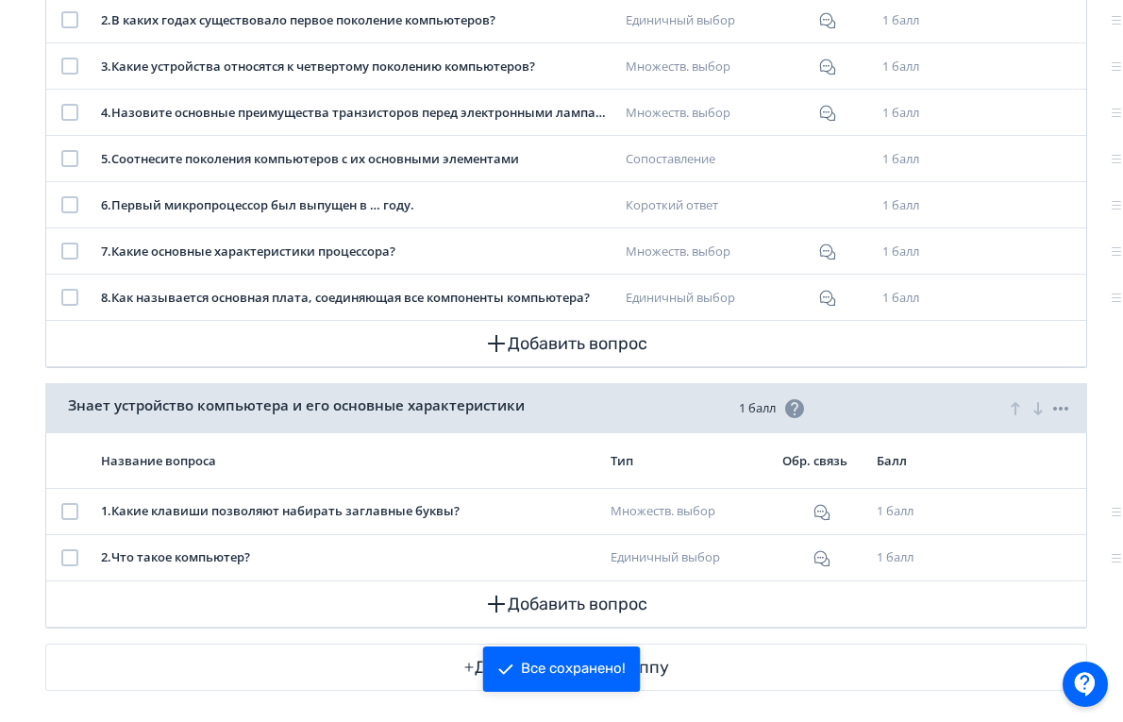
click at [6, 459] on div "**********" at bounding box center [566, 189] width 1132 height 1003
click at [975, 296] on icon at bounding box center [978, 297] width 15 height 4
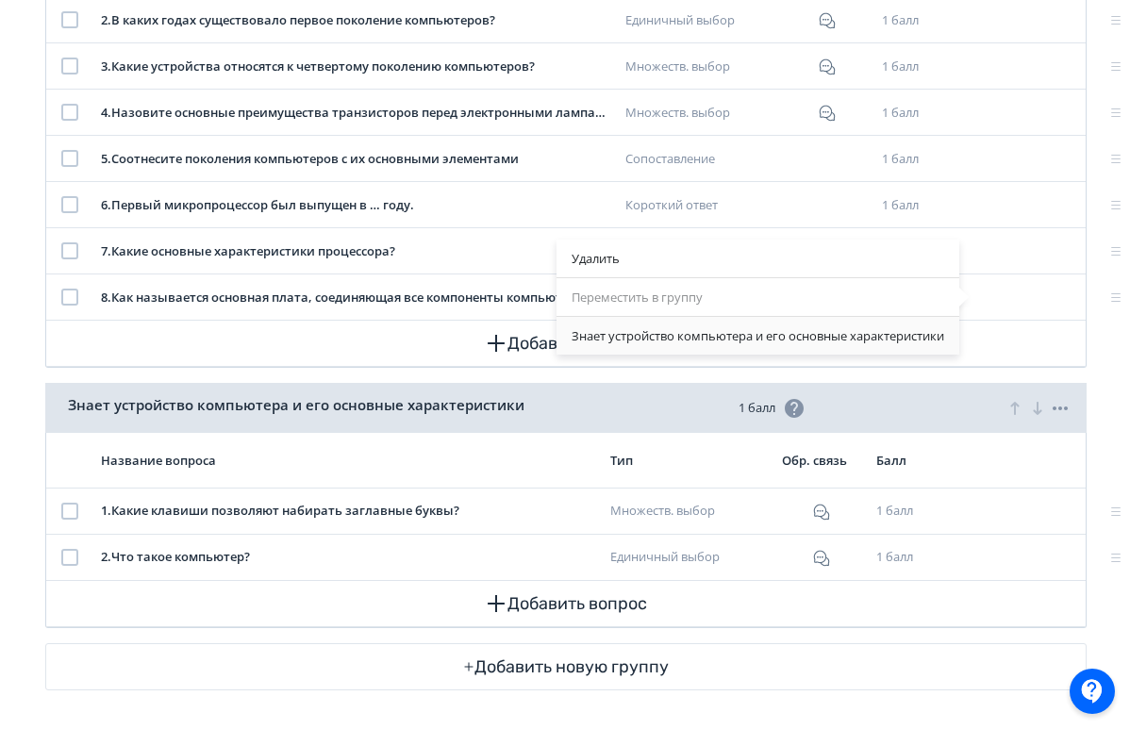
click at [827, 331] on span "Знает устройство компьютера и его основные характеристики" at bounding box center [758, 336] width 373 height 19
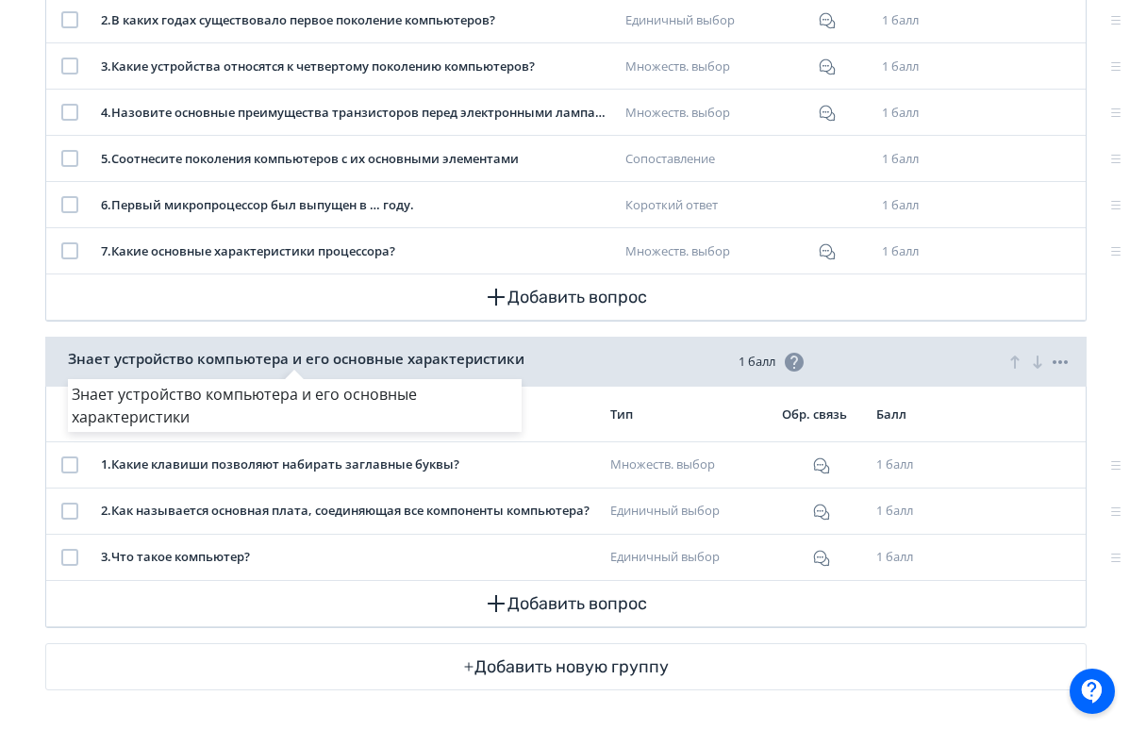
click at [977, 248] on div "Знает устройство компьютера и его основные характеристики" at bounding box center [565, 364] width 1130 height 729
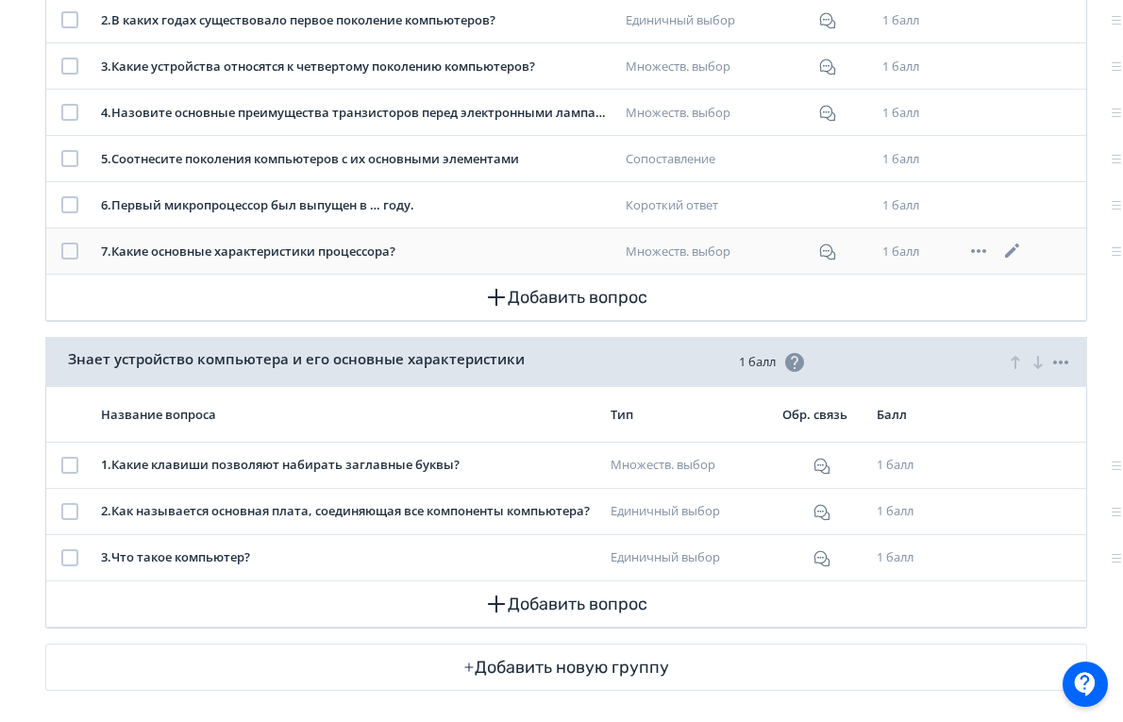
click at [1006, 250] on icon at bounding box center [1012, 251] width 23 height 23
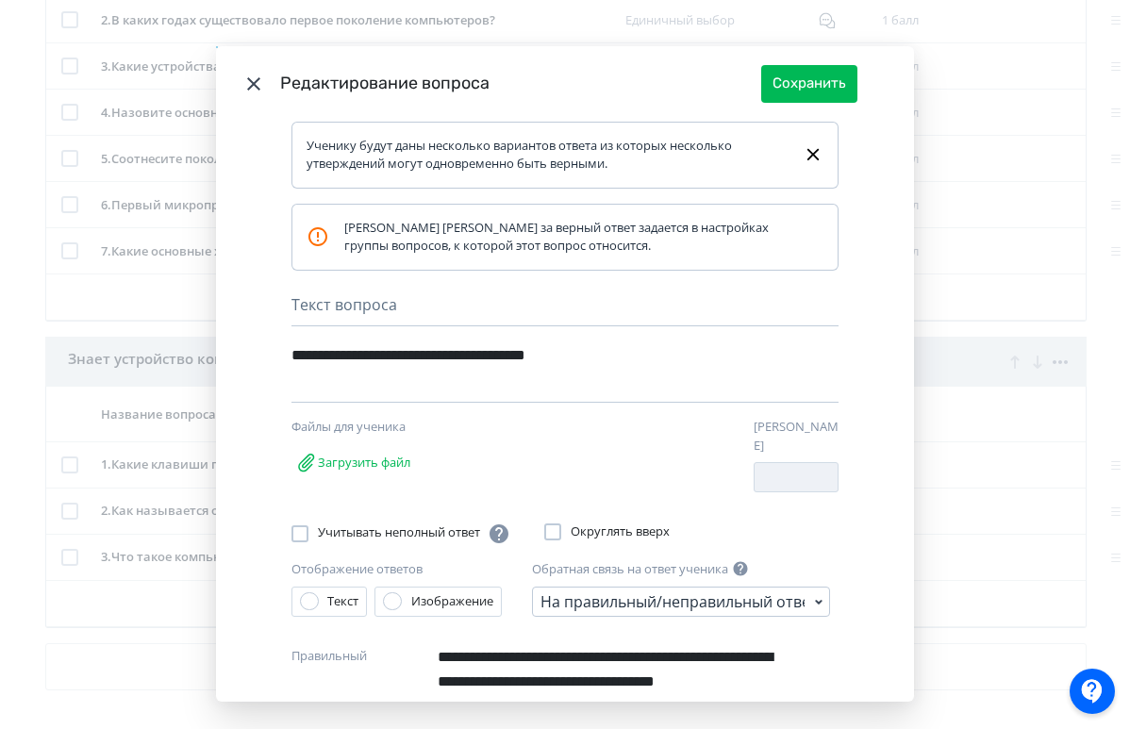
click at [251, 79] on icon "Modal" at bounding box center [253, 84] width 23 height 23
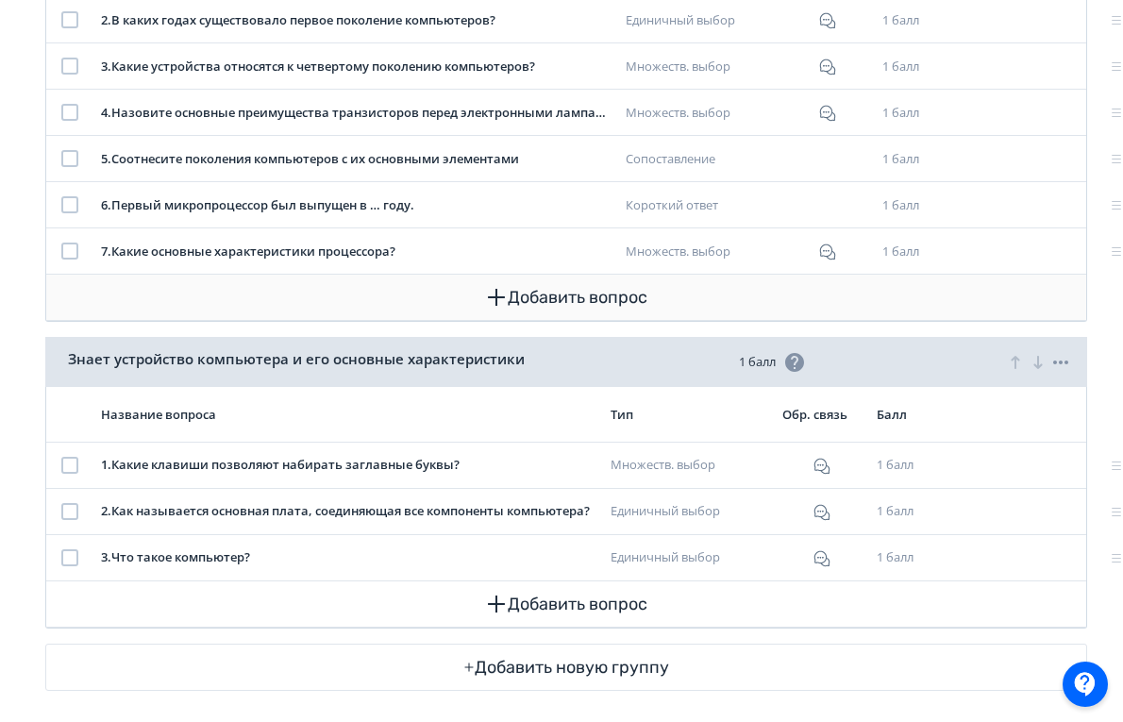
click at [981, 288] on button "Добавить вопрос" at bounding box center [566, 297] width 1010 height 45
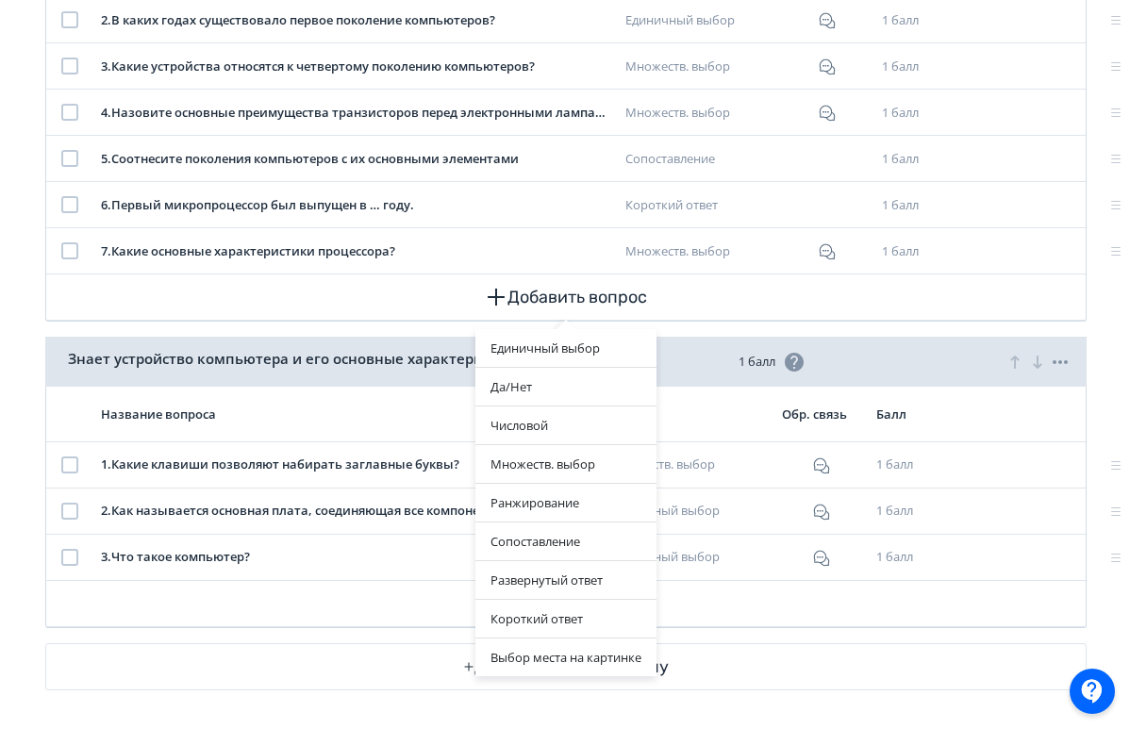
click at [978, 288] on div "Единичный выбор Да/[PERSON_NAME] Множеств. выбор Ранжирование Сопоставление Раз…" at bounding box center [566, 297] width 1010 height 45
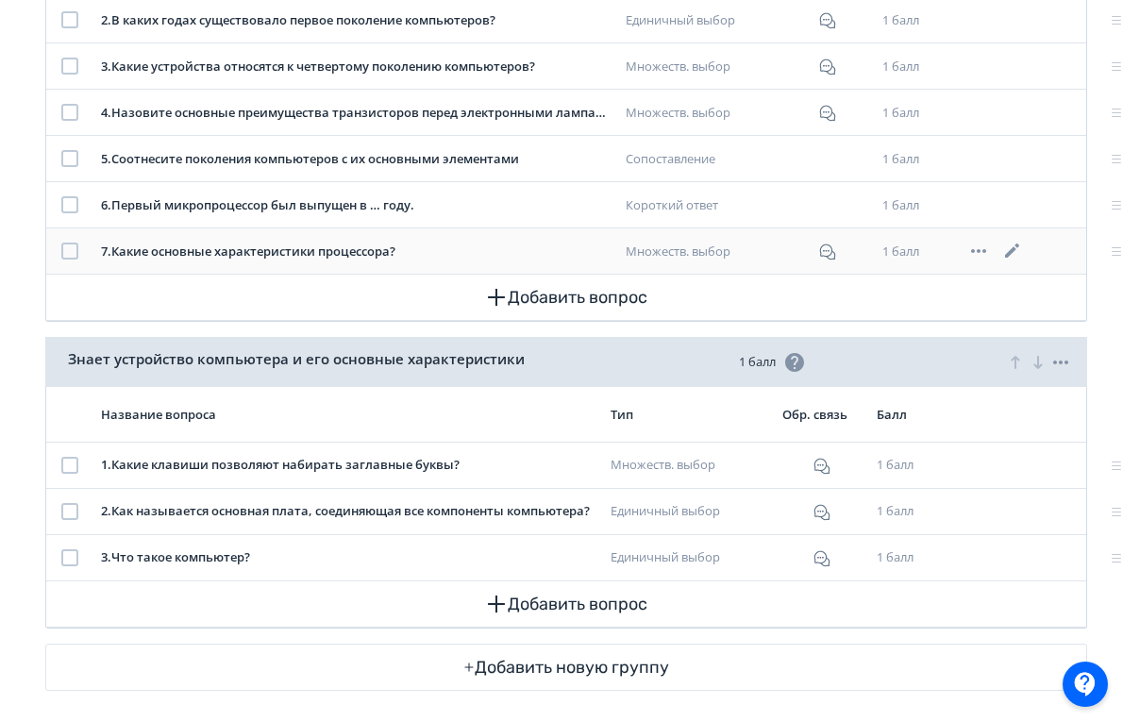
click at [976, 252] on icon at bounding box center [978, 251] width 23 height 23
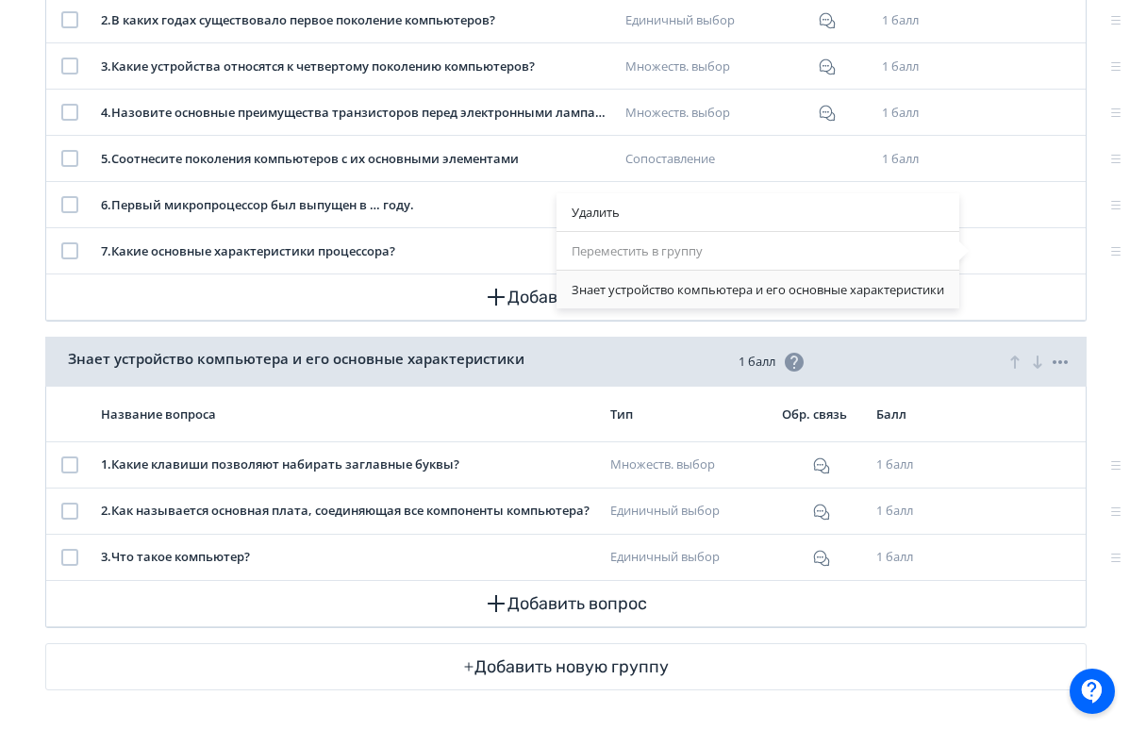
click at [727, 282] on span "Знает устройство компьютера и его основные характеристики" at bounding box center [758, 290] width 373 height 19
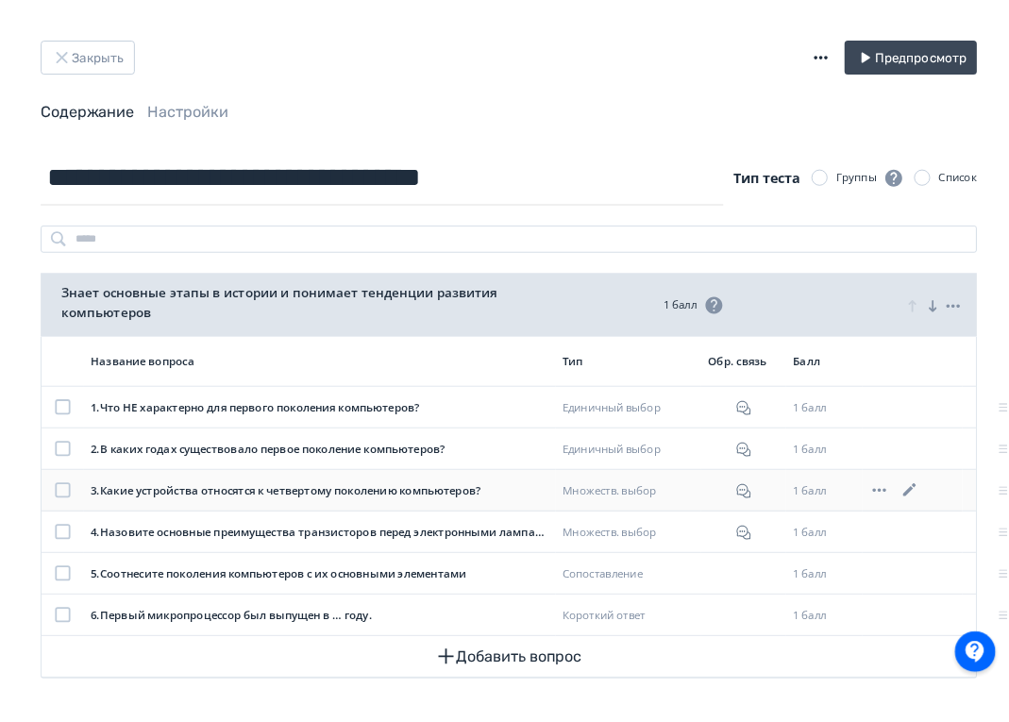
scroll to position [0, 0]
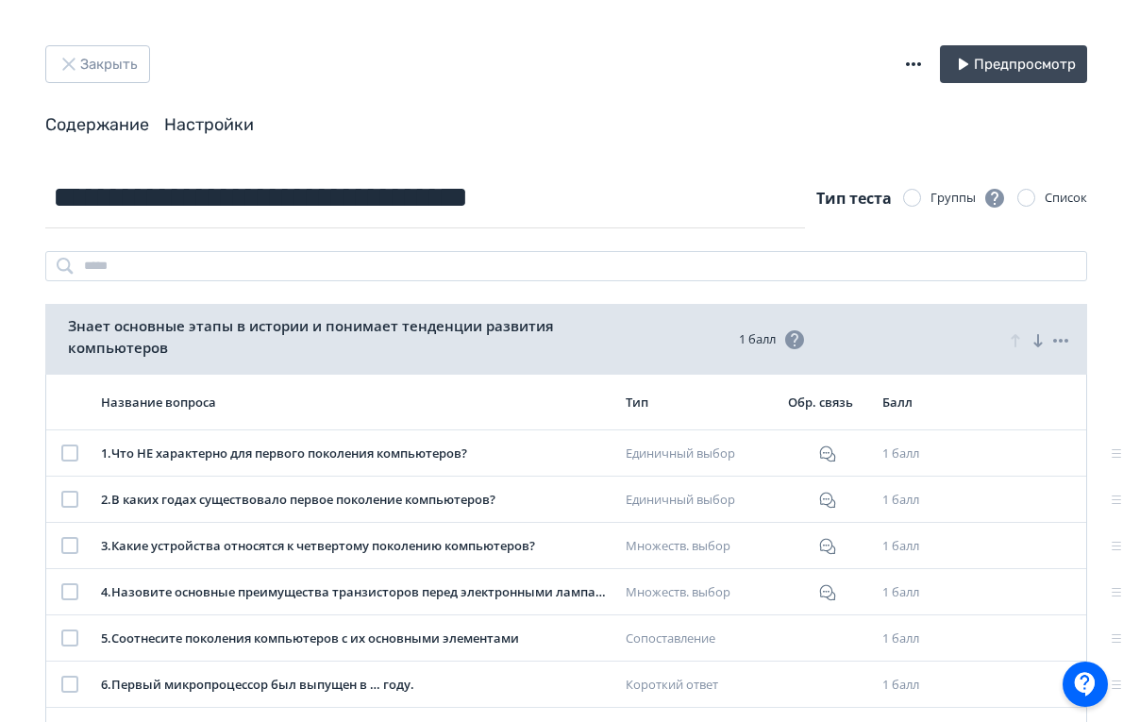
click at [237, 126] on link "Настройки" at bounding box center [209, 124] width 90 height 21
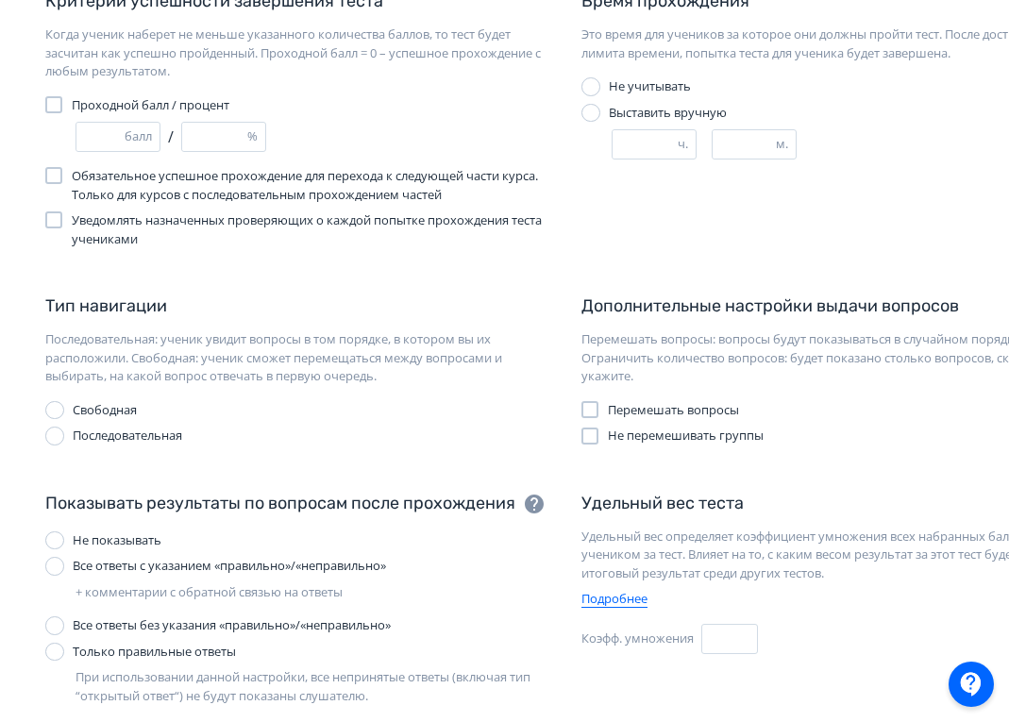
scroll to position [184, 0]
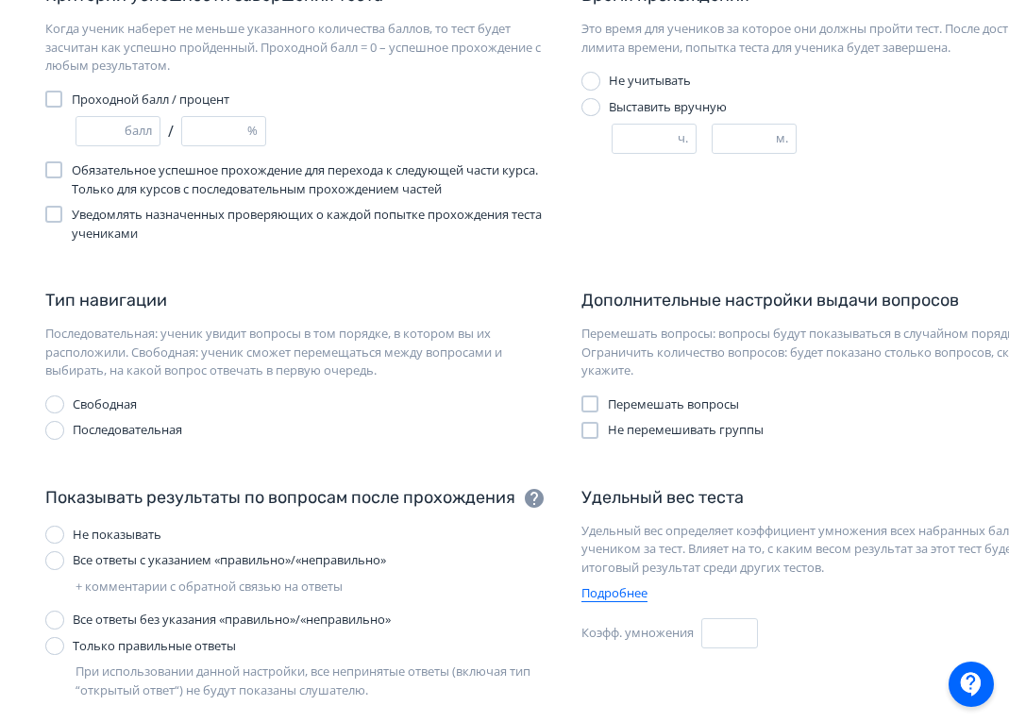
click at [597, 404] on div at bounding box center [589, 403] width 17 height 17
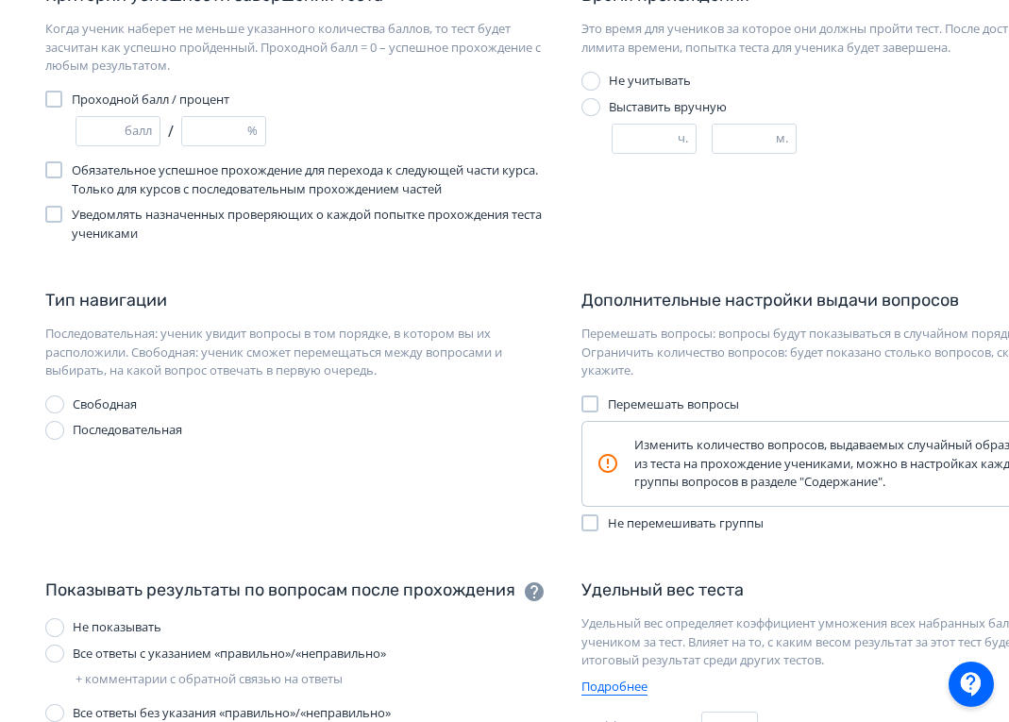
scroll to position [184, 124]
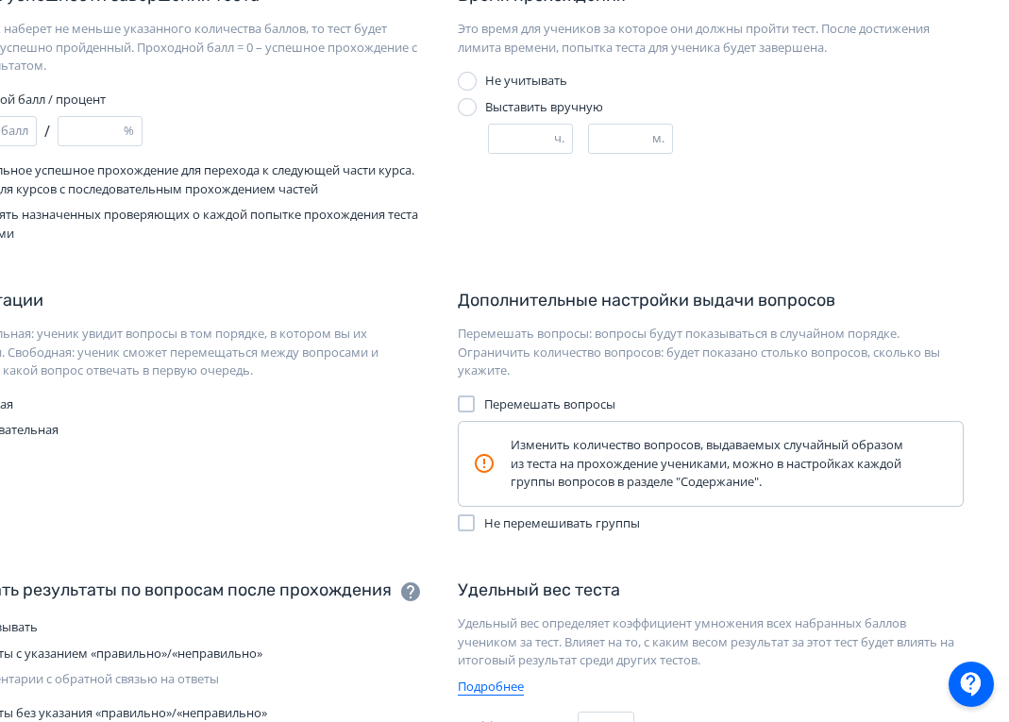
click at [466, 403] on div at bounding box center [466, 403] width 17 height 17
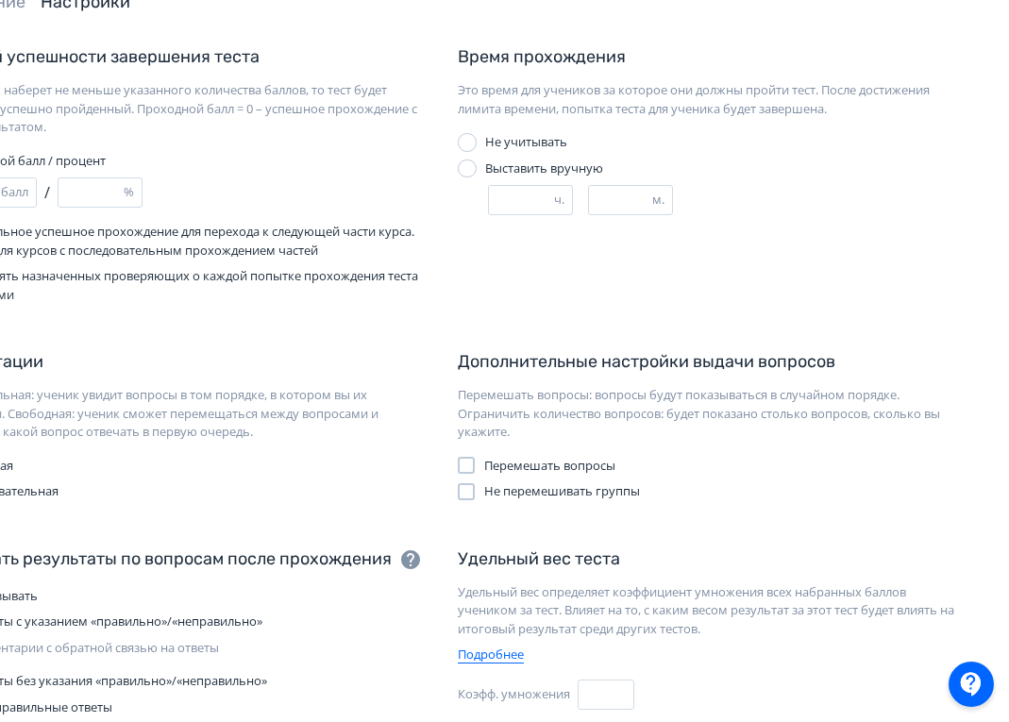
scroll to position [311, 124]
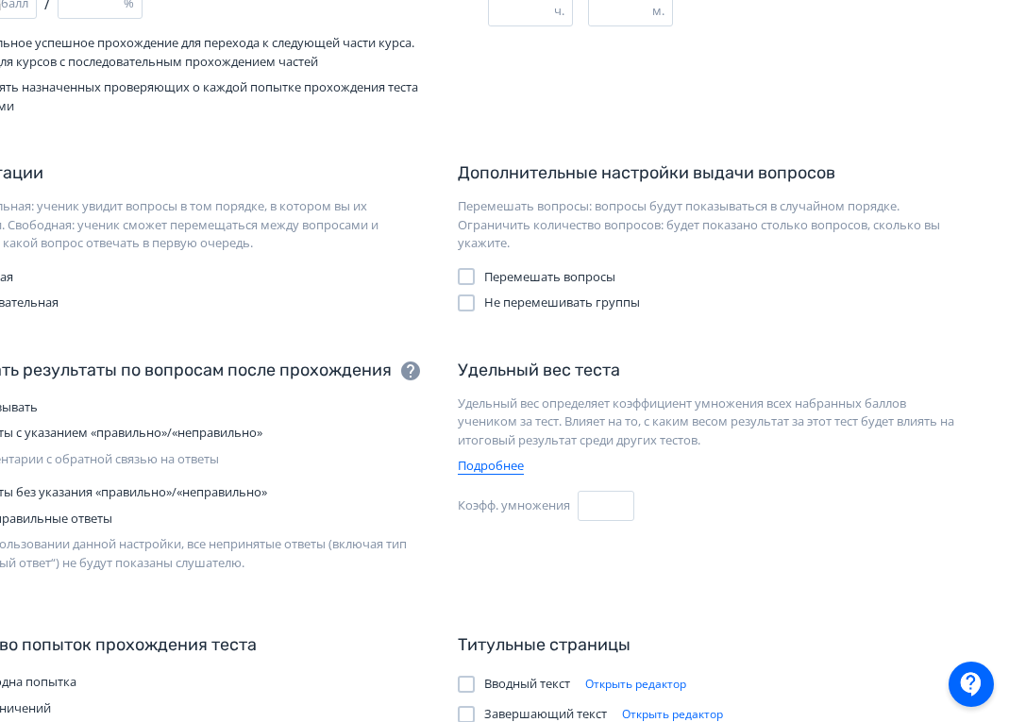
click at [458, 273] on div at bounding box center [466, 276] width 17 height 17
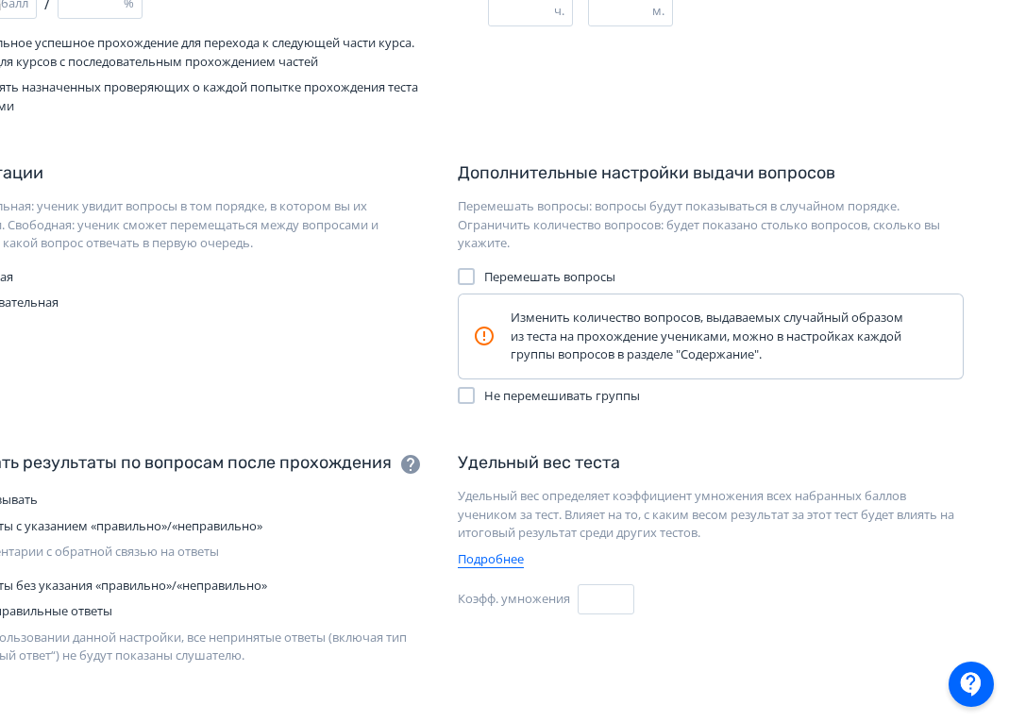
click at [465, 273] on div at bounding box center [466, 276] width 17 height 17
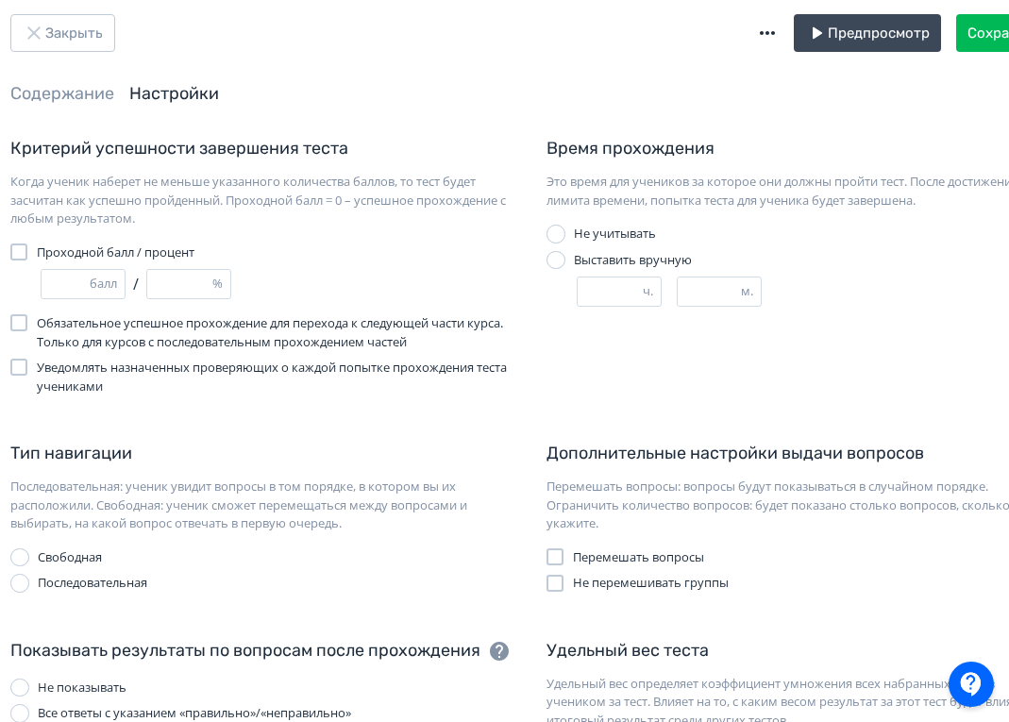
scroll to position [0, 35]
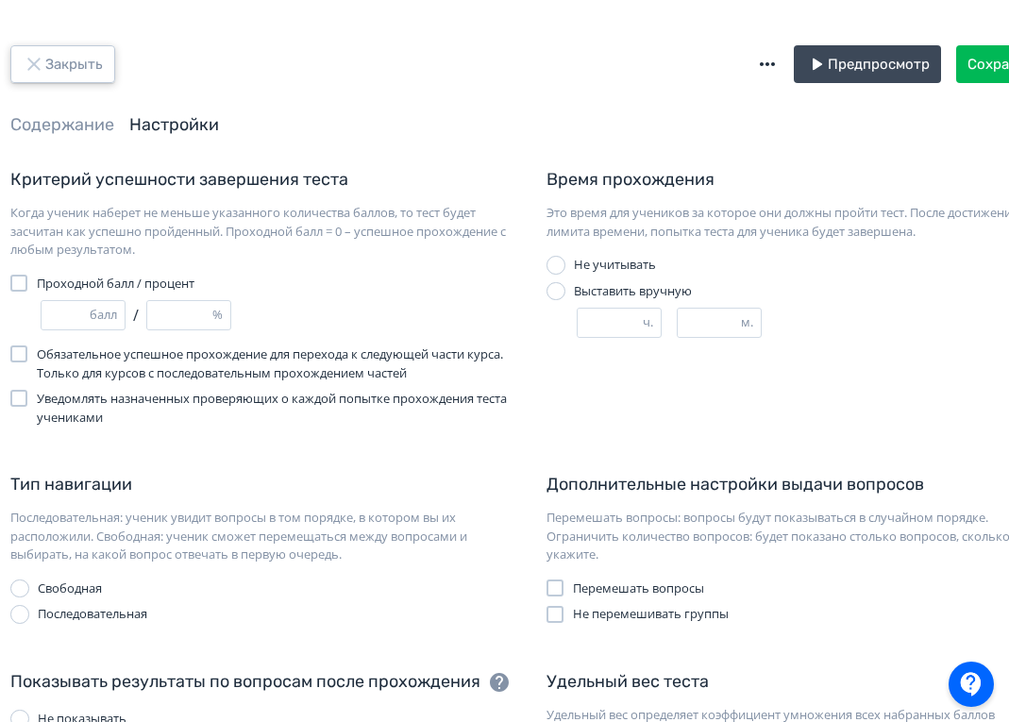
click at [71, 63] on button "Закрыть" at bounding box center [62, 64] width 105 height 38
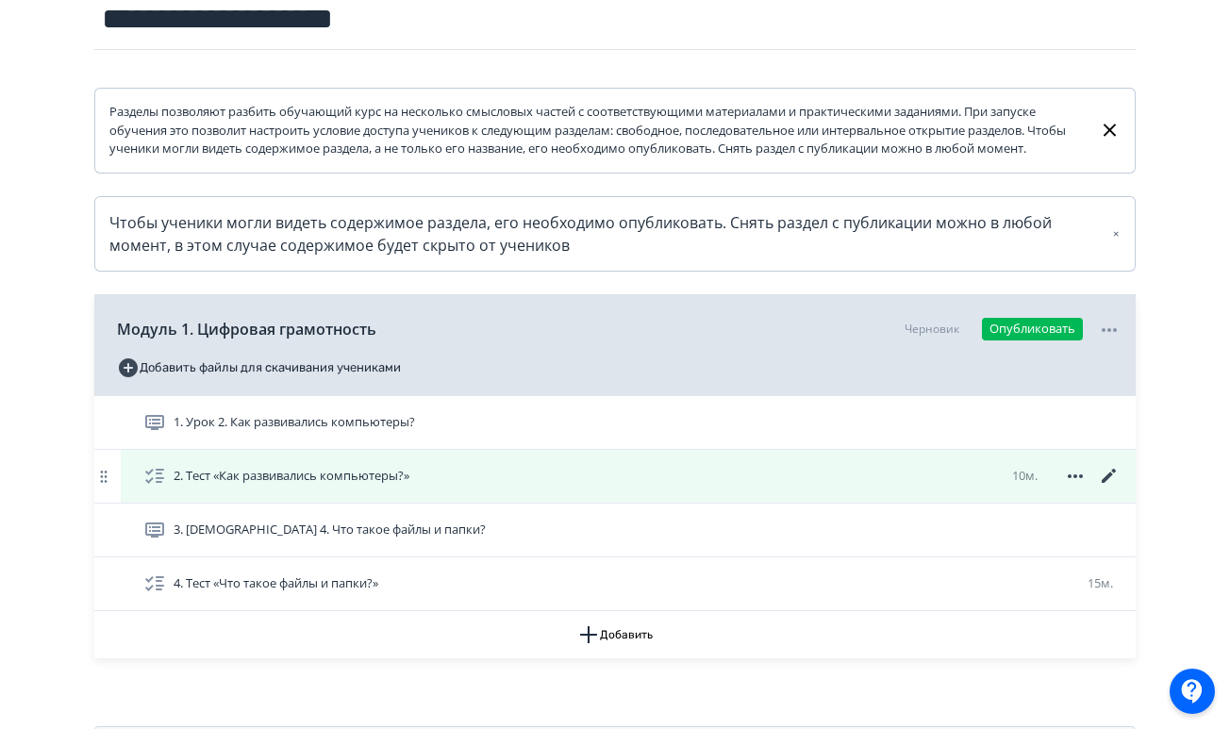
scroll to position [237, 0]
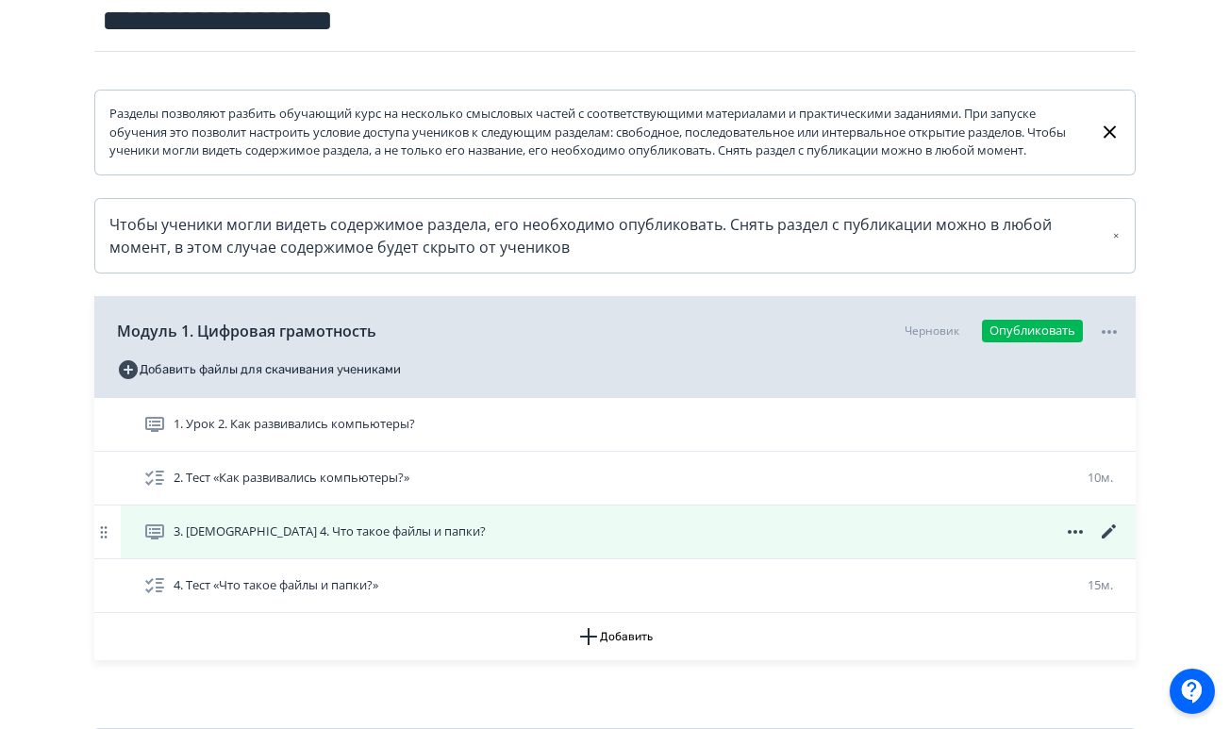
click at [1109, 539] on icon at bounding box center [1109, 532] width 14 height 14
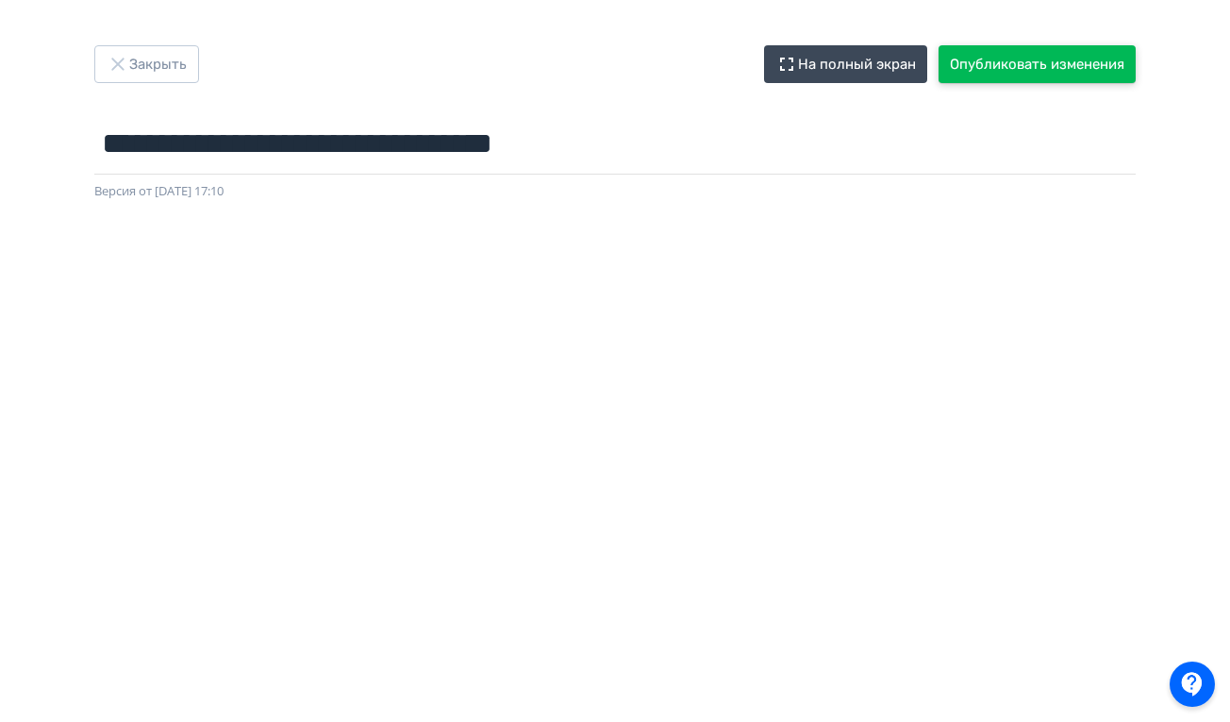
click at [954, 61] on button "Опубликовать изменения" at bounding box center [1037, 64] width 197 height 38
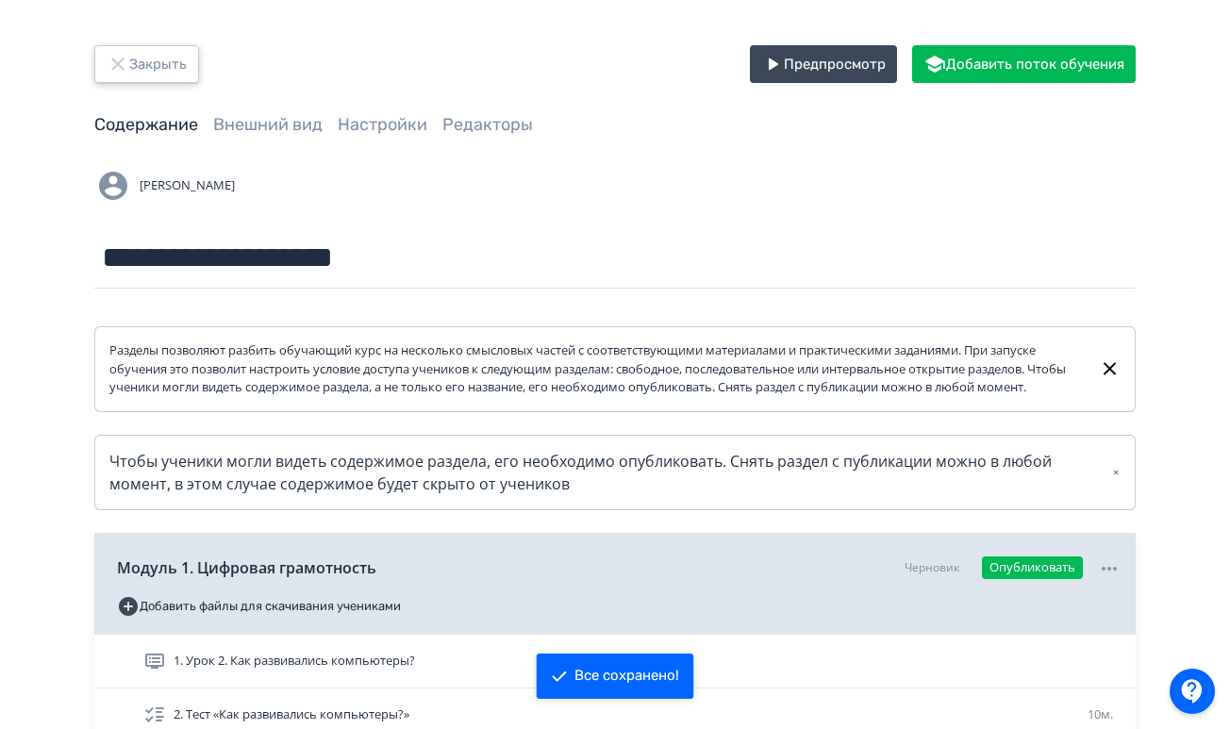
click at [156, 71] on button "Закрыть" at bounding box center [146, 64] width 105 height 38
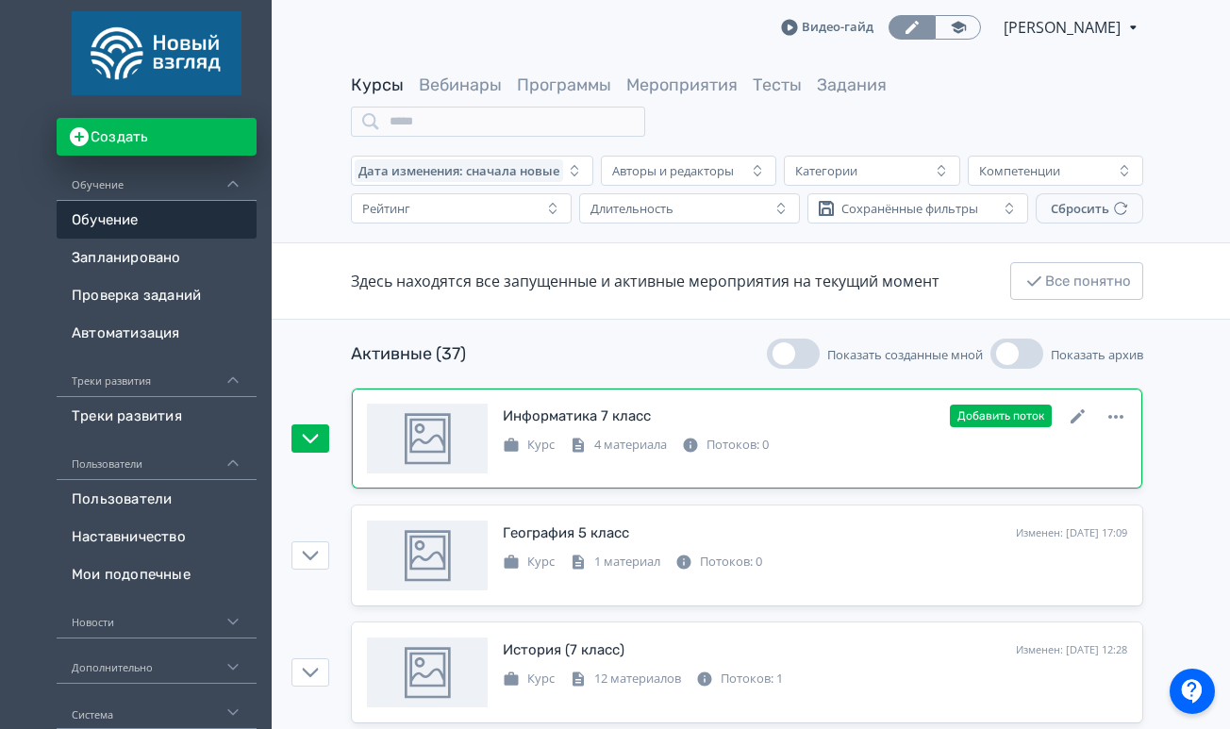
click at [435, 444] on div at bounding box center [427, 439] width 121 height 70
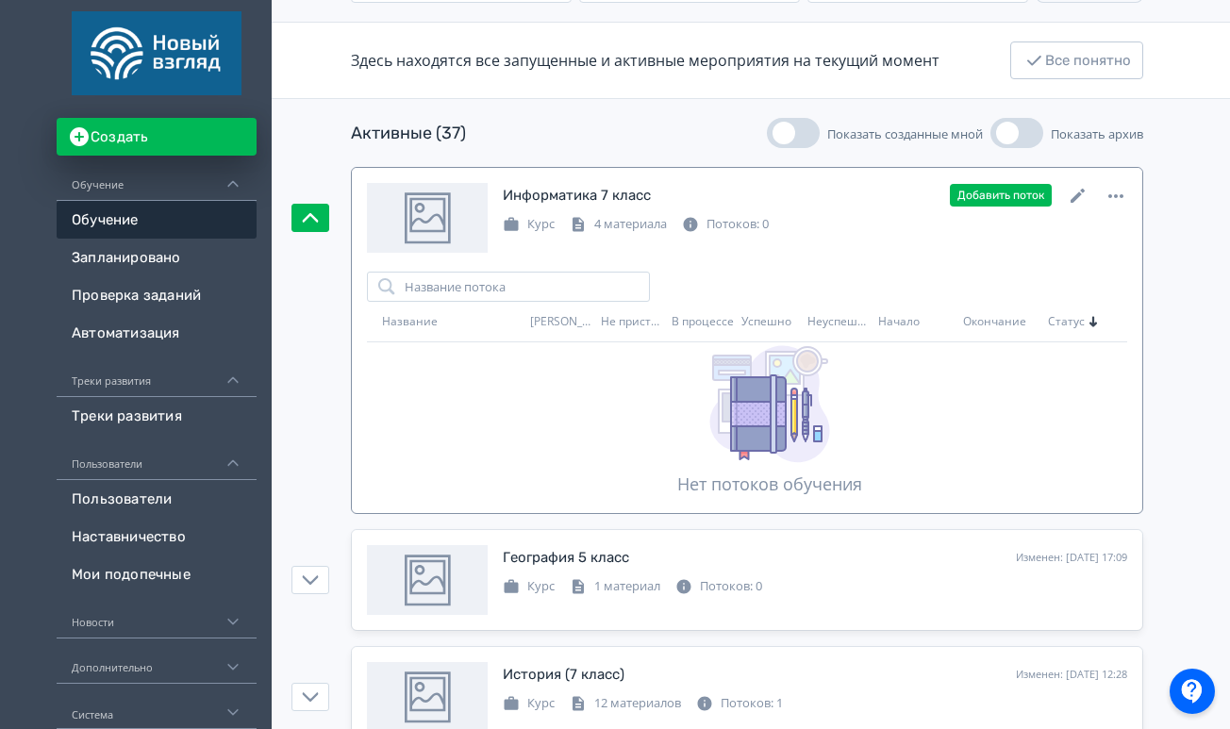
scroll to position [212, 0]
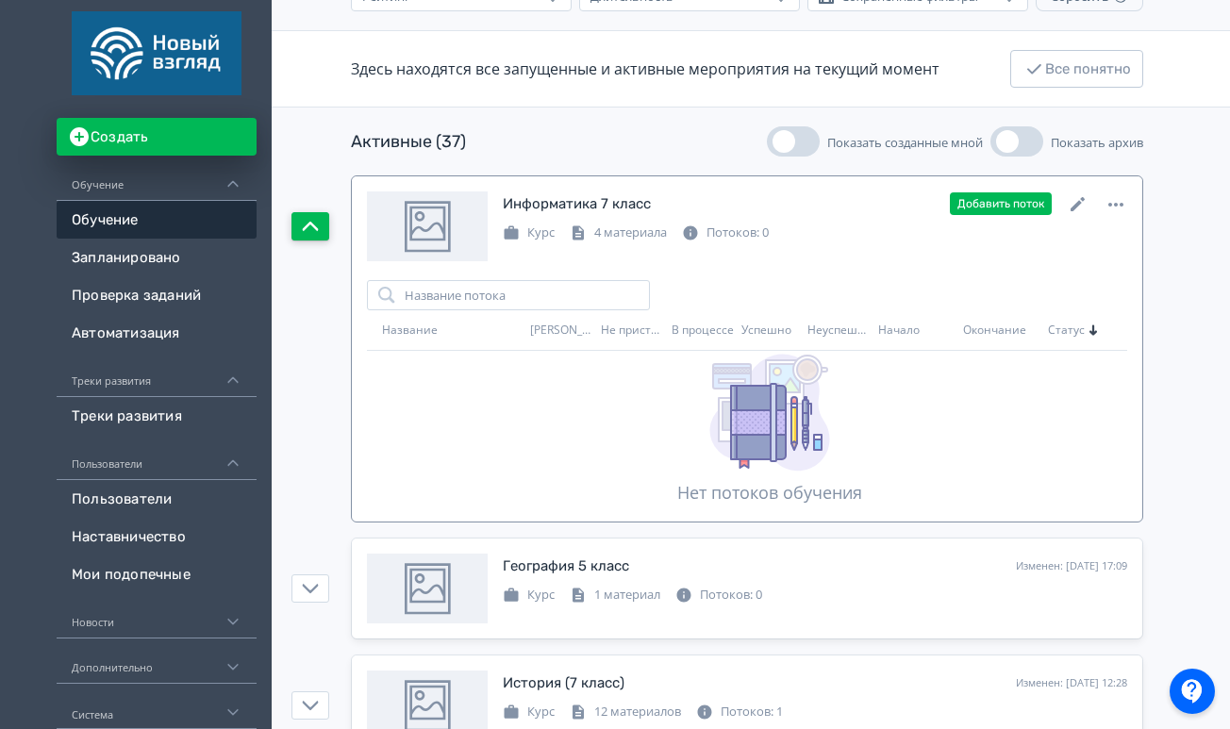
click at [323, 228] on button "button" at bounding box center [311, 226] width 38 height 28
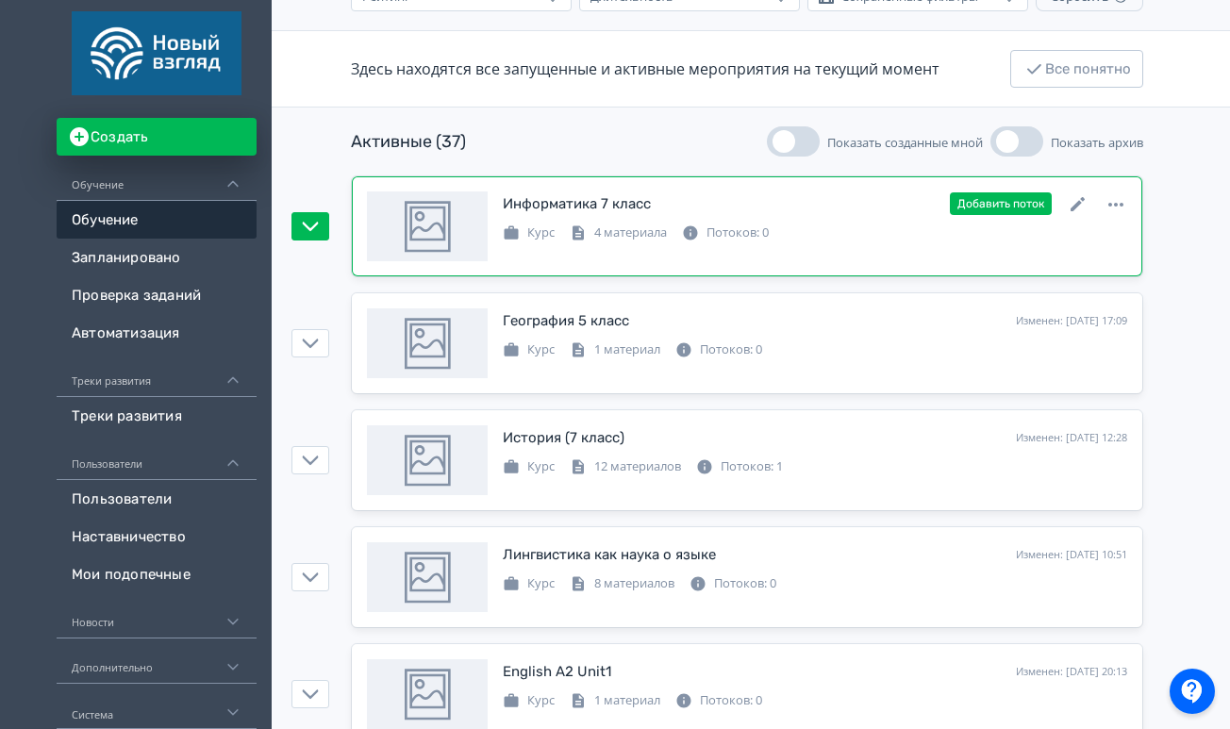
click at [912, 226] on div "Курс 4 материала Потоков: 0" at bounding box center [815, 231] width 625 height 23
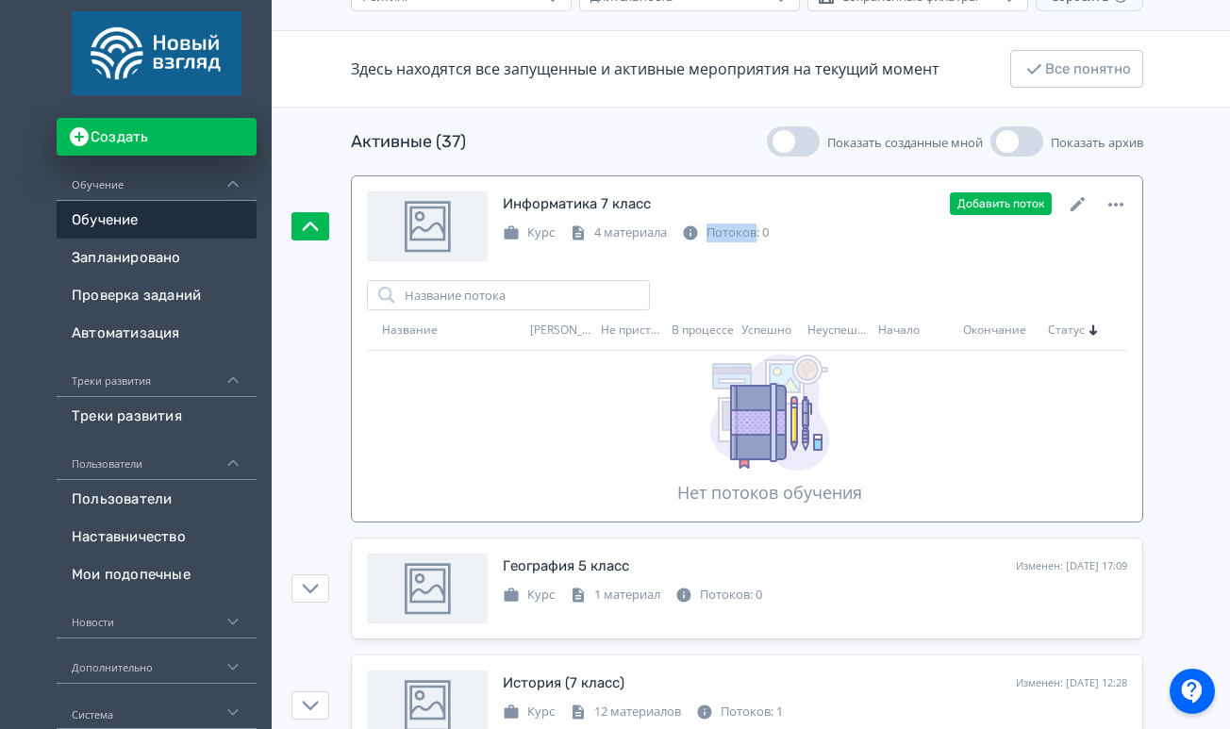
click at [912, 226] on div "Курс 4 материала Потоков: 0" at bounding box center [815, 231] width 625 height 23
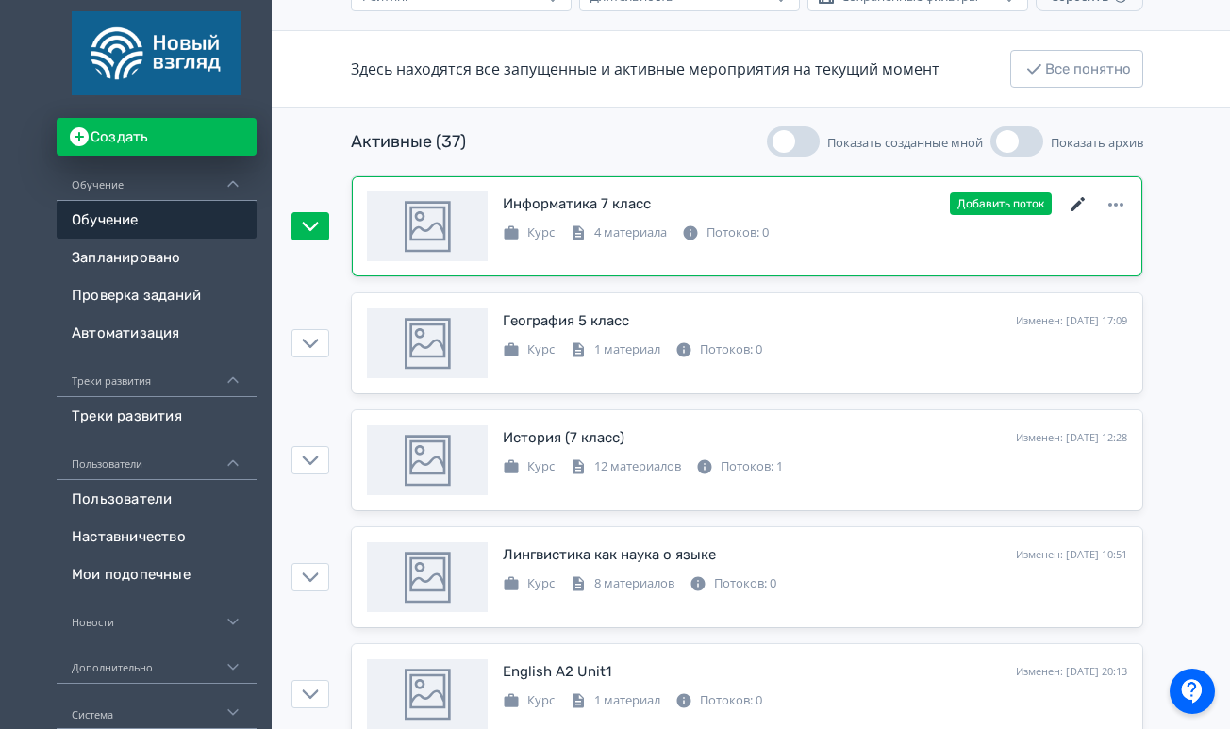
click at [1076, 205] on icon at bounding box center [1078, 204] width 14 height 14
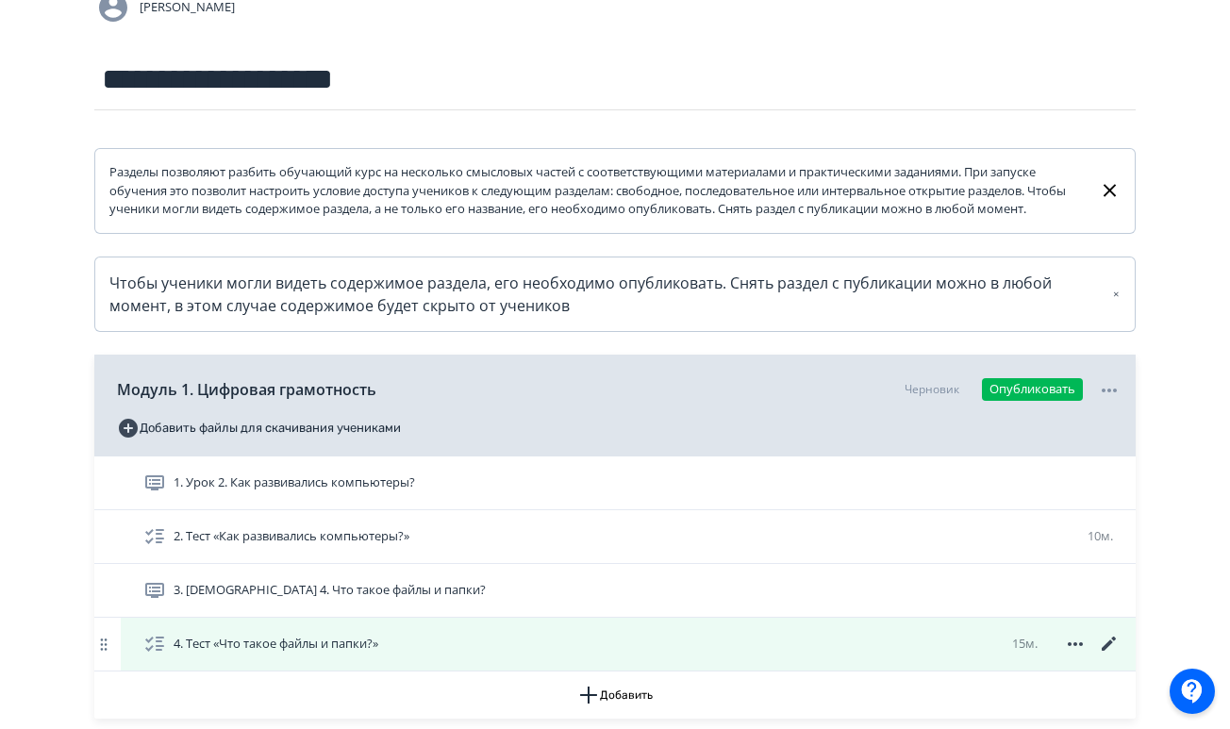
scroll to position [287, 0]
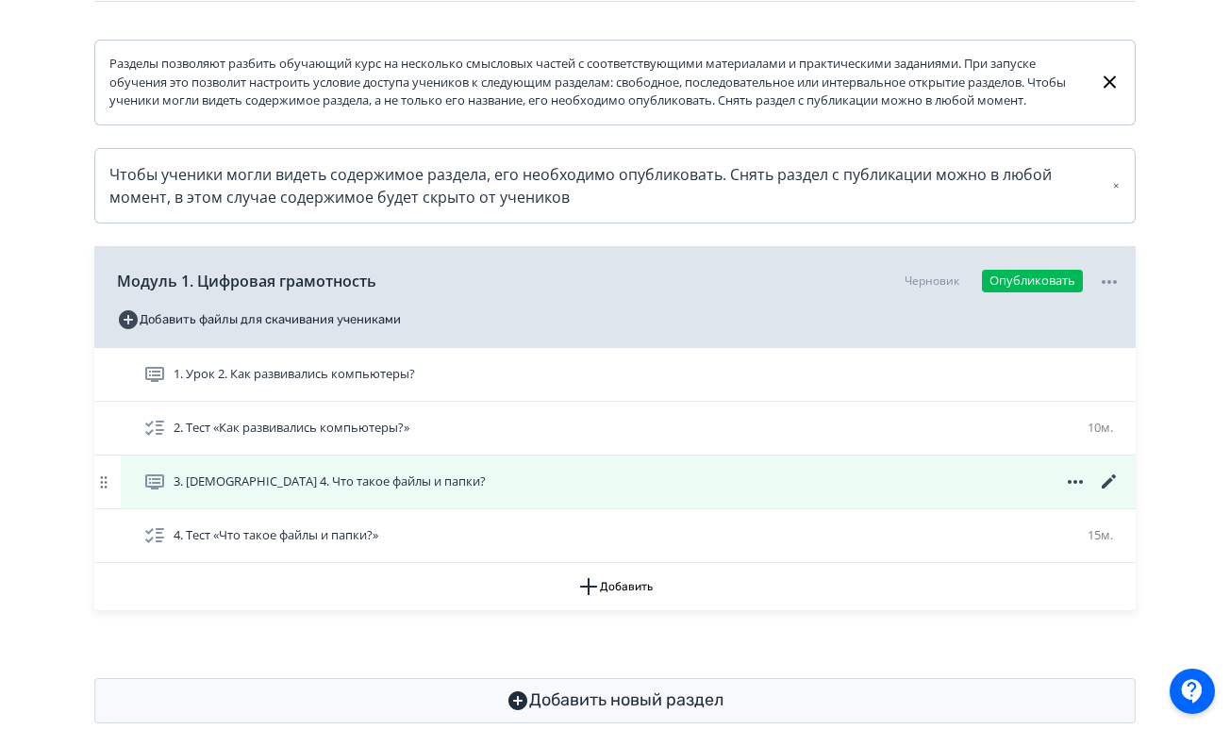
click at [336, 492] on span "3. [DEMOGRAPHIC_DATA] 4. Что такое файлы и папки?" at bounding box center [330, 482] width 312 height 19
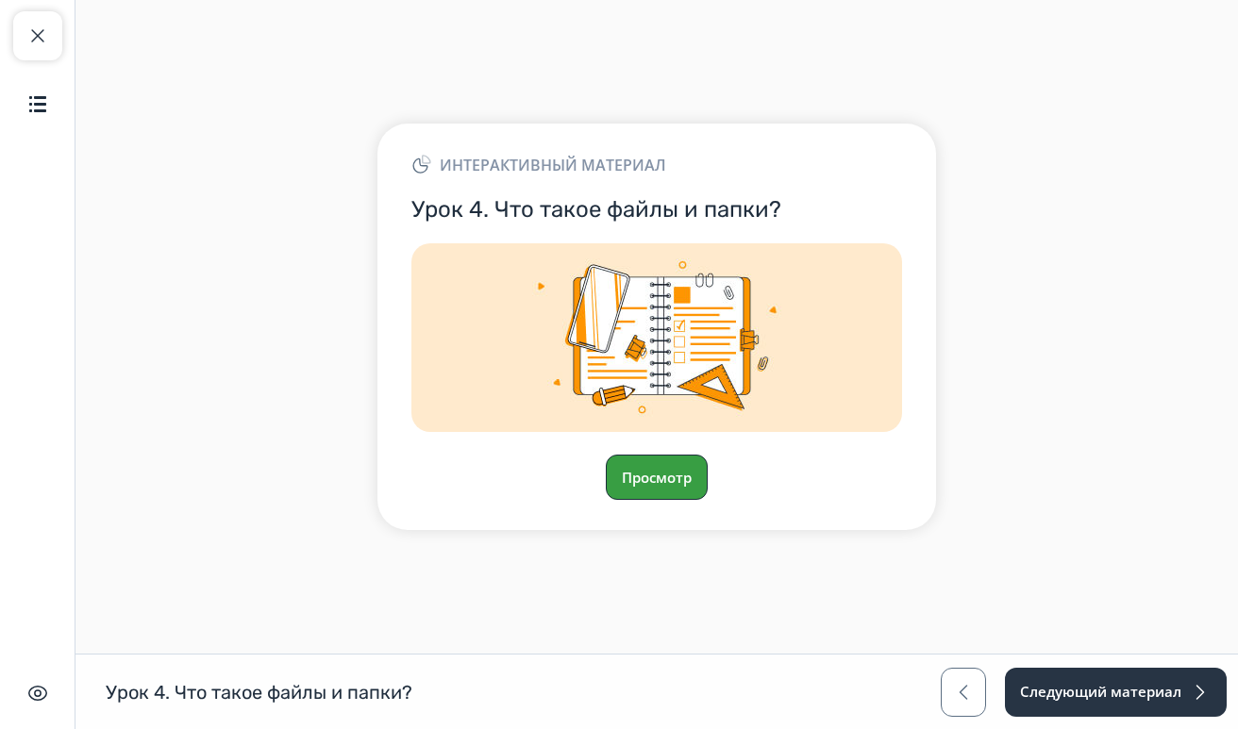
click at [651, 480] on button "Просмотр" at bounding box center [657, 477] width 102 height 45
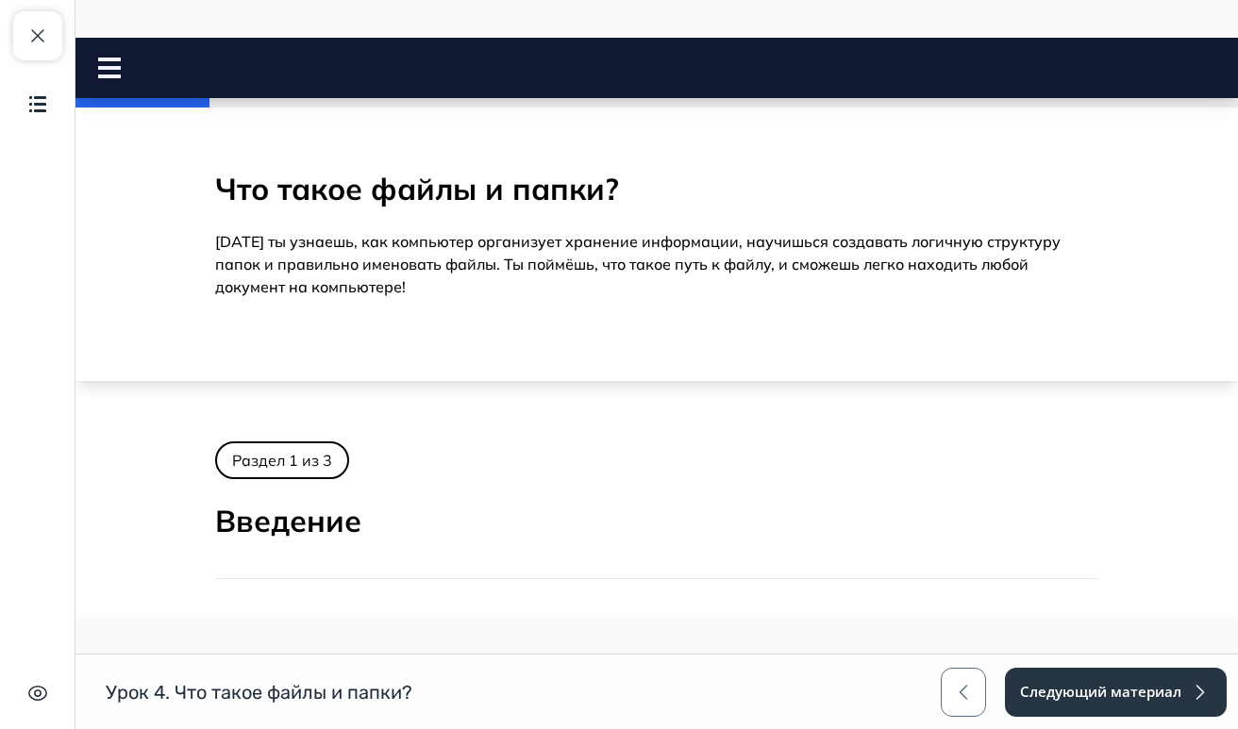
click at [694, 218] on div "Что такое файлы и папки? Сегодня ты узнаешь, как компьютер организует хранение …" at bounding box center [657, 240] width 944 height 200
